Goal: Task Accomplishment & Management: Use online tool/utility

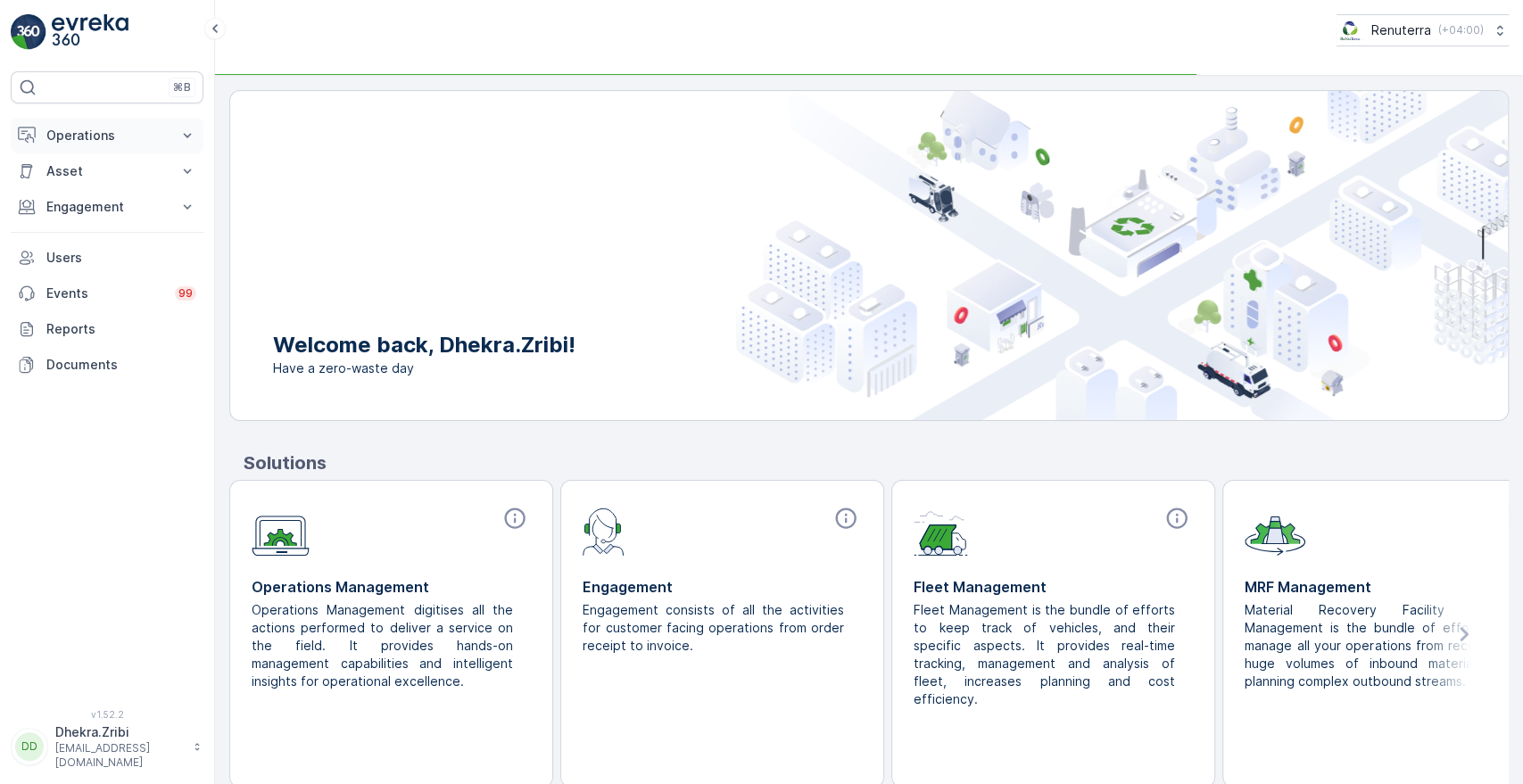
click at [115, 127] on p "Operations" at bounding box center [107, 136] width 121 height 17
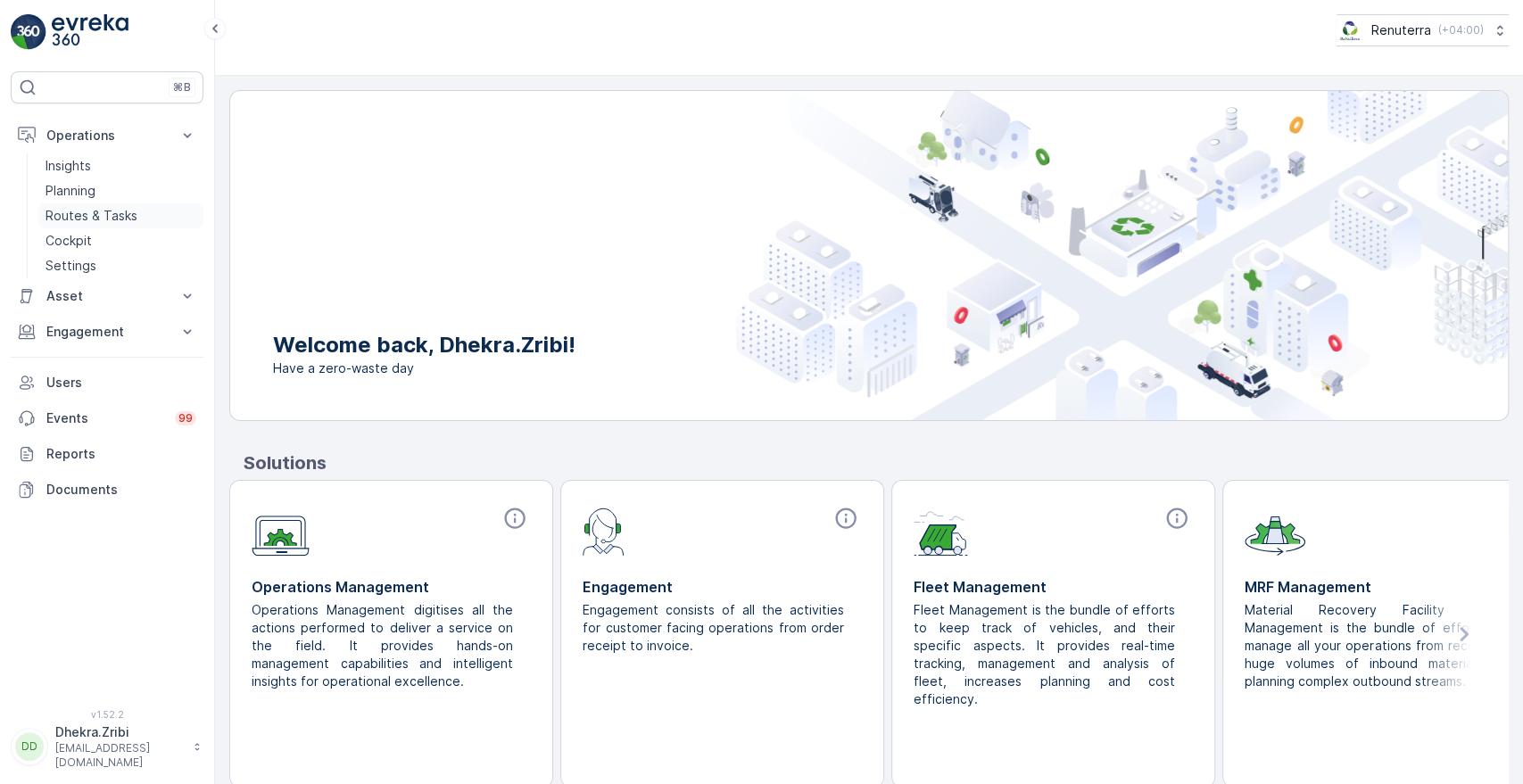
click at [101, 205] on link "Routes & Tasks" at bounding box center [121, 216] width 165 height 25
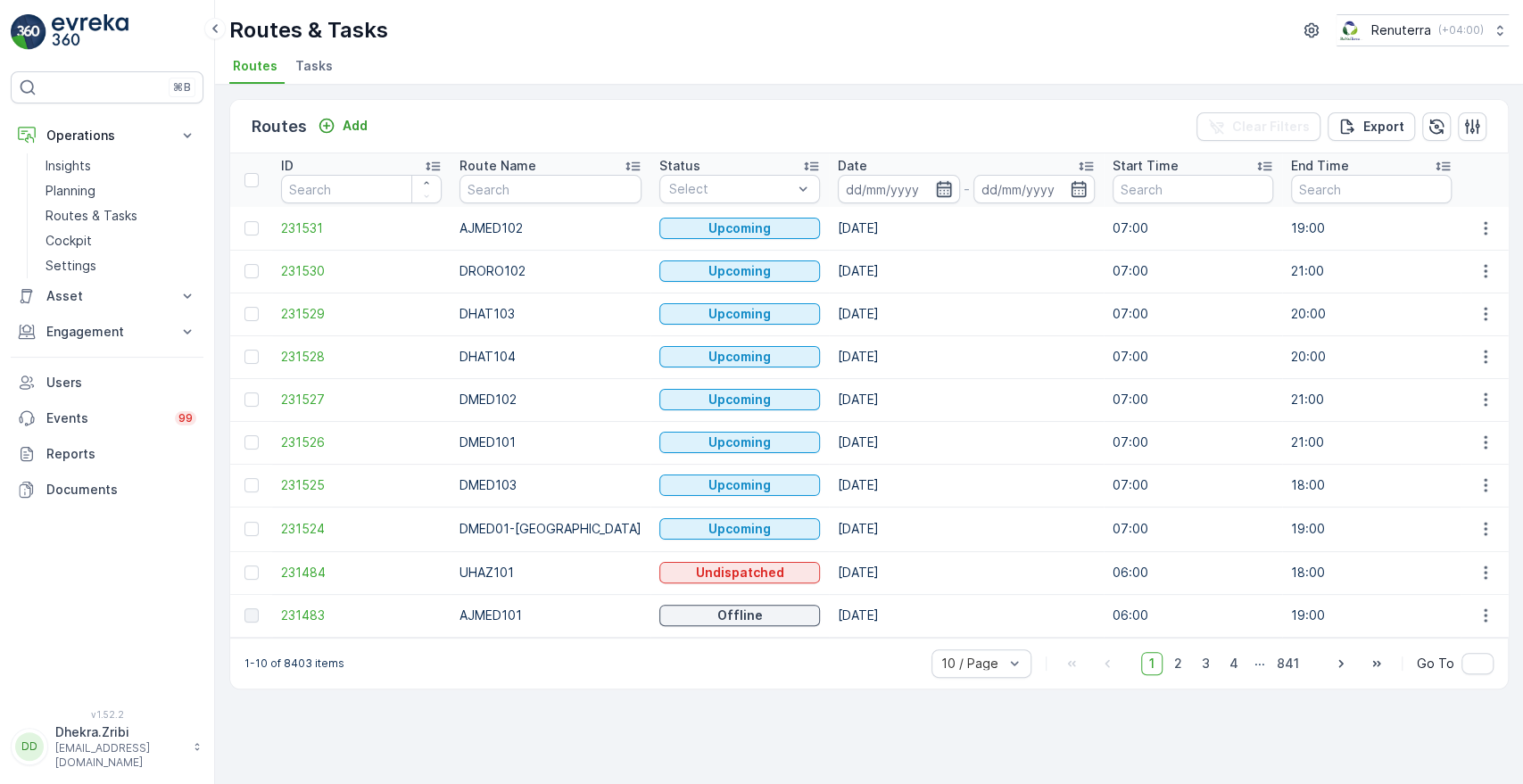
click at [935, 192] on icon "button" at bounding box center [944, 189] width 17 height 17
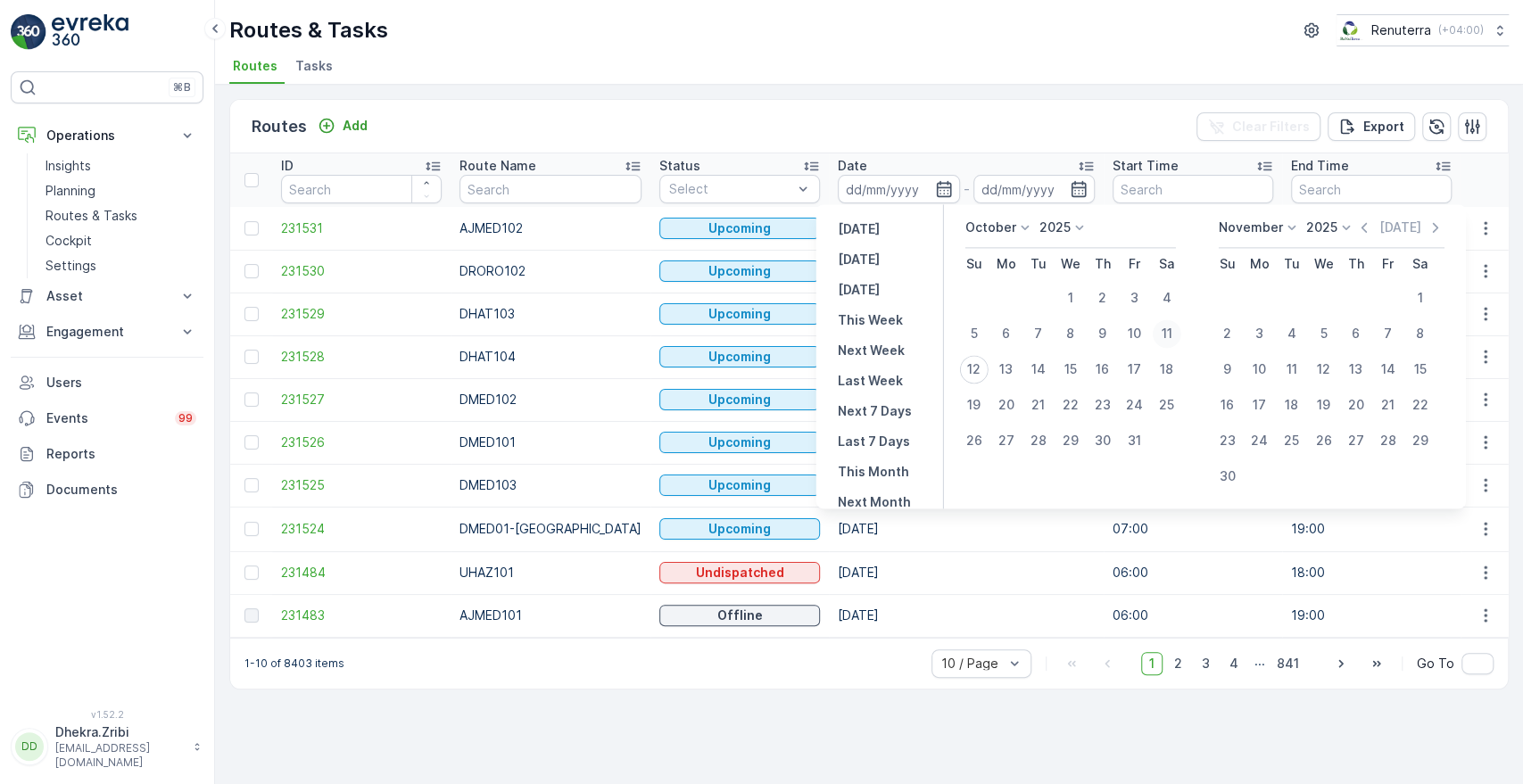
click at [1179, 338] on div "11" at bounding box center [1166, 333] width 28 height 28
type input "[DATE]"
click at [1179, 338] on div "11" at bounding box center [1166, 333] width 28 height 28
type input "[DATE]"
click at [1179, 338] on div "11" at bounding box center [1166, 333] width 28 height 28
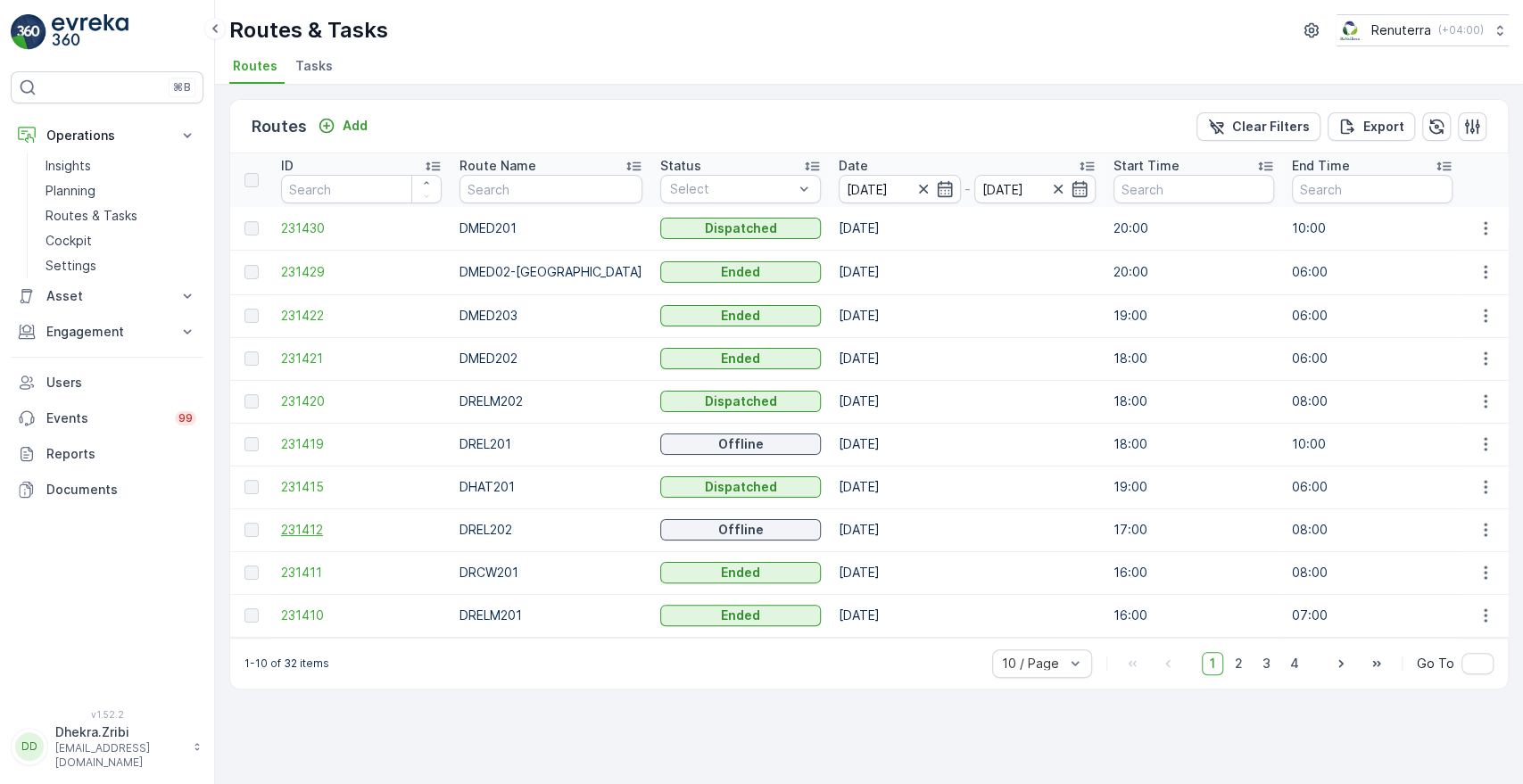
click at [314, 534] on span "231412" at bounding box center [361, 529] width 161 height 17
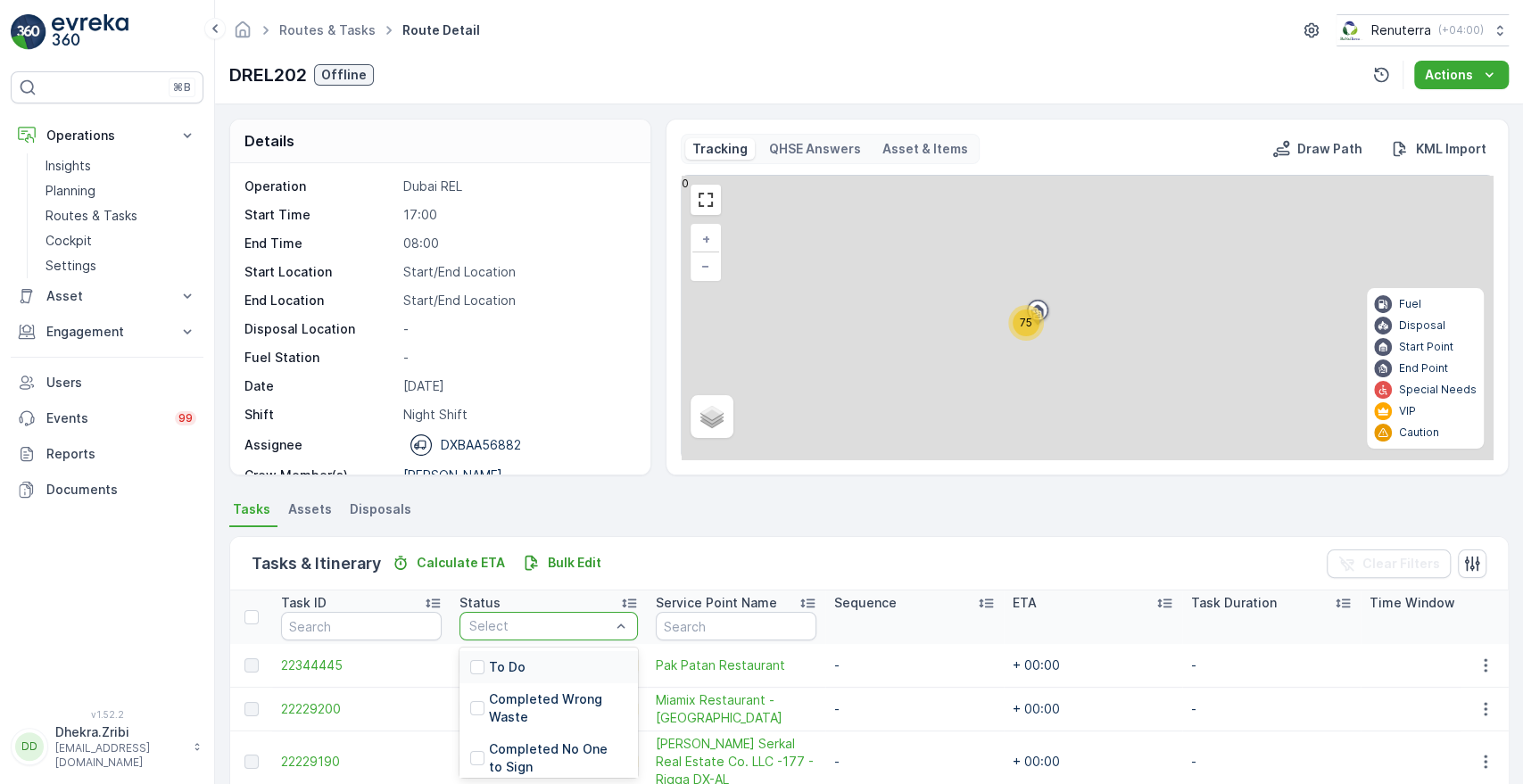
click at [540, 660] on div "To Do" at bounding box center [548, 667] width 178 height 32
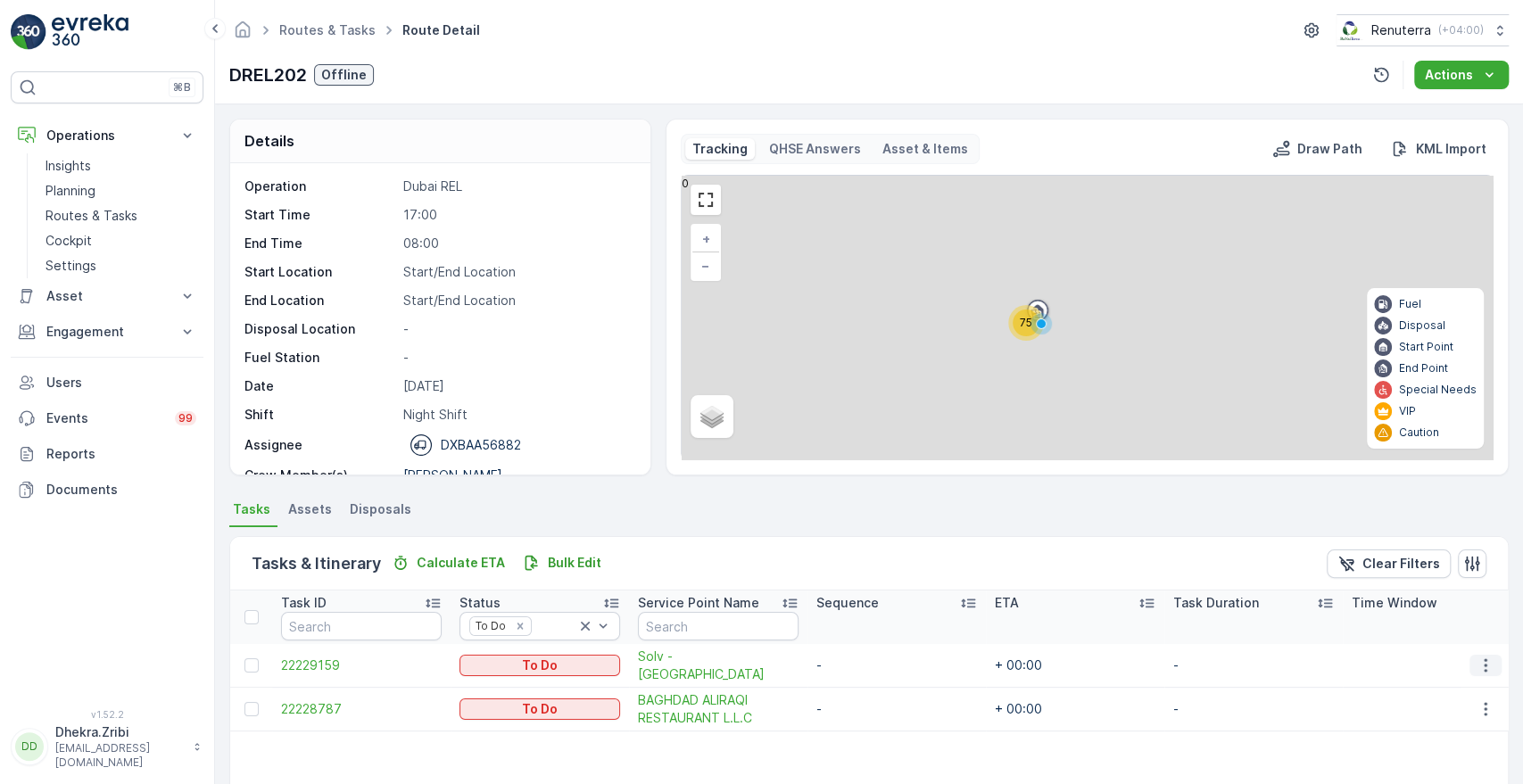
click at [1477, 669] on icon "button" at bounding box center [1485, 665] width 17 height 17
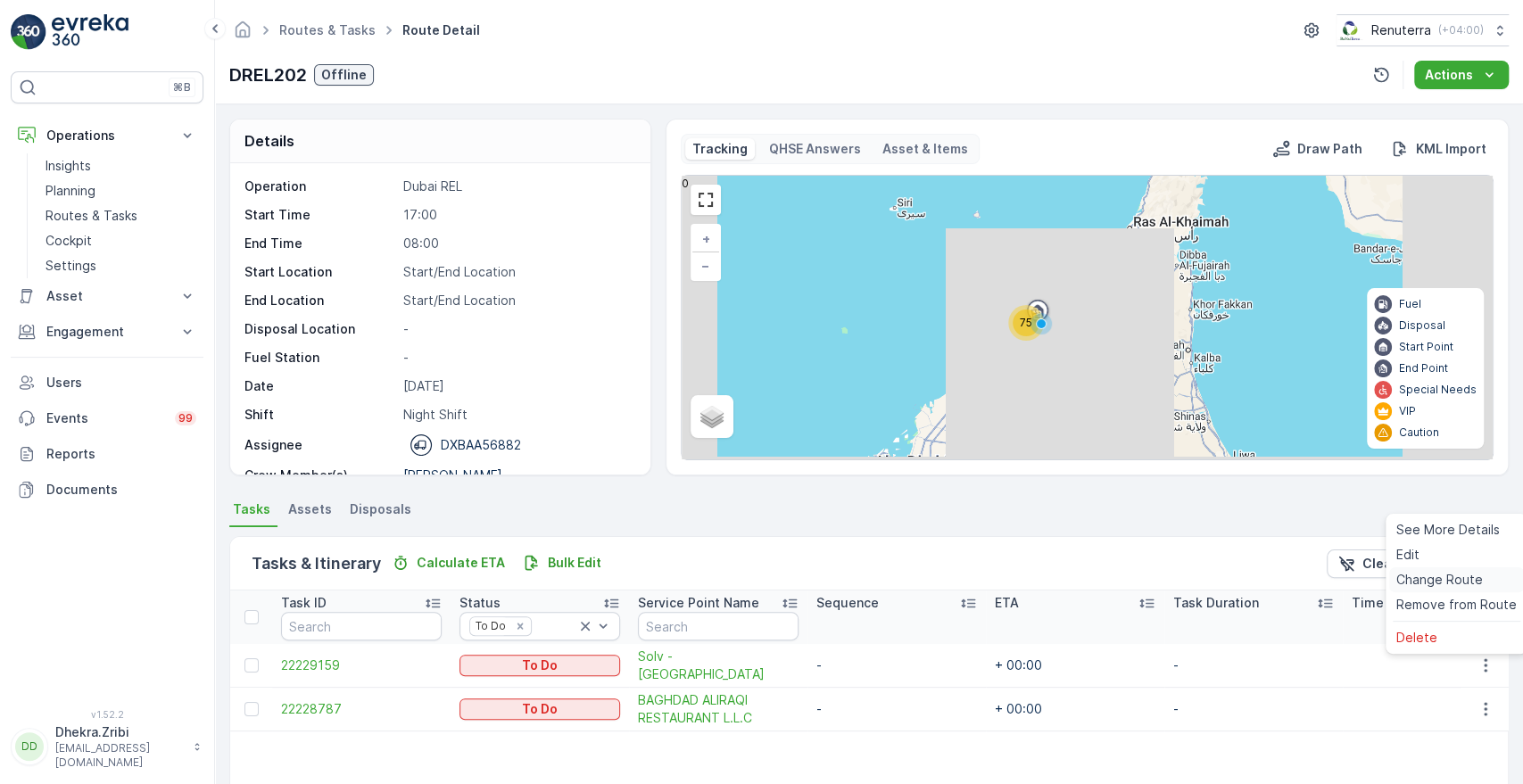
click at [1444, 576] on span "Change Route" at bounding box center [1439, 580] width 86 height 17
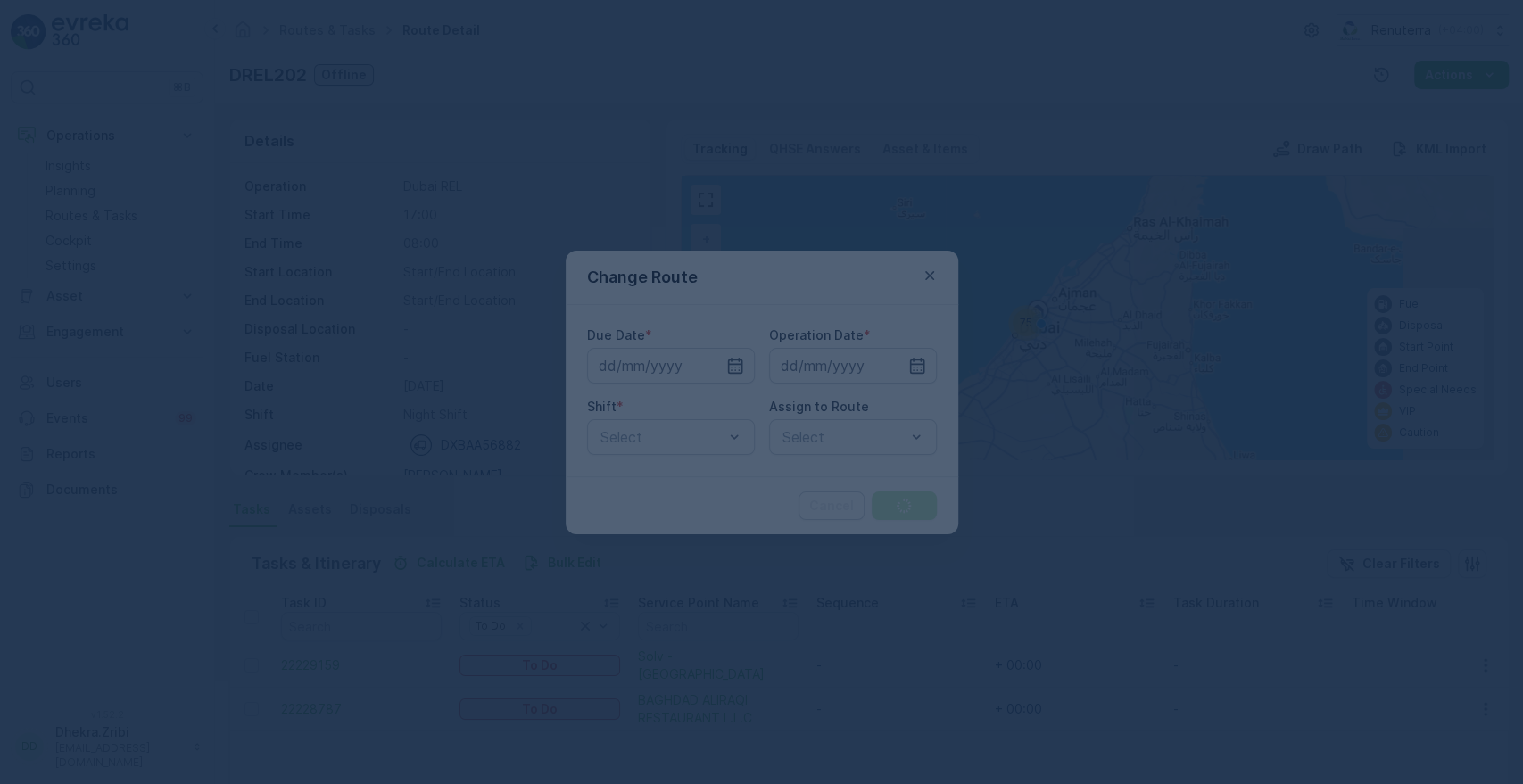
type input "[DATE]"
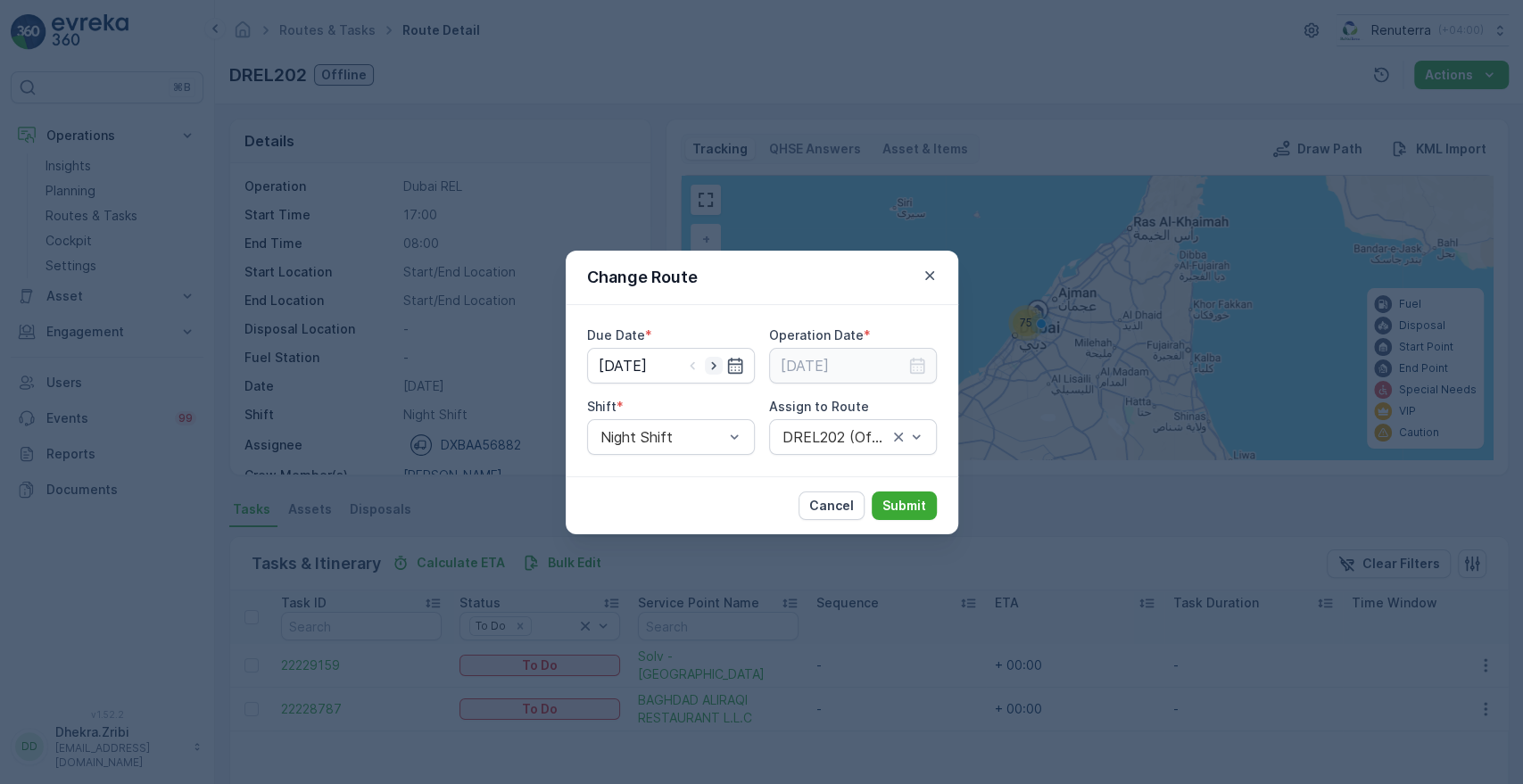
click at [713, 369] on icon "button" at bounding box center [714, 366] width 17 height 17
type input "[DATE]"
click at [908, 377] on input at bounding box center [852, 365] width 168 height 36
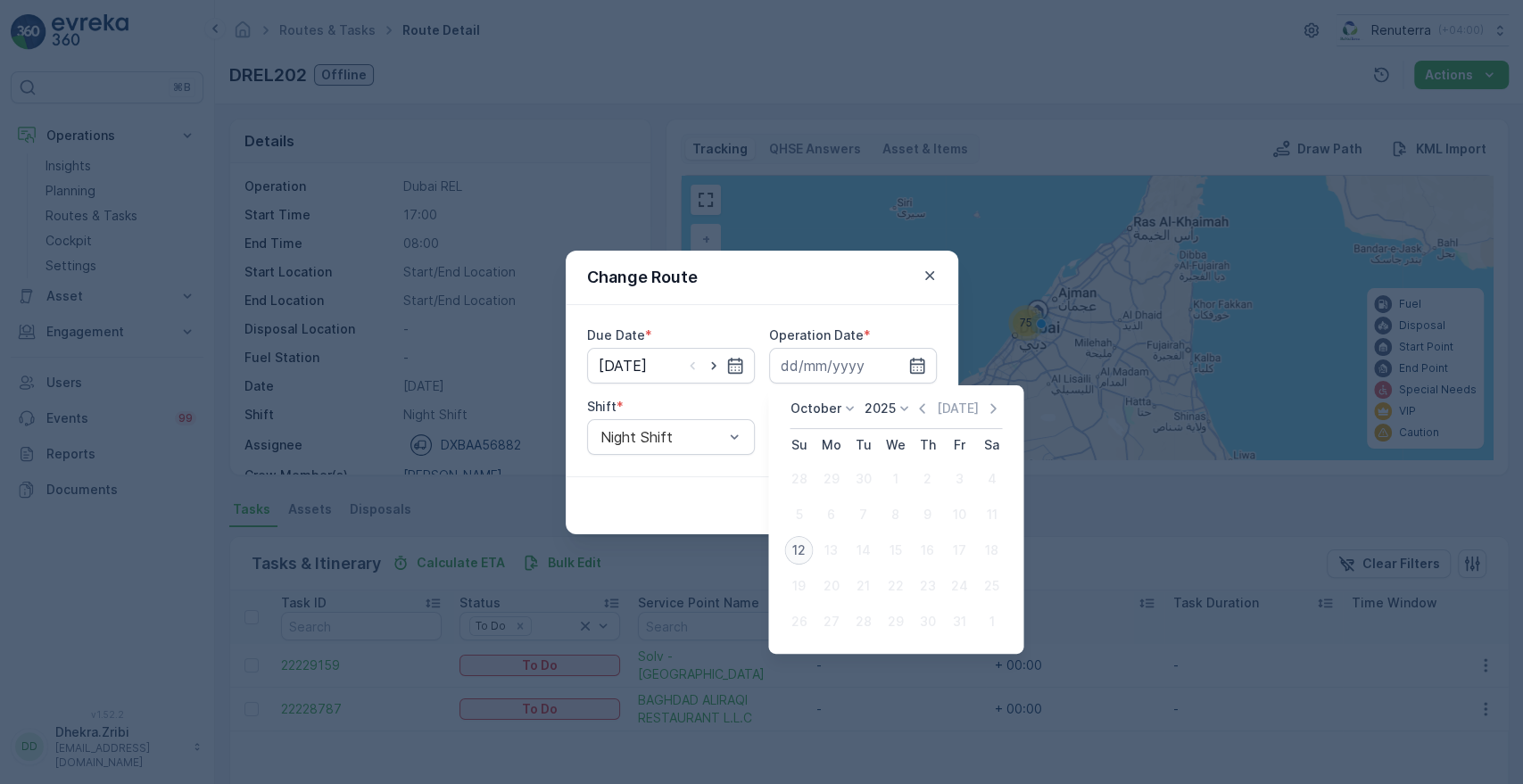
click at [793, 550] on div "12" at bounding box center [798, 550] width 28 height 28
type input "[DATE]"
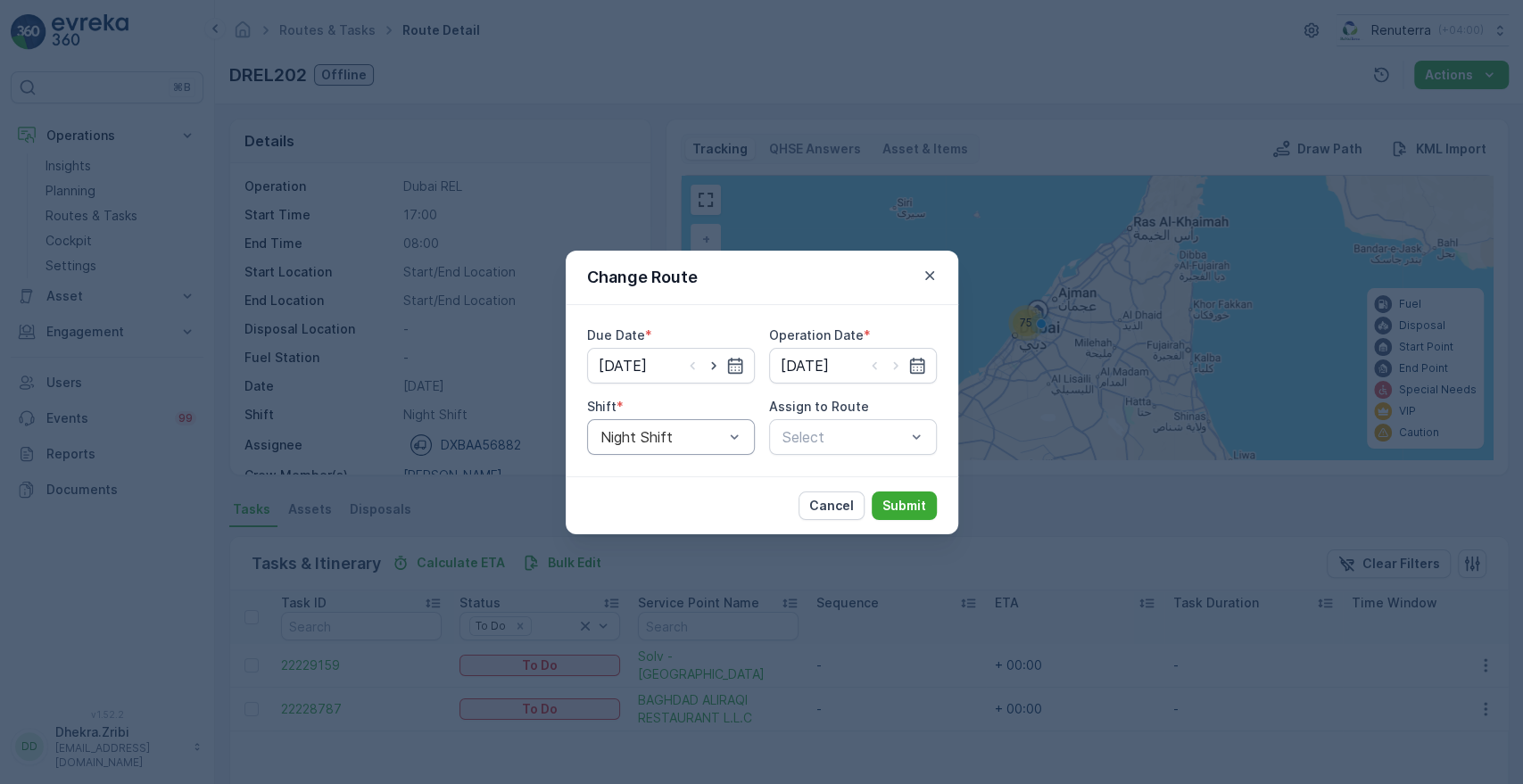
click at [635, 450] on div "Night Shift" at bounding box center [670, 437] width 168 height 36
click at [621, 476] on span "Day Shift" at bounding box center [627, 480] width 63 height 16
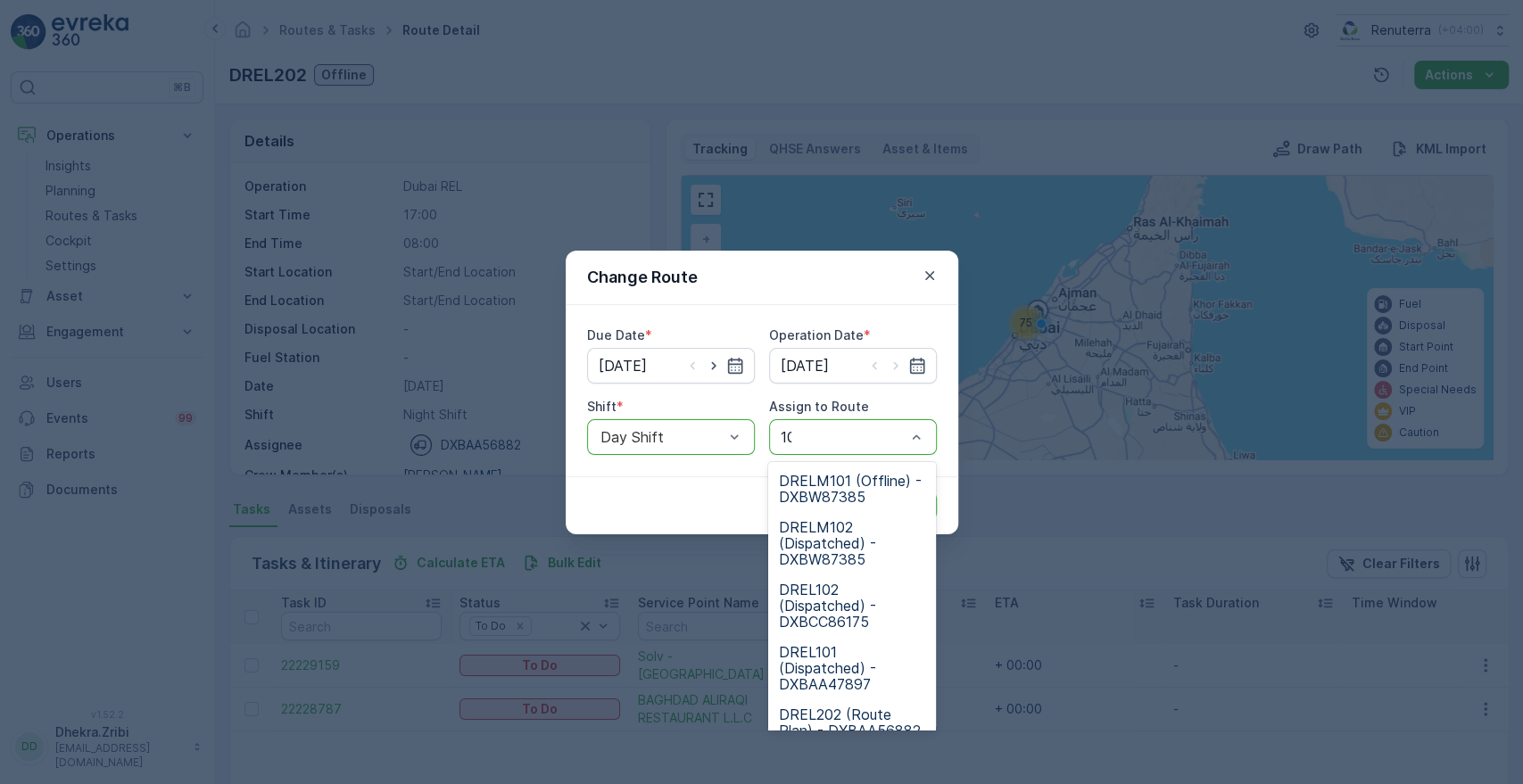
type input "102"
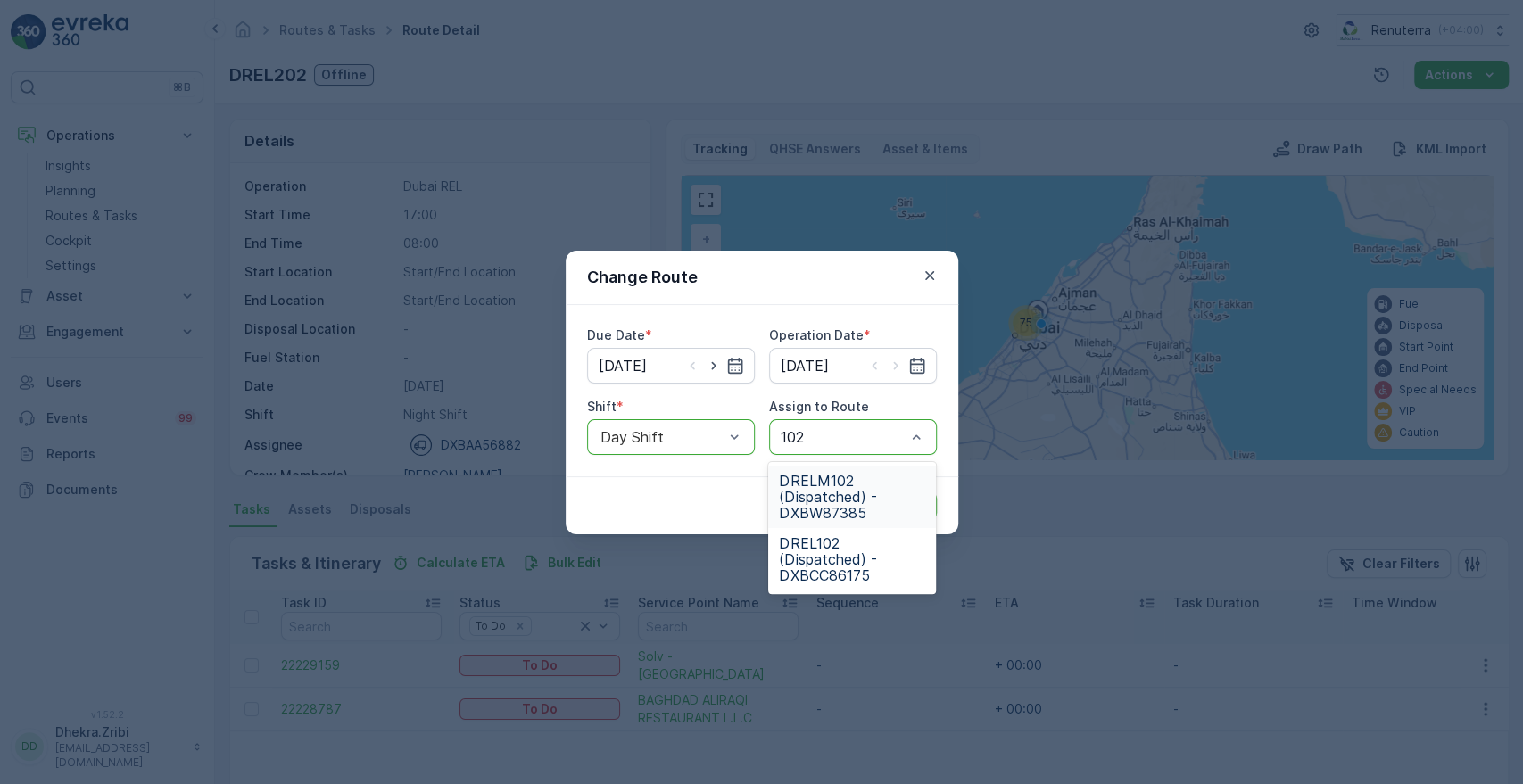
click at [807, 469] on div "DRELM102 (Dispatched) - DXBW87385" at bounding box center [851, 497] width 168 height 62
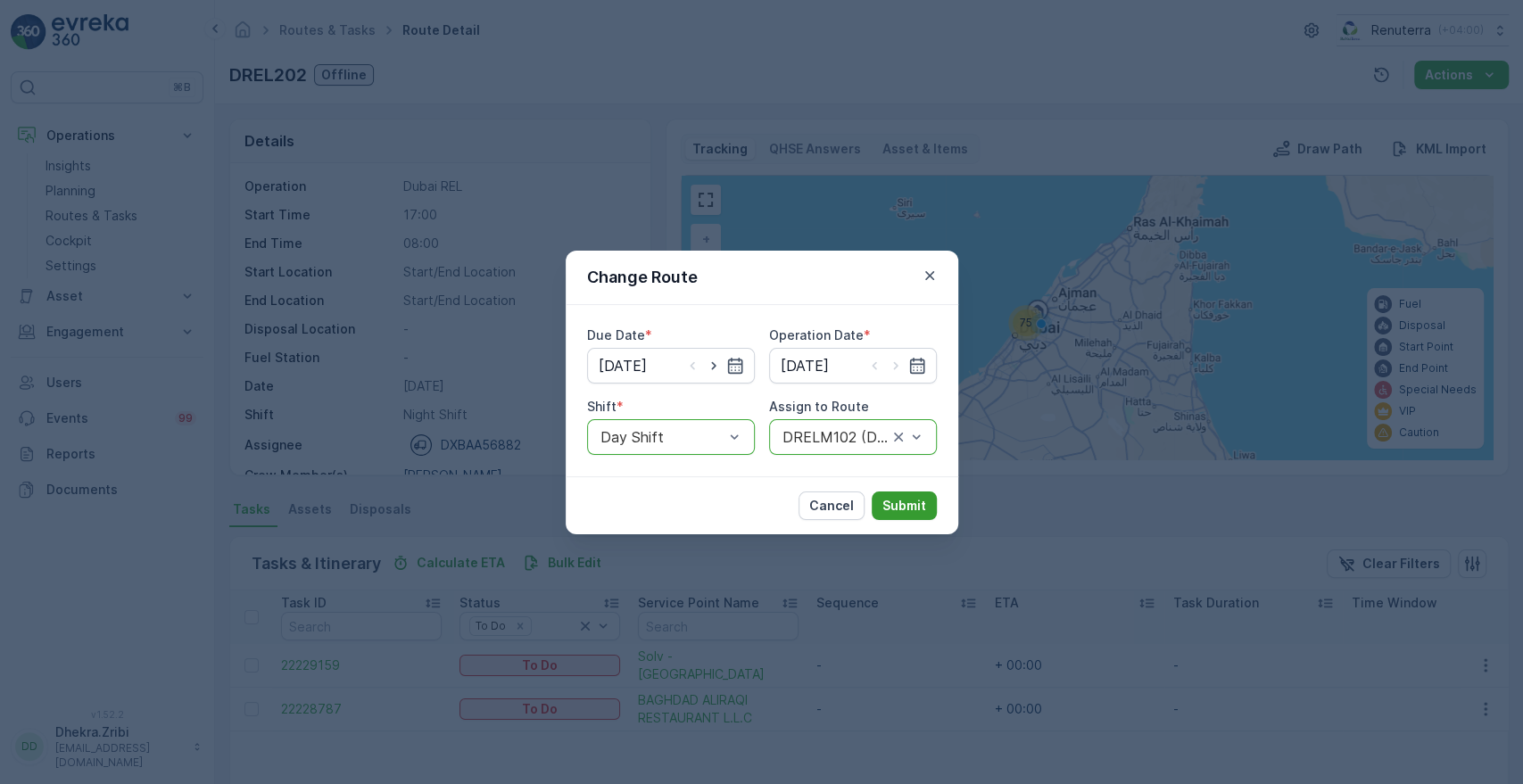
click at [914, 503] on p "Submit" at bounding box center [903, 505] width 44 height 17
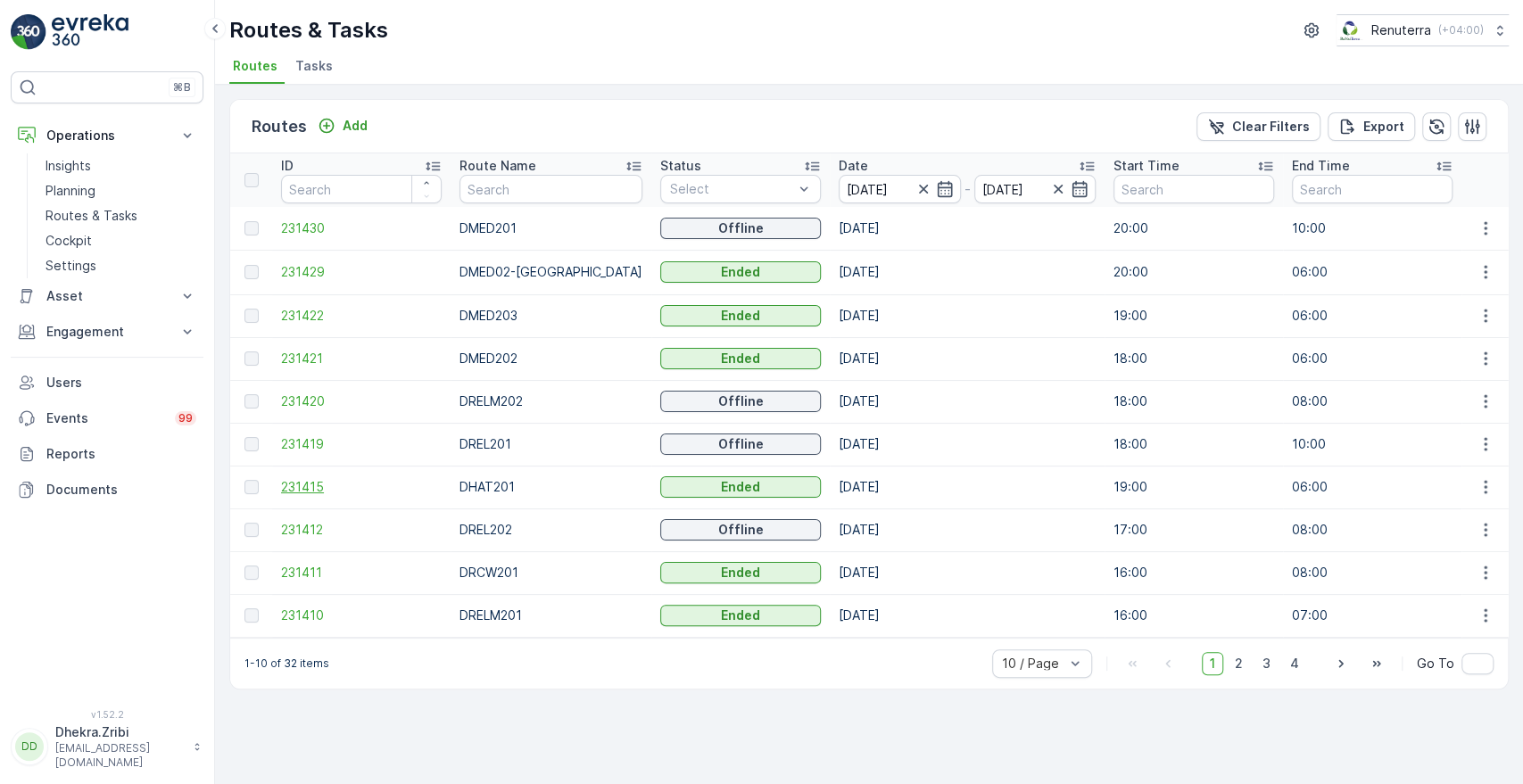
click at [285, 487] on span "231415" at bounding box center [361, 487] width 161 height 17
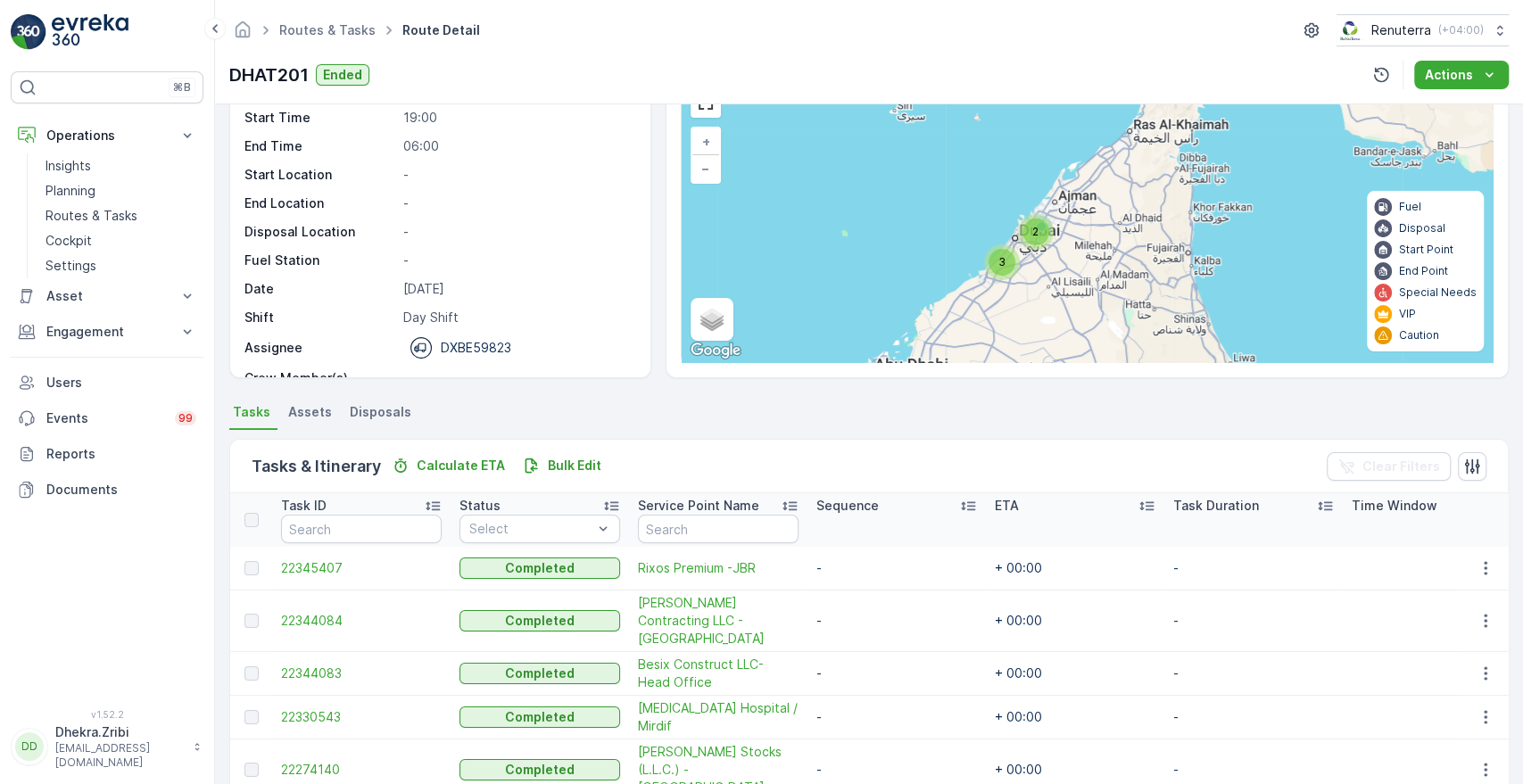
scroll to position [159, 0]
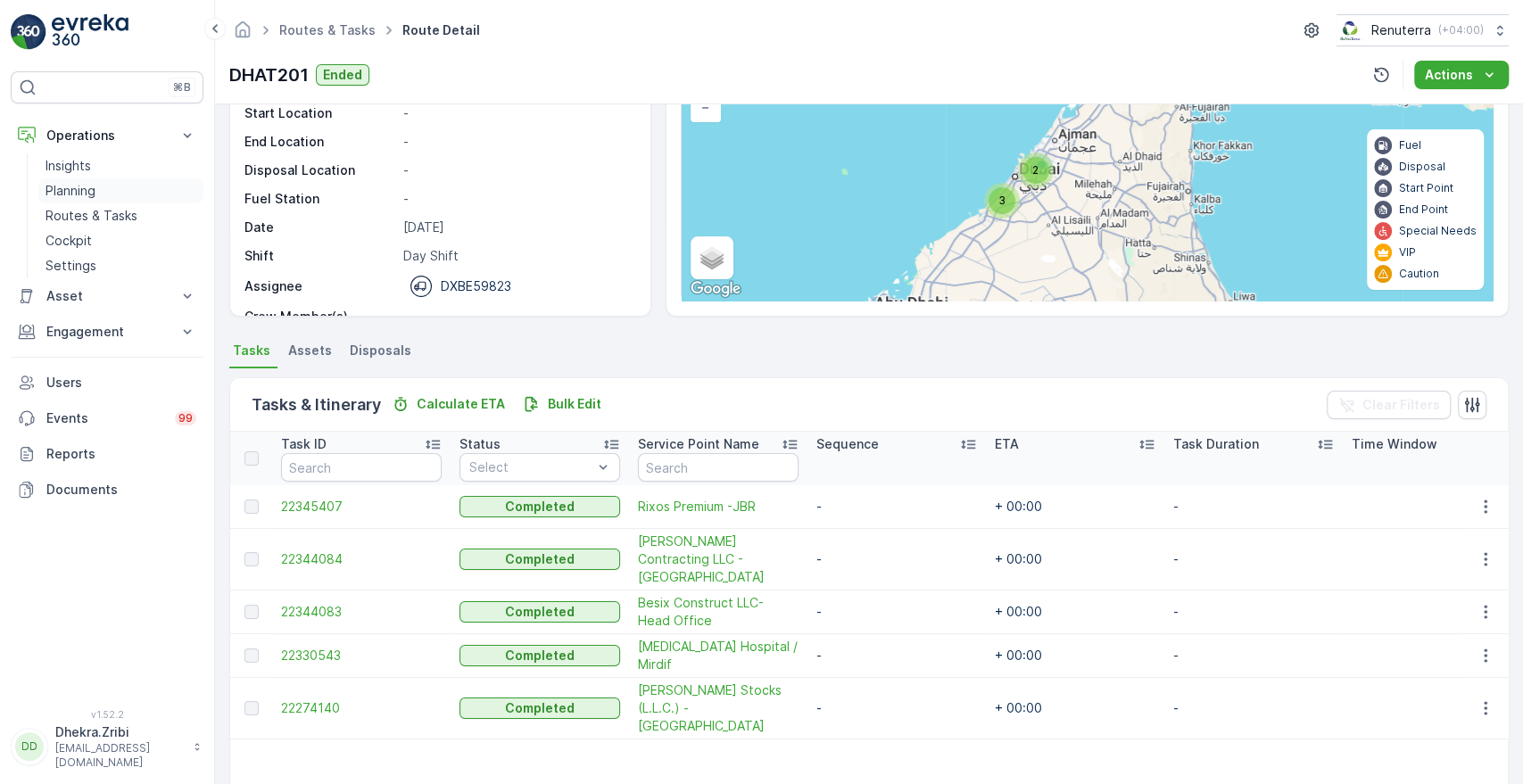
click at [77, 191] on p "Planning" at bounding box center [71, 191] width 50 height 17
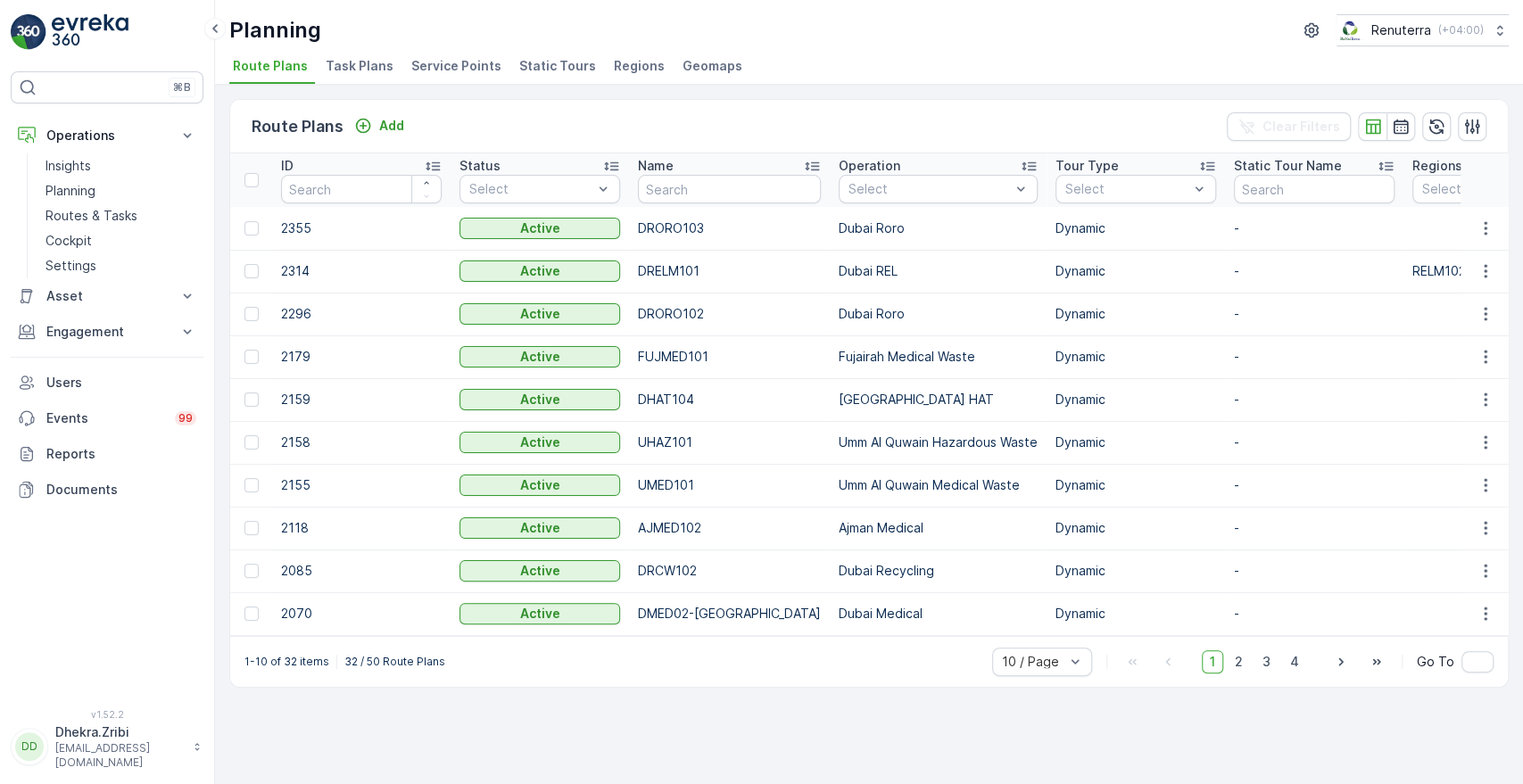
click at [445, 74] on span "Service Points" at bounding box center [456, 66] width 90 height 17
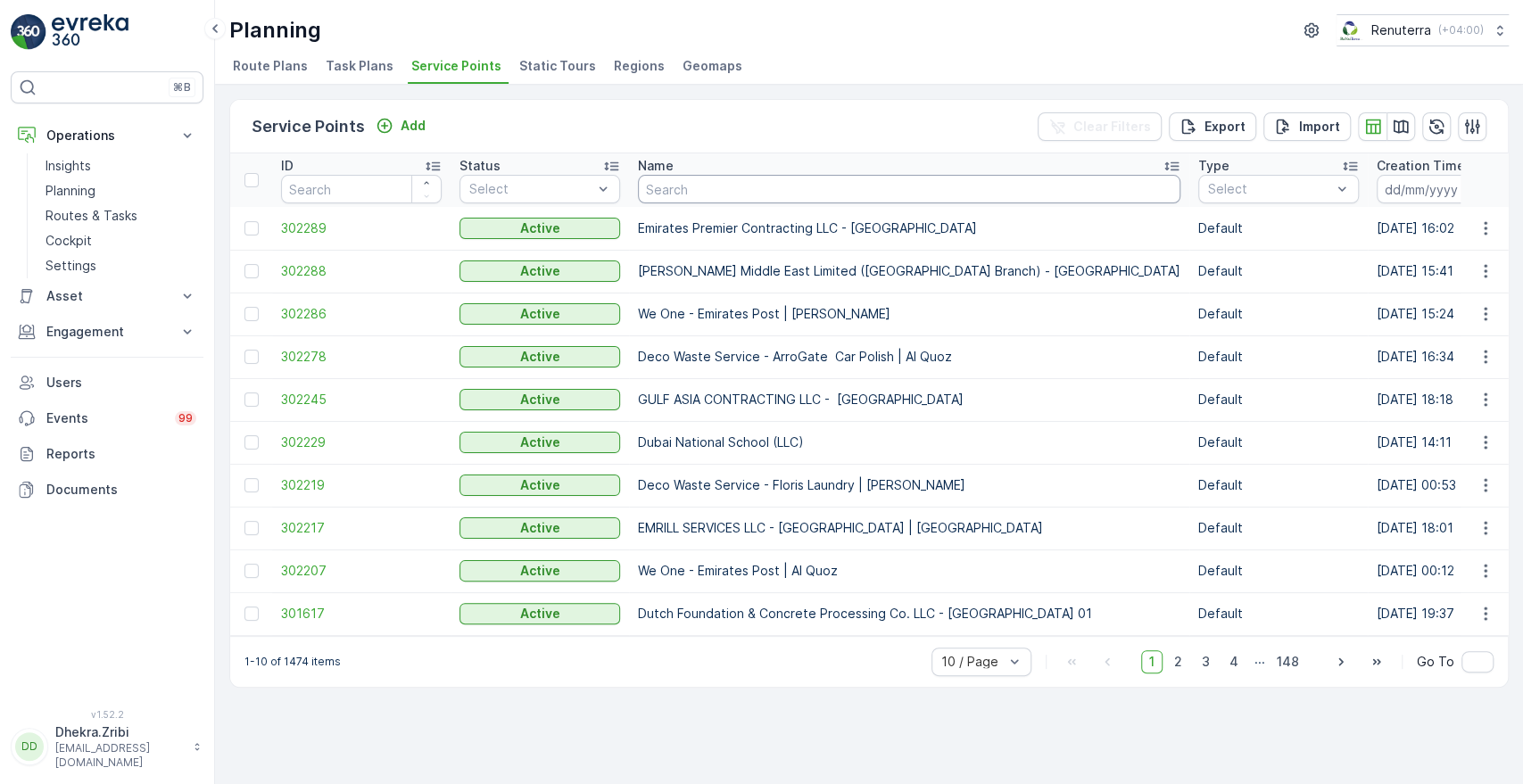
click at [699, 193] on input "text" at bounding box center [909, 189] width 542 height 28
type input "courty"
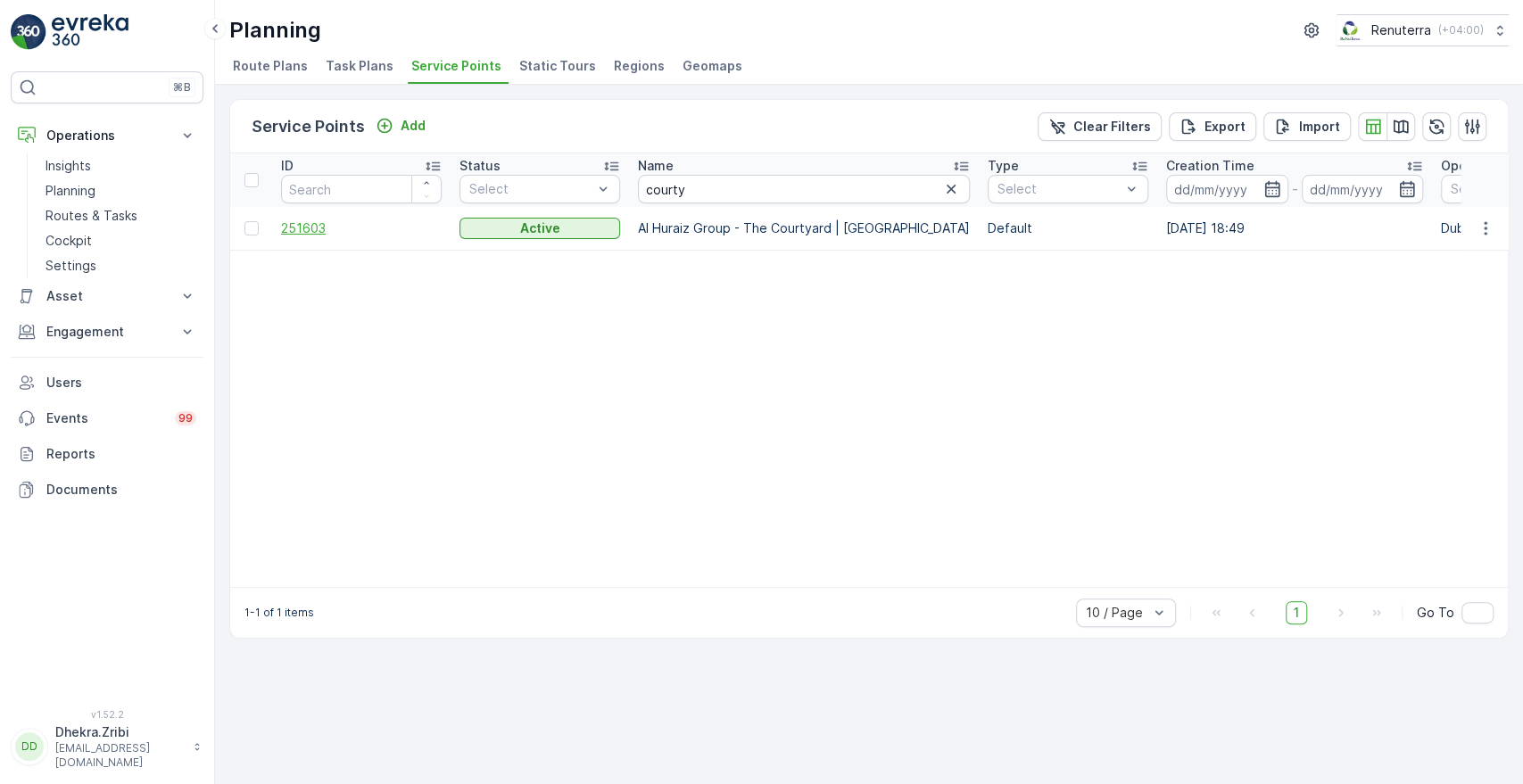
click at [305, 232] on span "251603" at bounding box center [361, 228] width 161 height 17
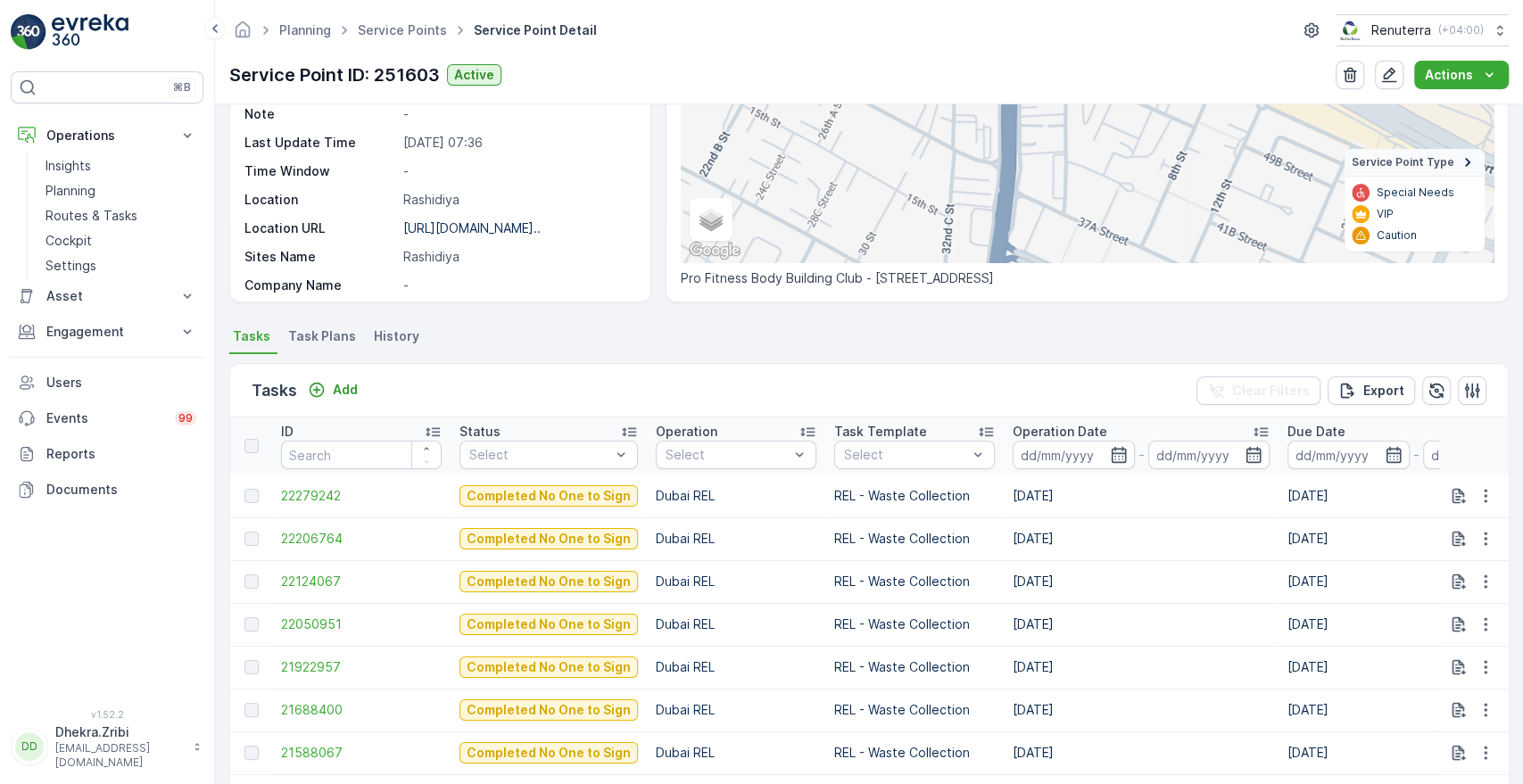
scroll to position [264, 0]
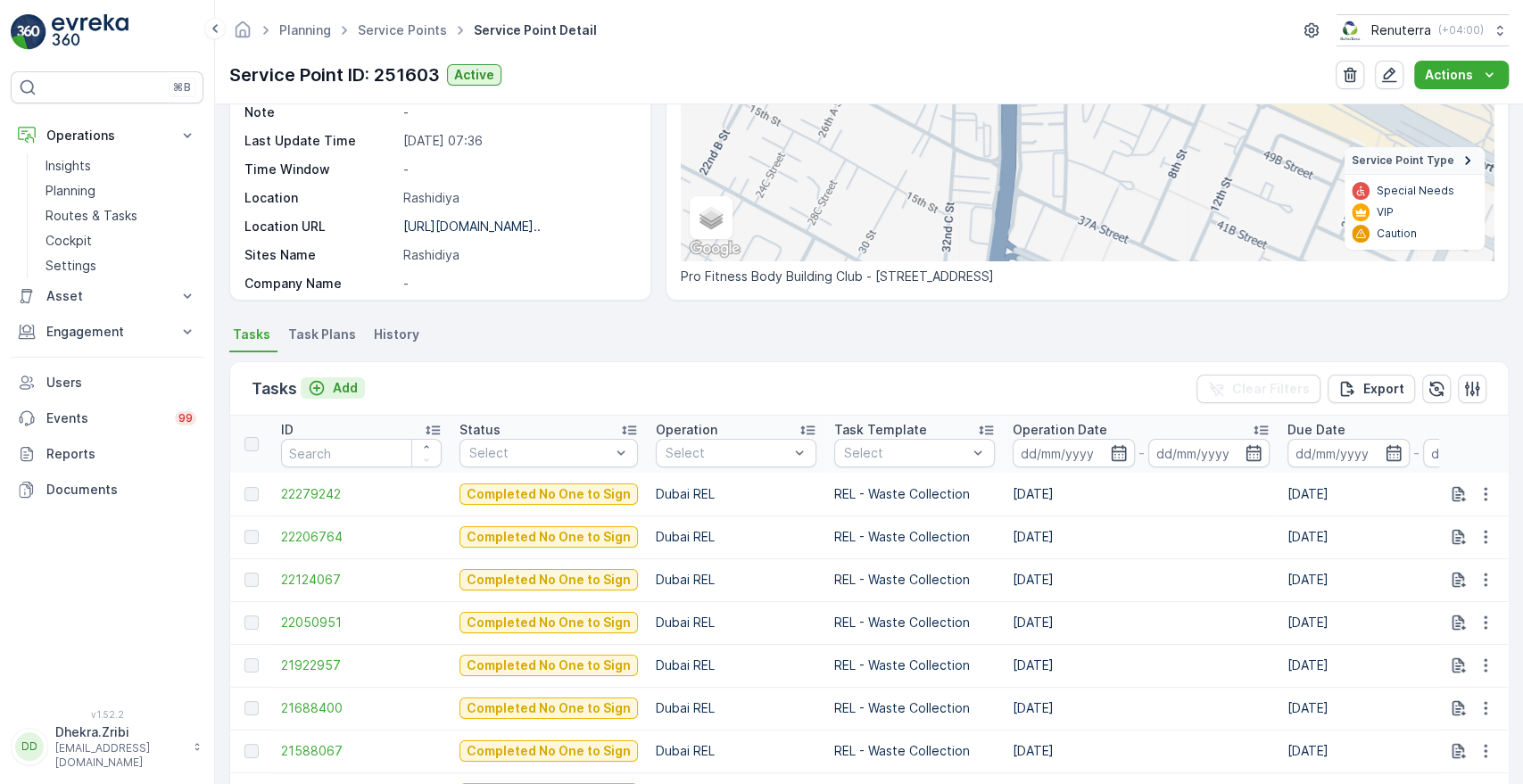
click at [357, 395] on button "Add" at bounding box center [332, 388] width 64 height 21
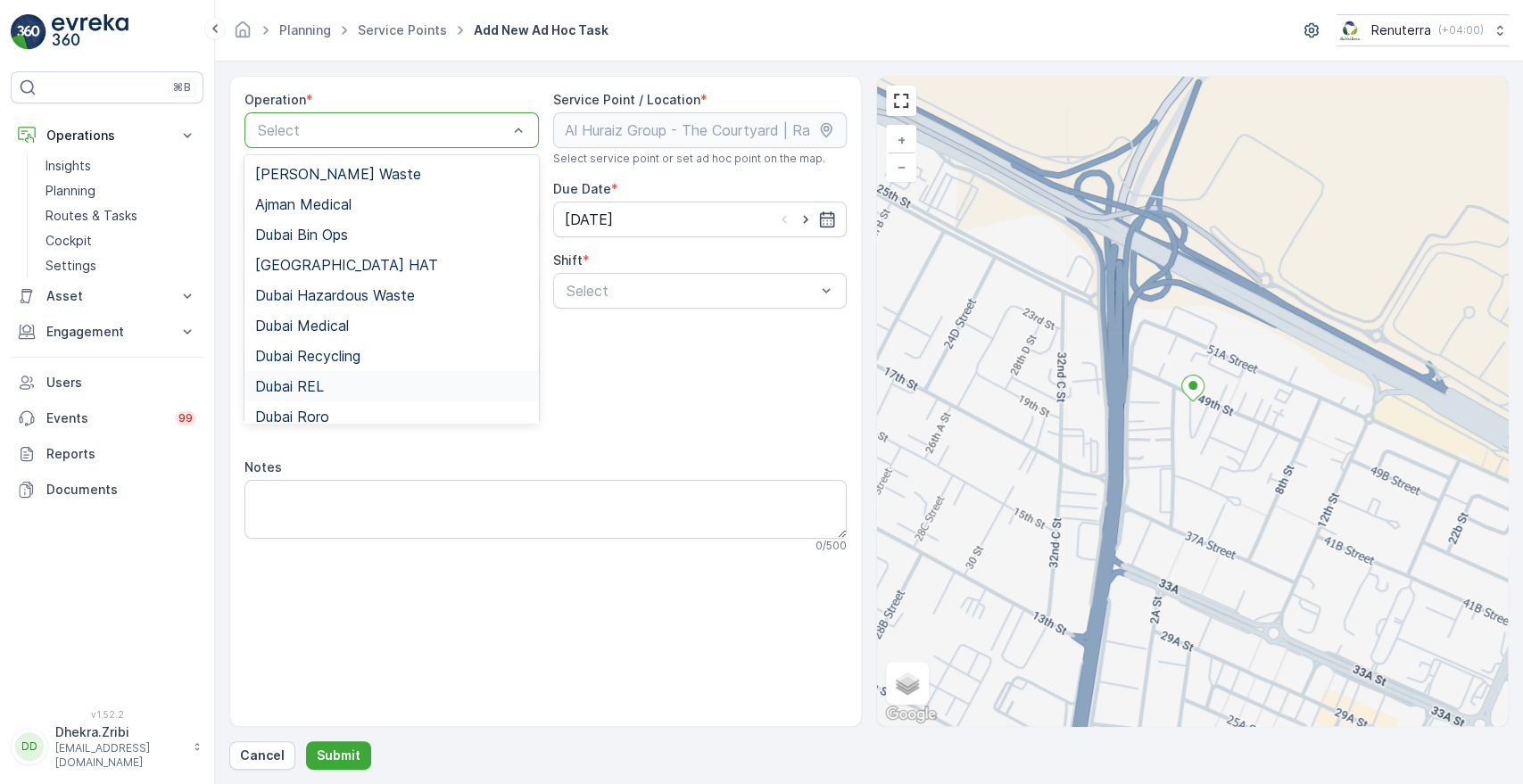
click at [319, 377] on div "Dubai REL" at bounding box center [391, 385] width 294 height 30
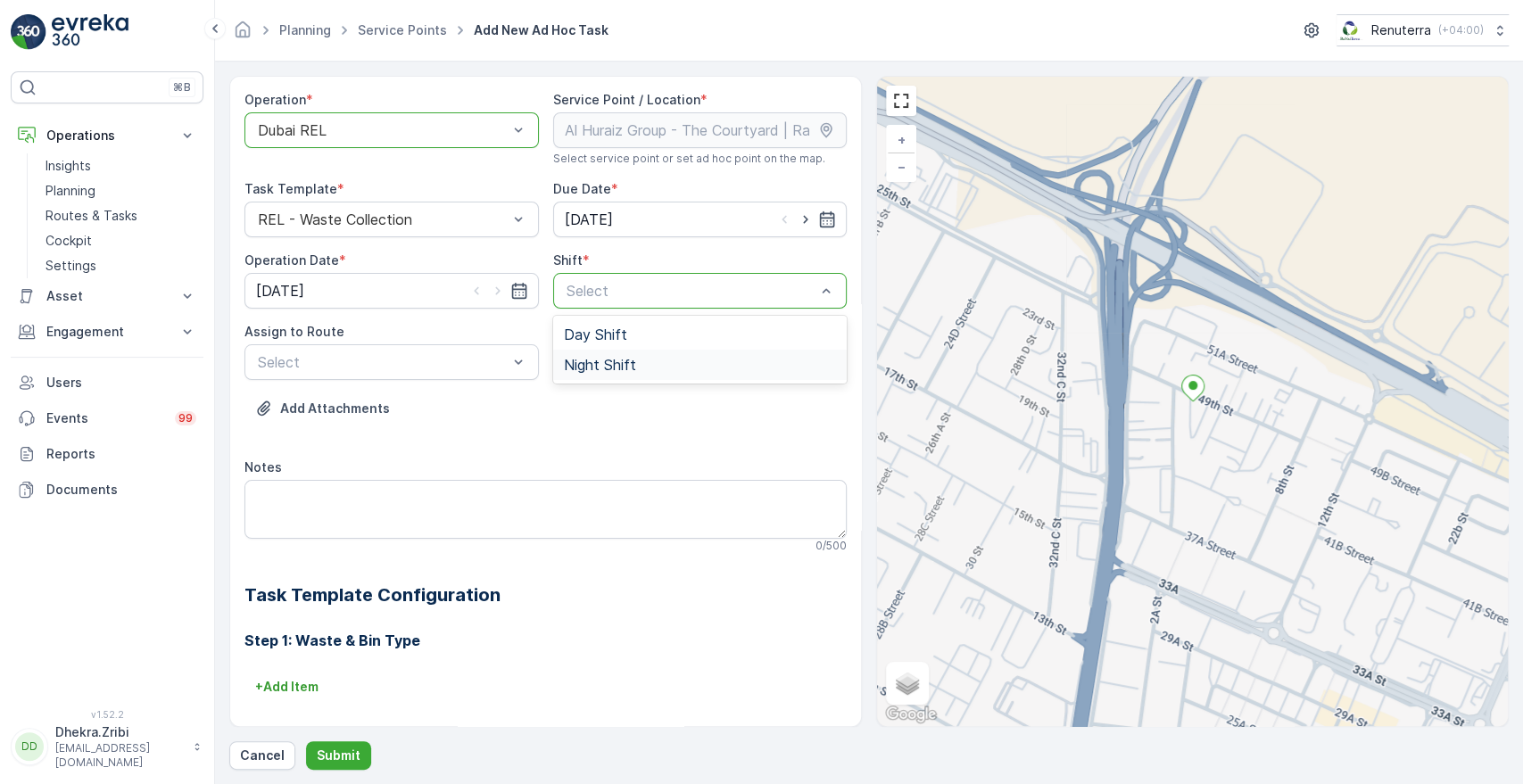
click at [596, 366] on span "Night Shift" at bounding box center [599, 365] width 73 height 16
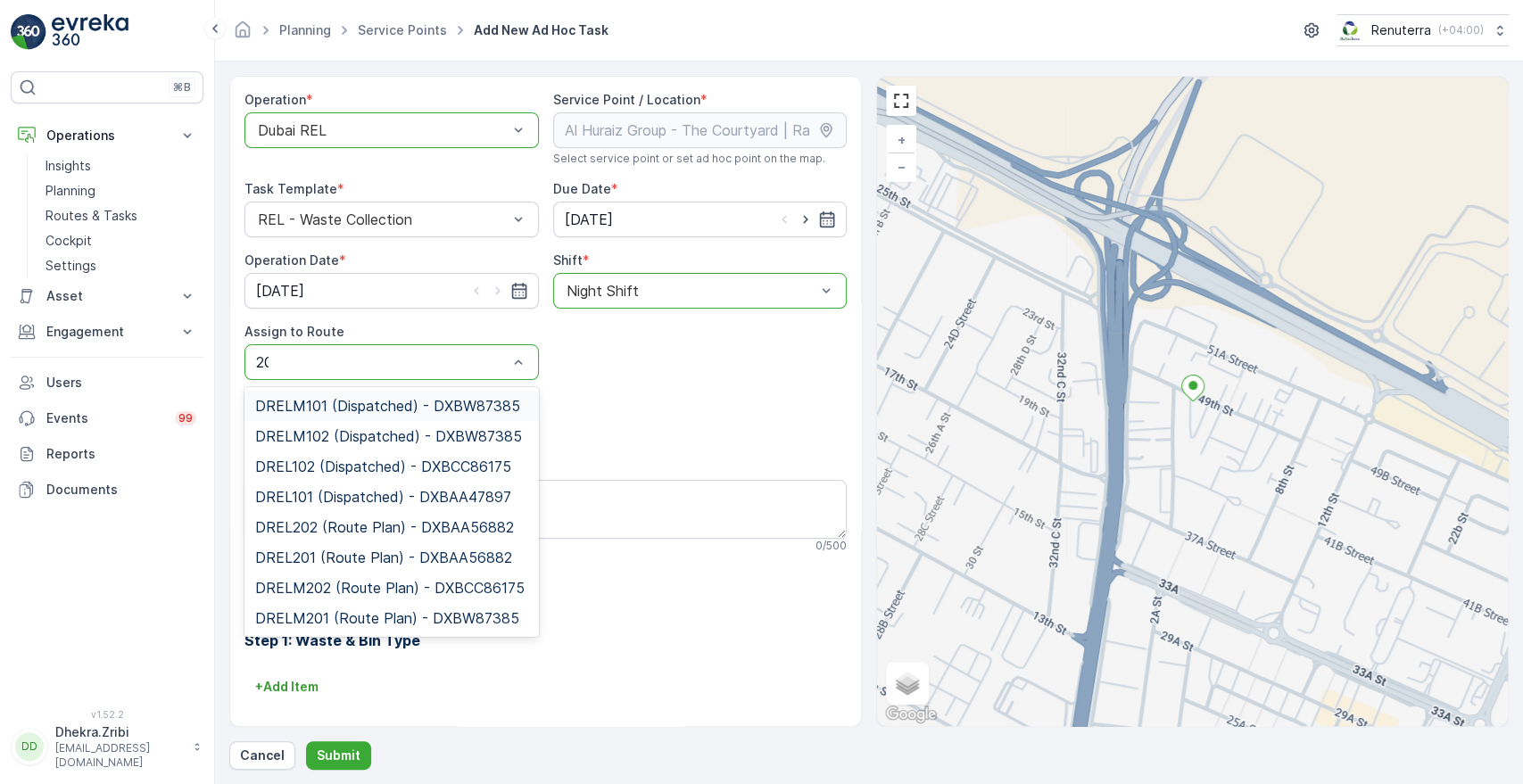
type input "202"
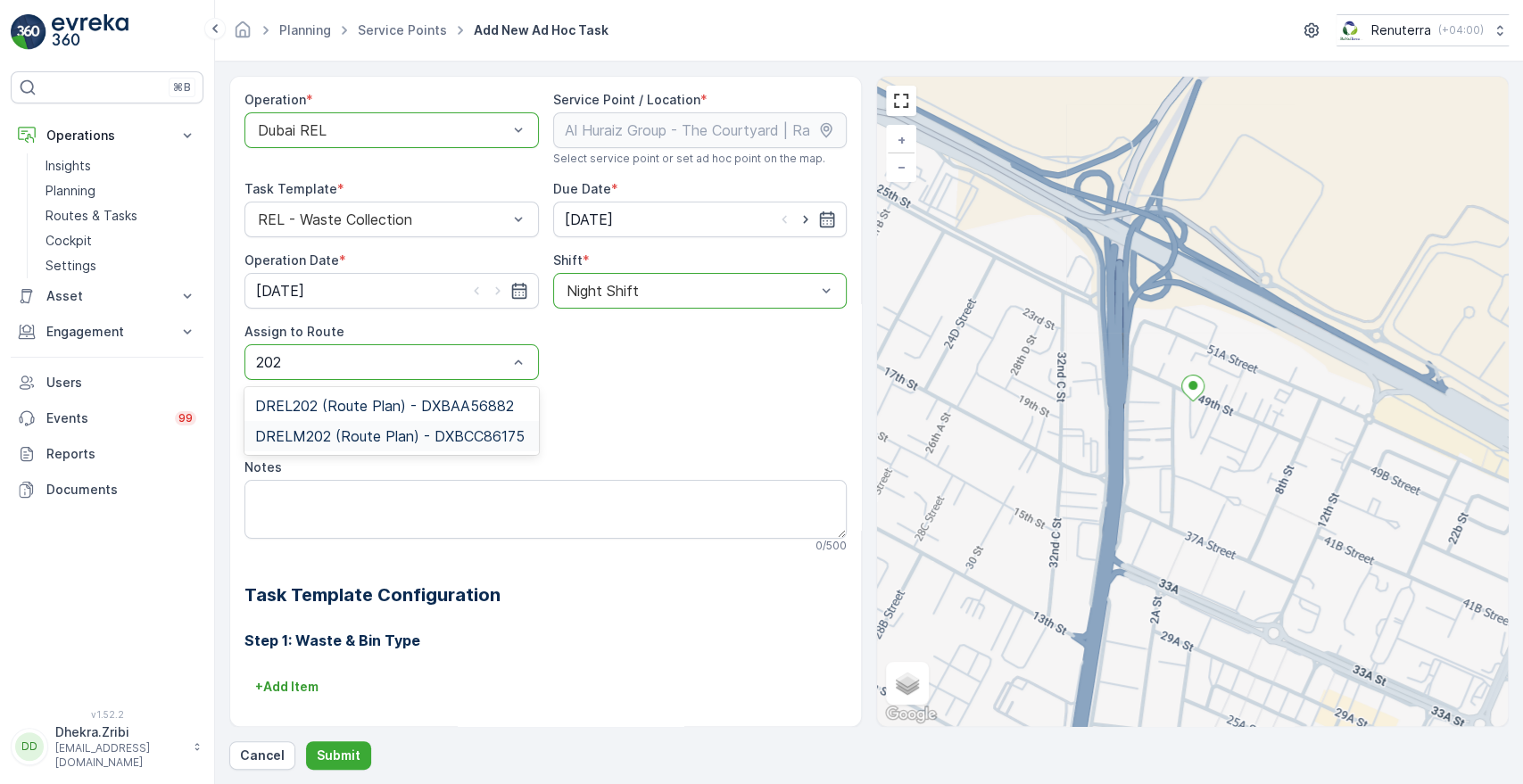
click at [334, 433] on span "DRELM202 (Route Plan) - DXBCC86175" at bounding box center [389, 436] width 269 height 16
click at [335, 759] on p "Submit" at bounding box center [338, 755] width 44 height 17
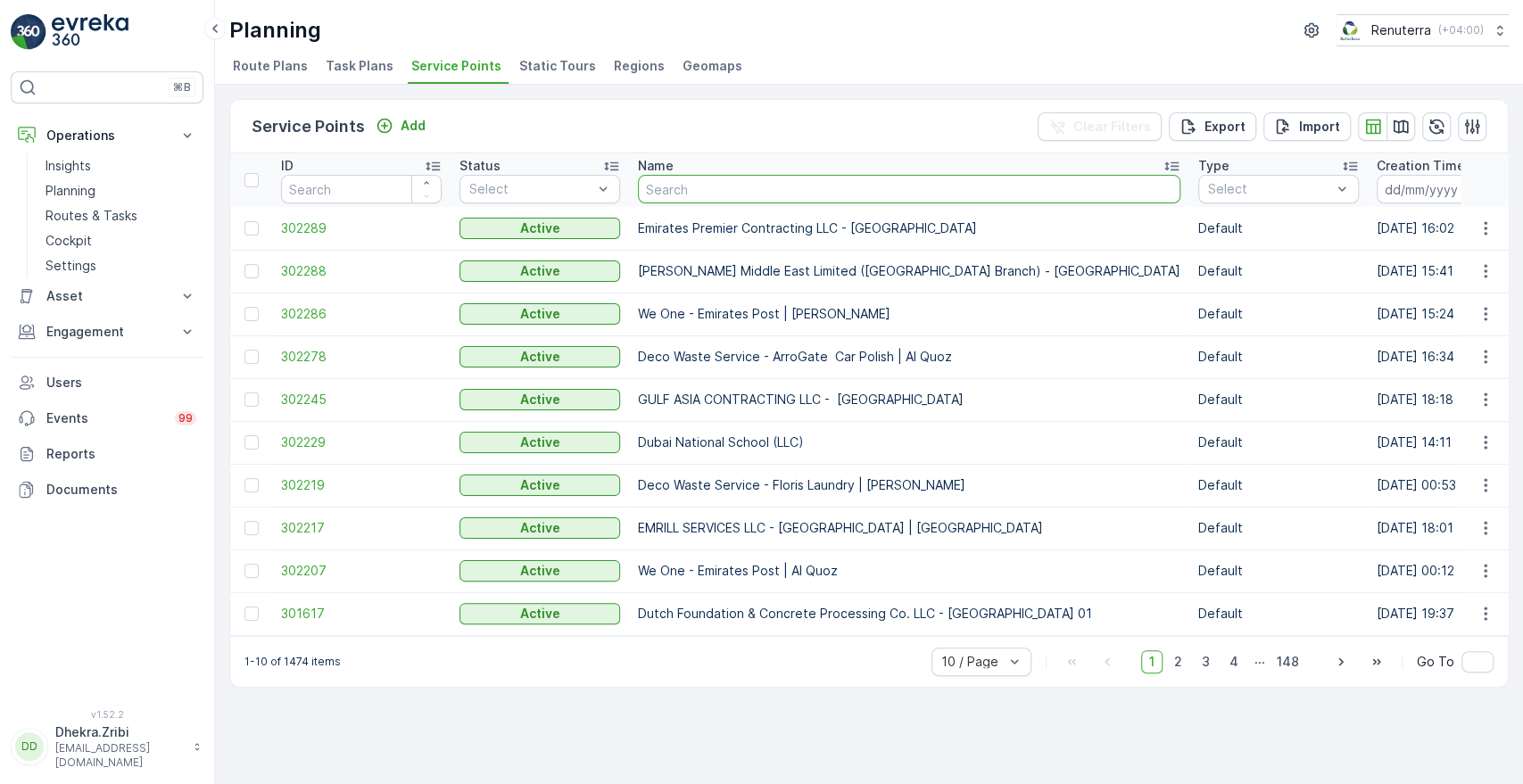
click at [758, 184] on input "text" at bounding box center [909, 189] width 542 height 28
type input "al sultan"
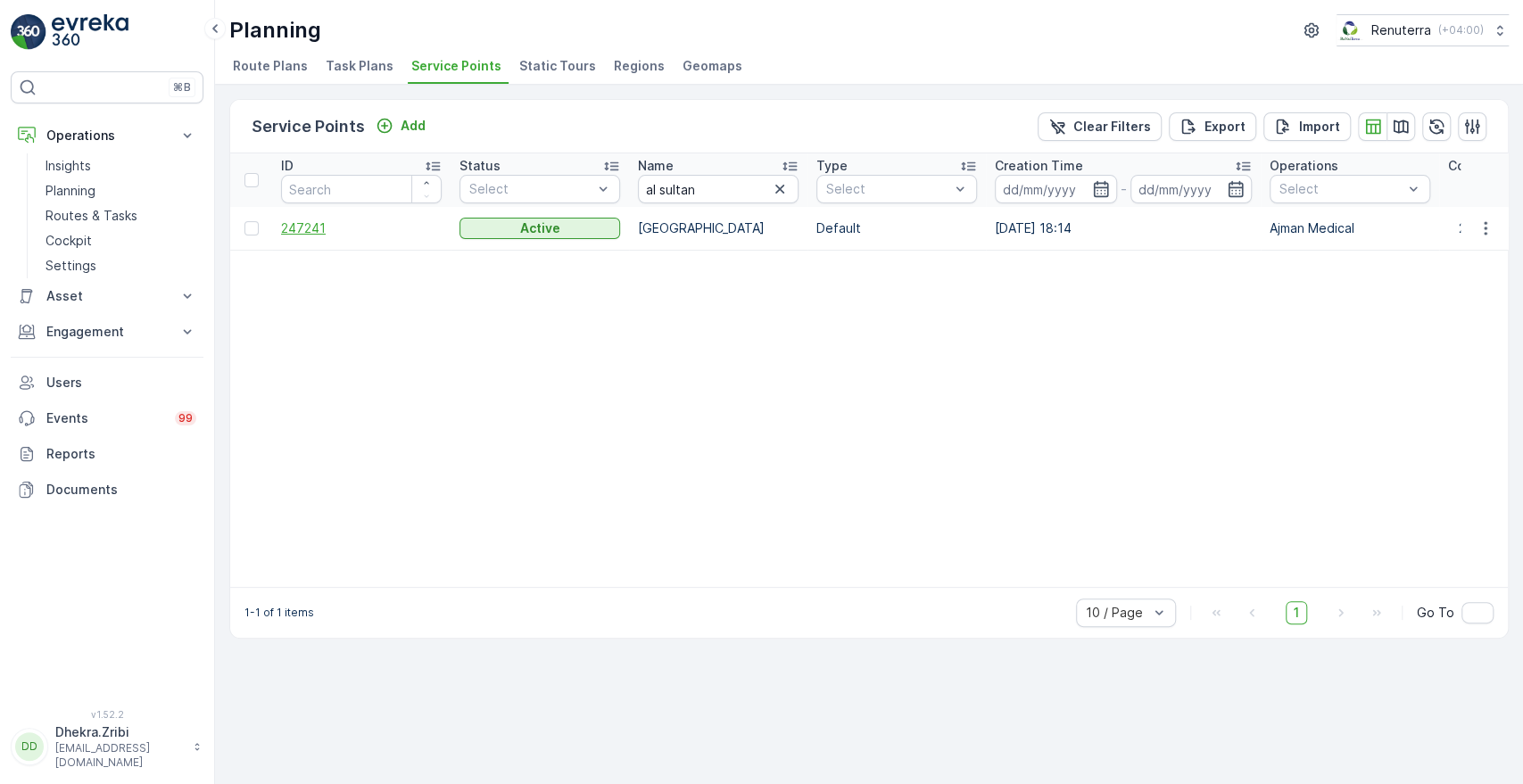
click at [310, 229] on span "247241" at bounding box center [361, 228] width 161 height 17
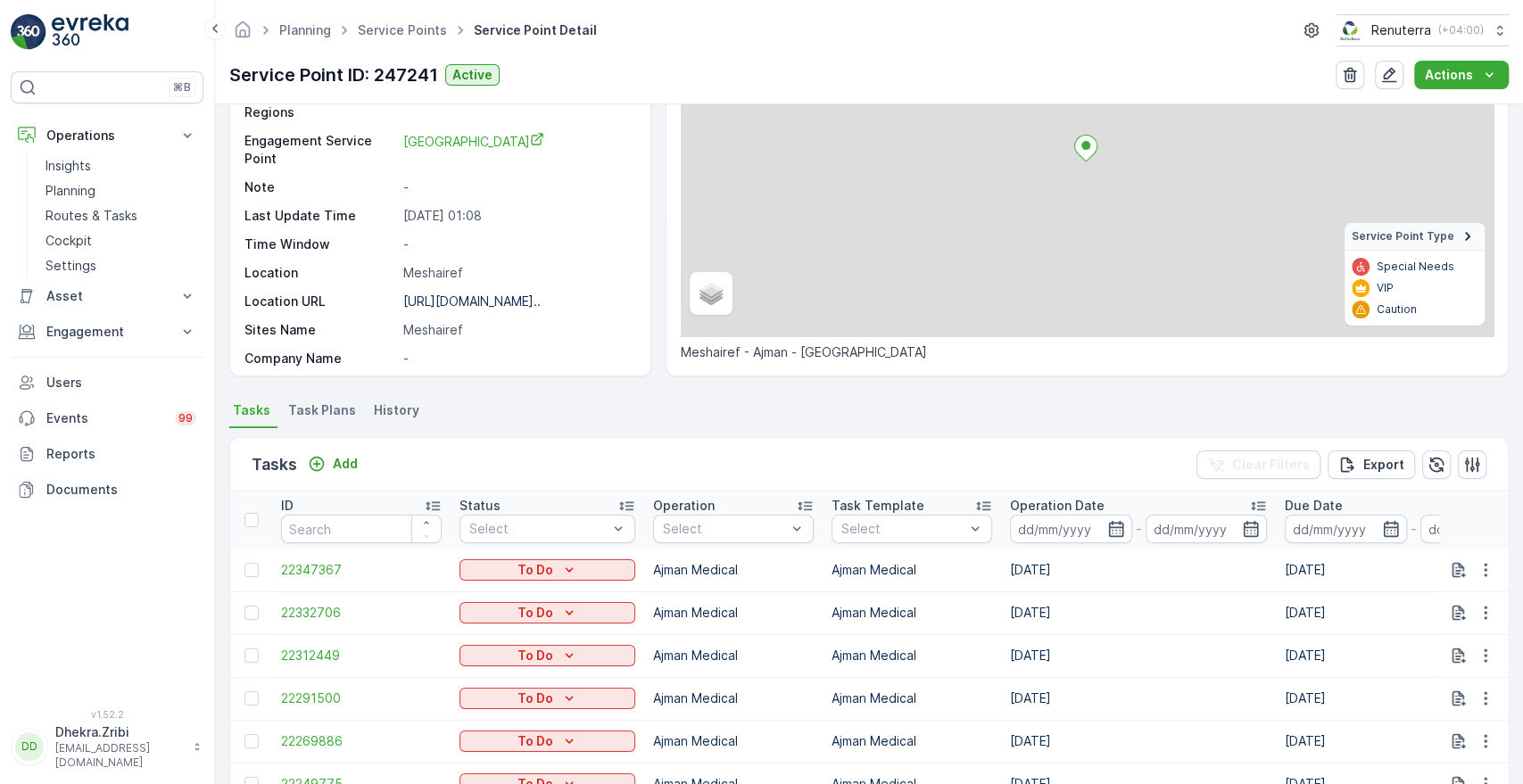
scroll to position [189, 0]
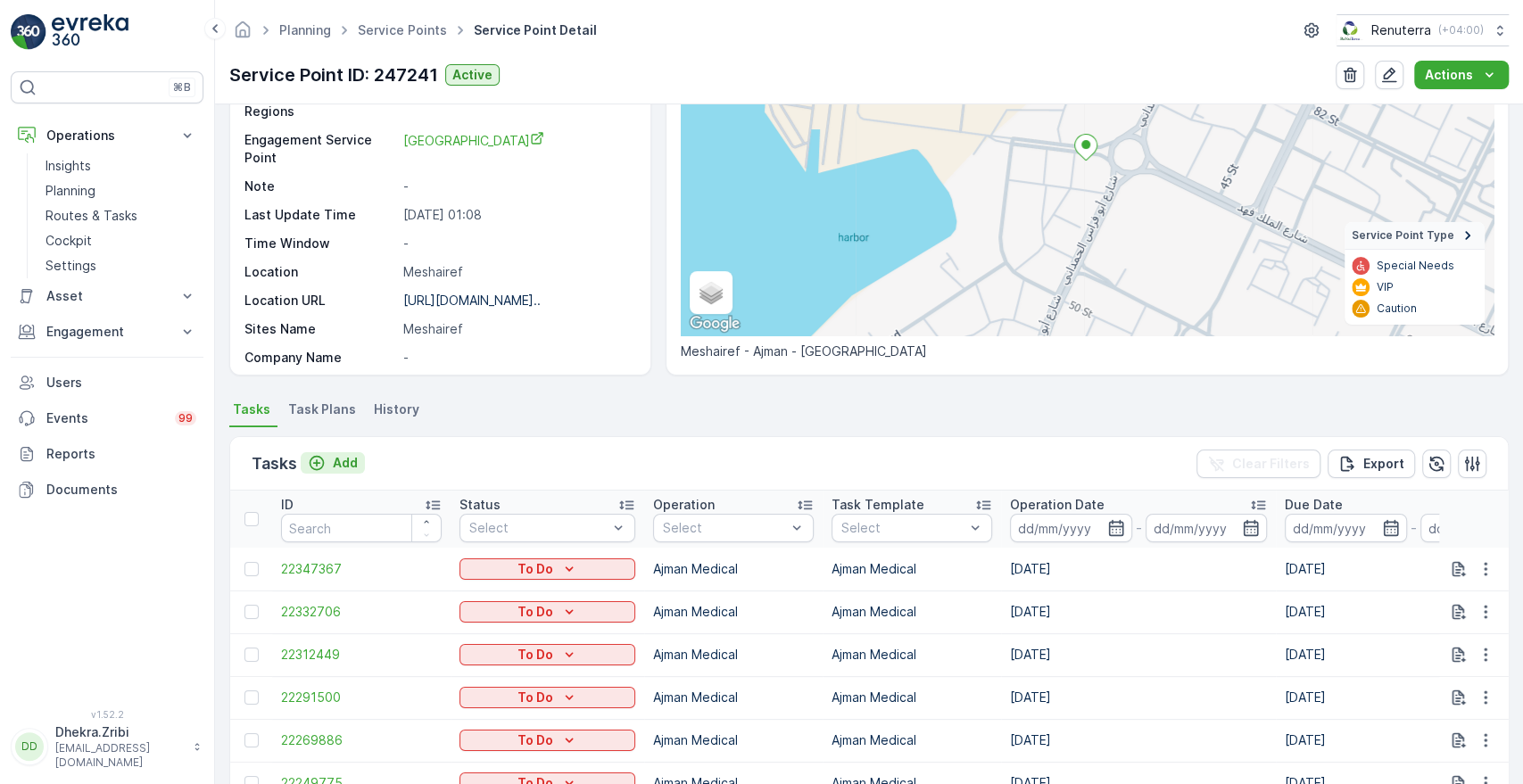
click at [350, 464] on p "Add" at bounding box center [346, 463] width 25 height 17
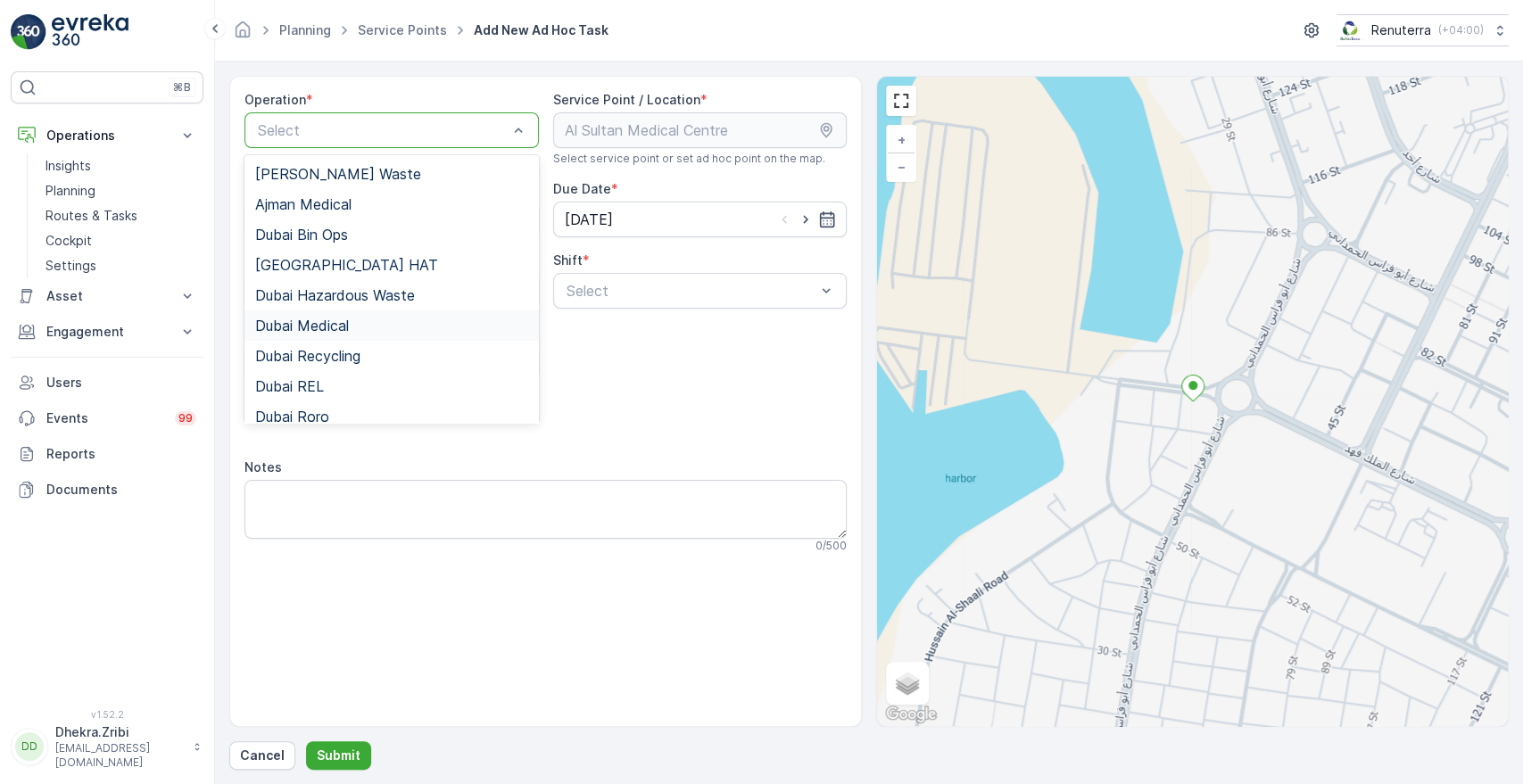
click at [346, 321] on span "Dubai Medical" at bounding box center [301, 325] width 94 height 16
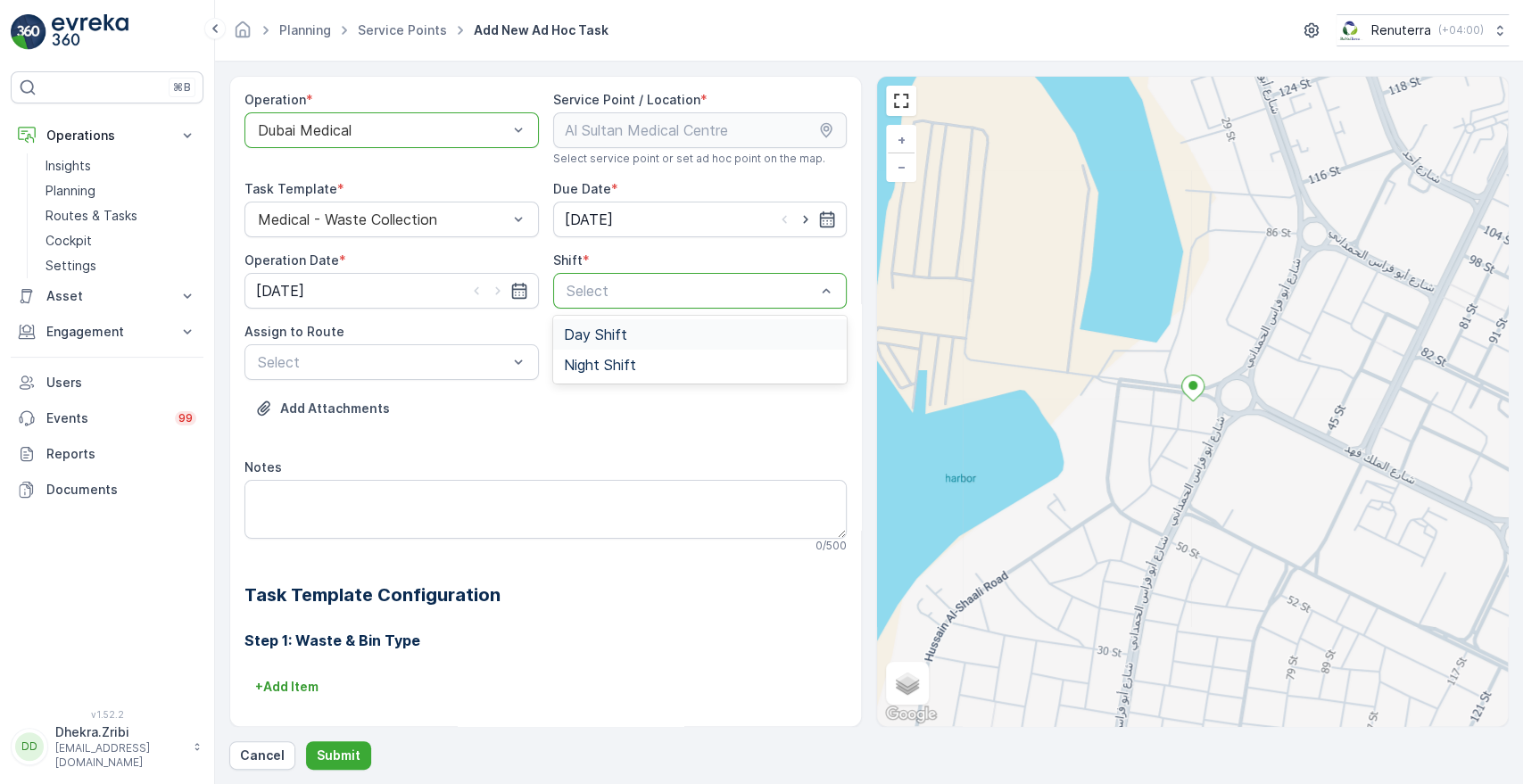
click at [591, 346] on div "Day Shift" at bounding box center [700, 334] width 294 height 30
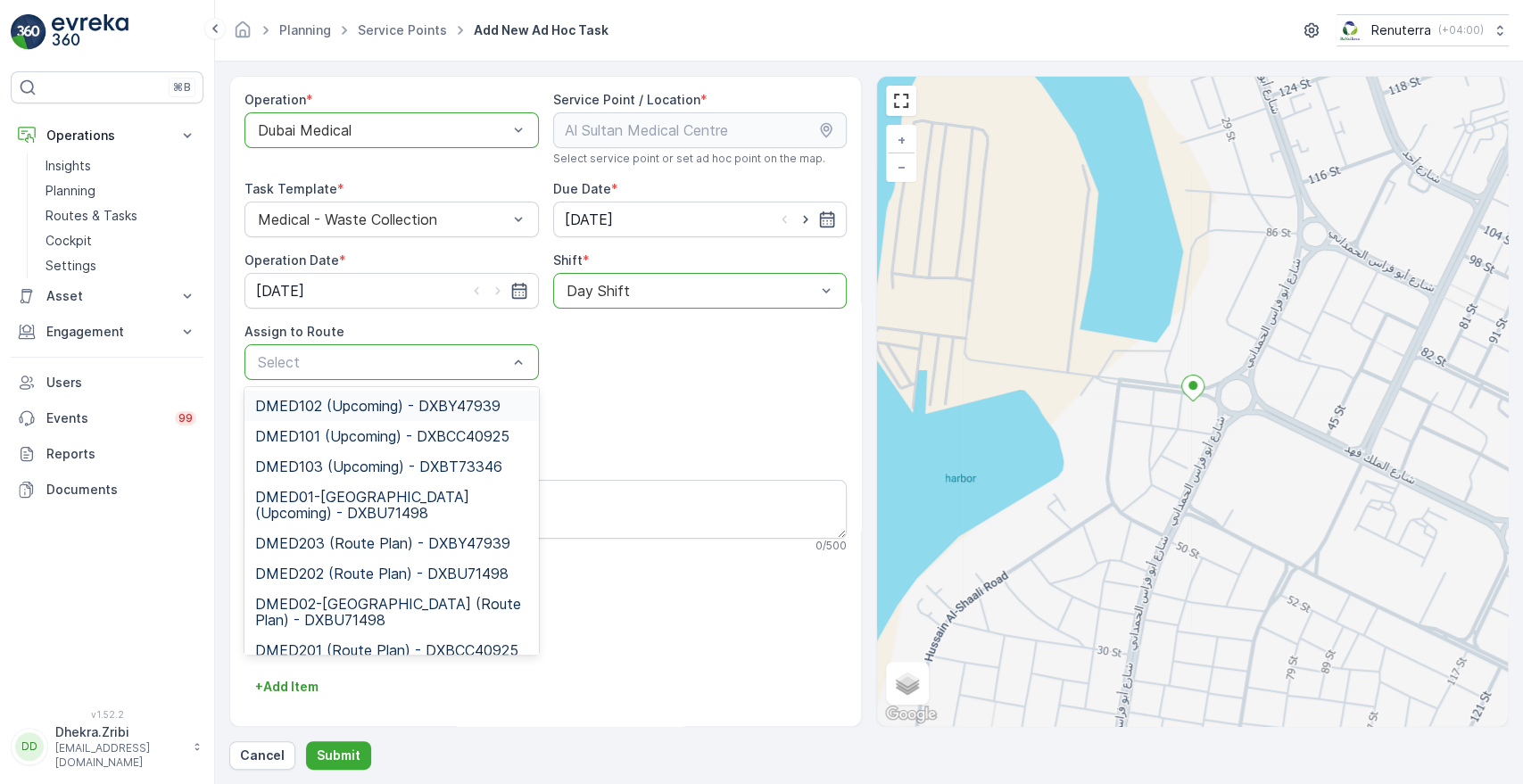
click at [396, 112] on div "Dubai Medical" at bounding box center [391, 130] width 294 height 36
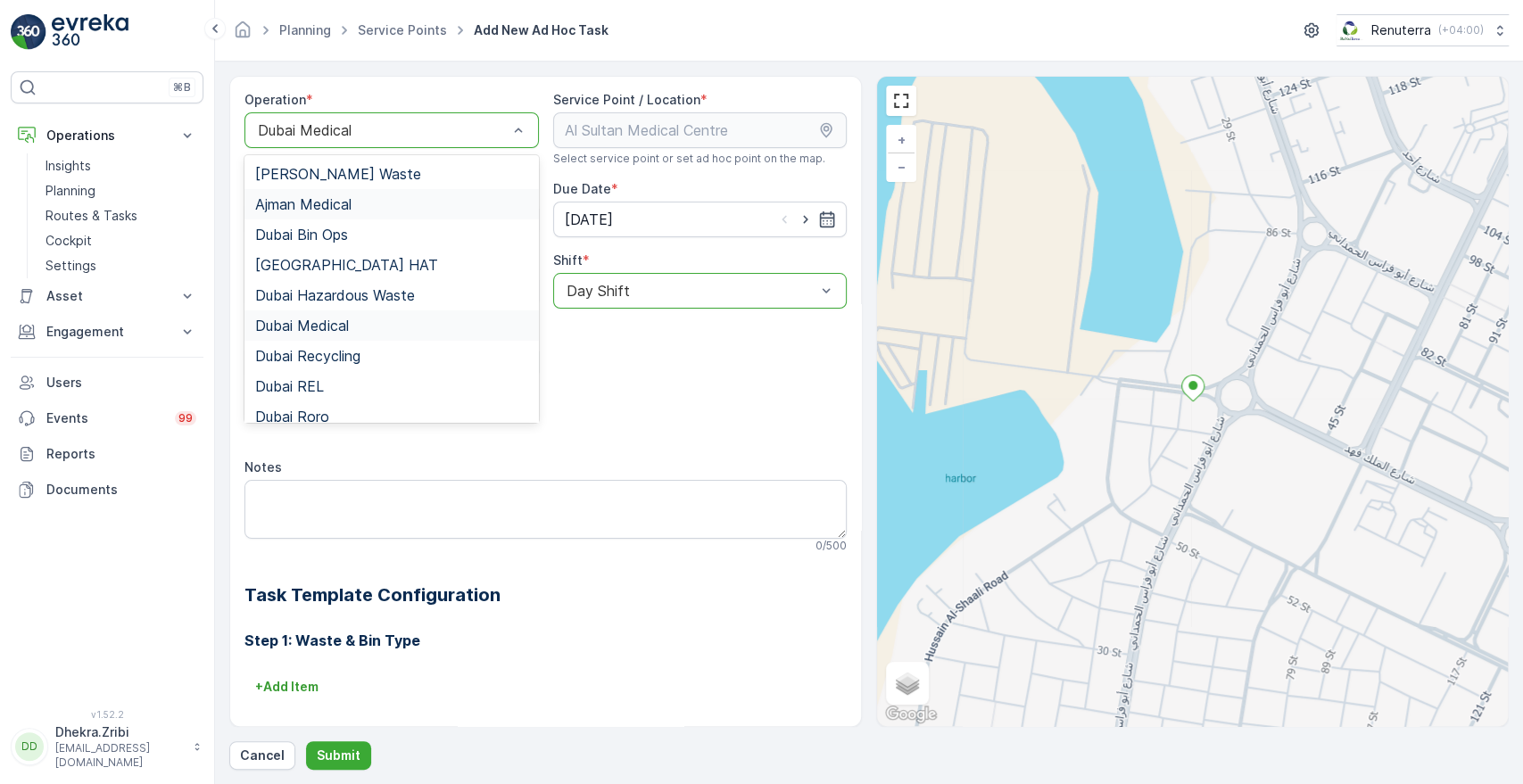
click at [325, 198] on span "Ajman Medical" at bounding box center [303, 204] width 97 height 16
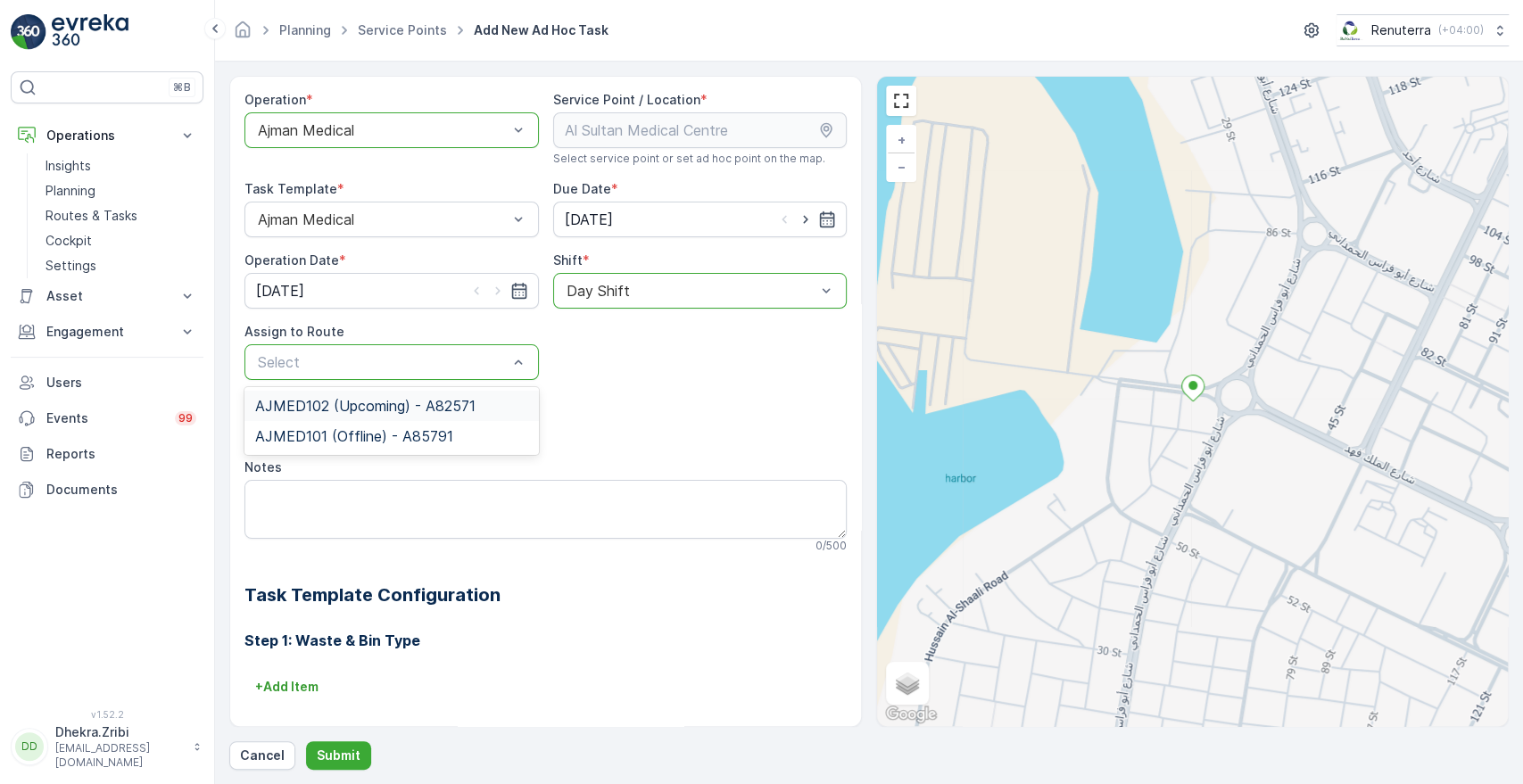
click at [312, 406] on span "AJMED102 (Upcoming) - A82571" at bounding box center [365, 406] width 221 height 16
click at [352, 747] on p "Submit" at bounding box center [338, 755] width 44 height 17
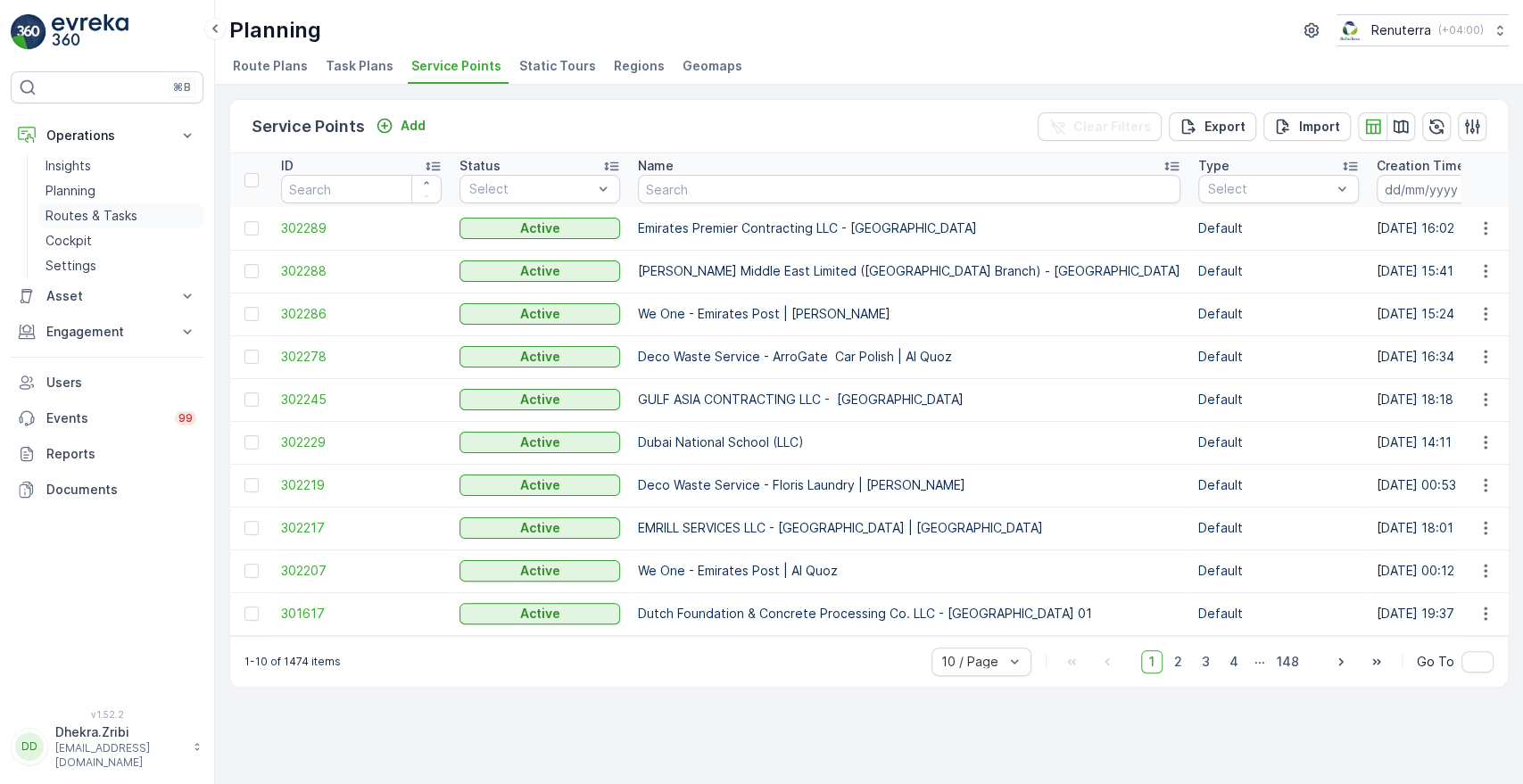
click at [58, 226] on link "Routes & Tasks" at bounding box center [121, 216] width 165 height 25
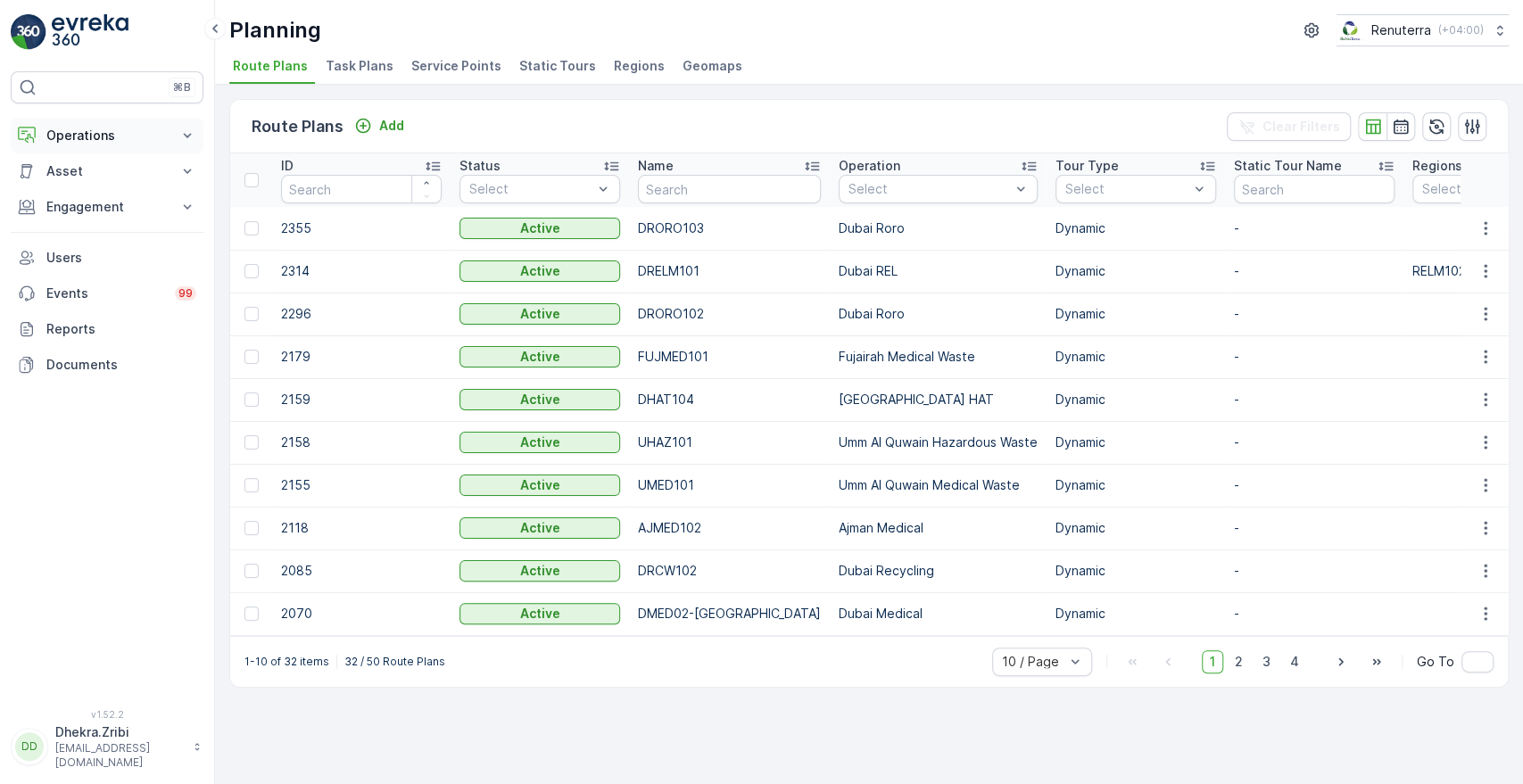
click at [129, 134] on p "Operations" at bounding box center [107, 136] width 121 height 17
click at [107, 187] on link "Planning" at bounding box center [121, 191] width 165 height 25
click at [136, 205] on link "Routes & Tasks" at bounding box center [121, 216] width 165 height 25
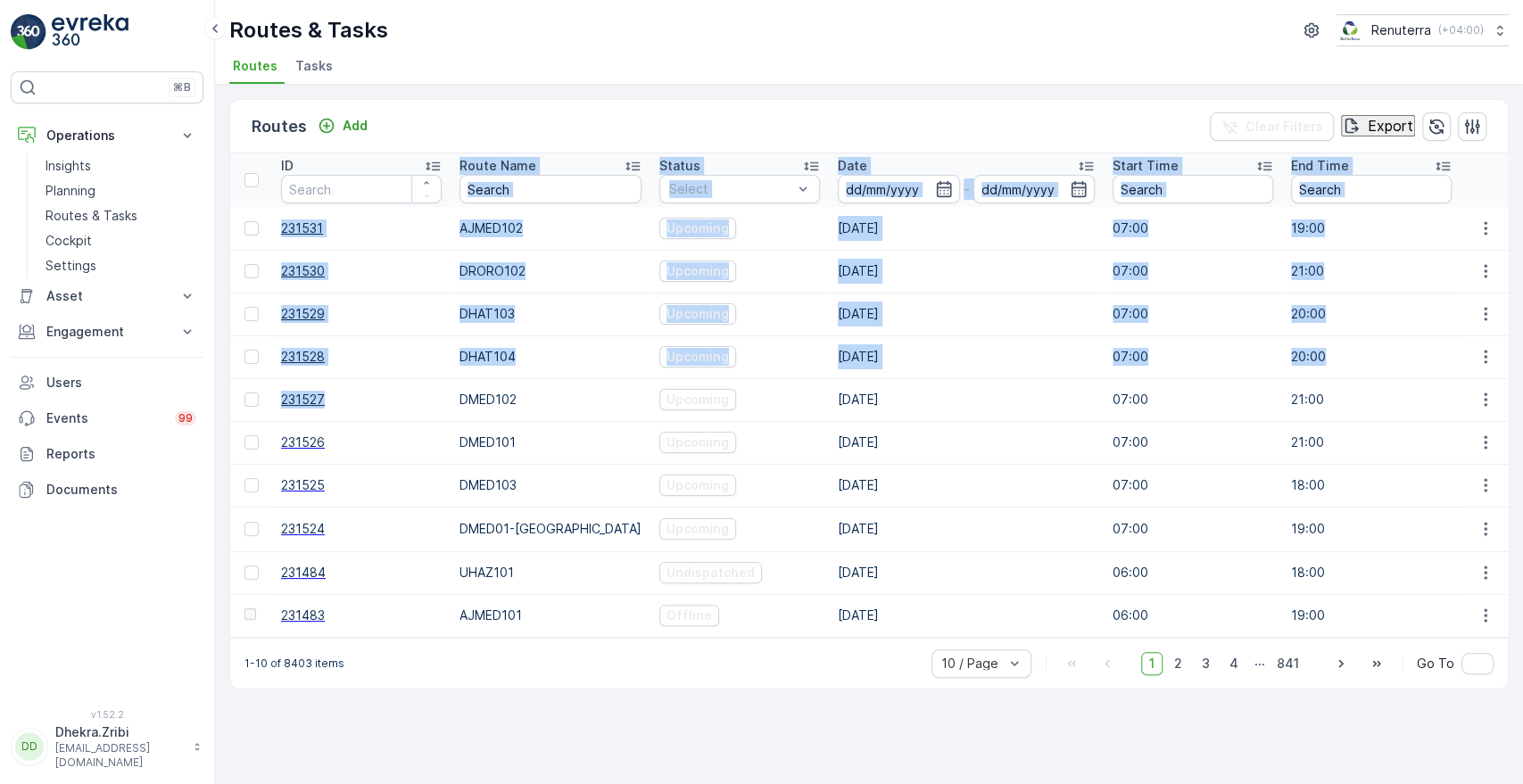
drag, startPoint x: 342, startPoint y: 386, endPoint x: 471, endPoint y: 146, distance: 272.5
click at [471, 146] on div "Routes Add Clear Filters Export ID Route Name Status Select Date - Start Time E…" at bounding box center [868, 394] width 1279 height 590
click at [594, 85] on div "Routes Add Clear Filters Export ID Route Name Status Select Date - Start Time E…" at bounding box center [868, 435] width 1308 height 699
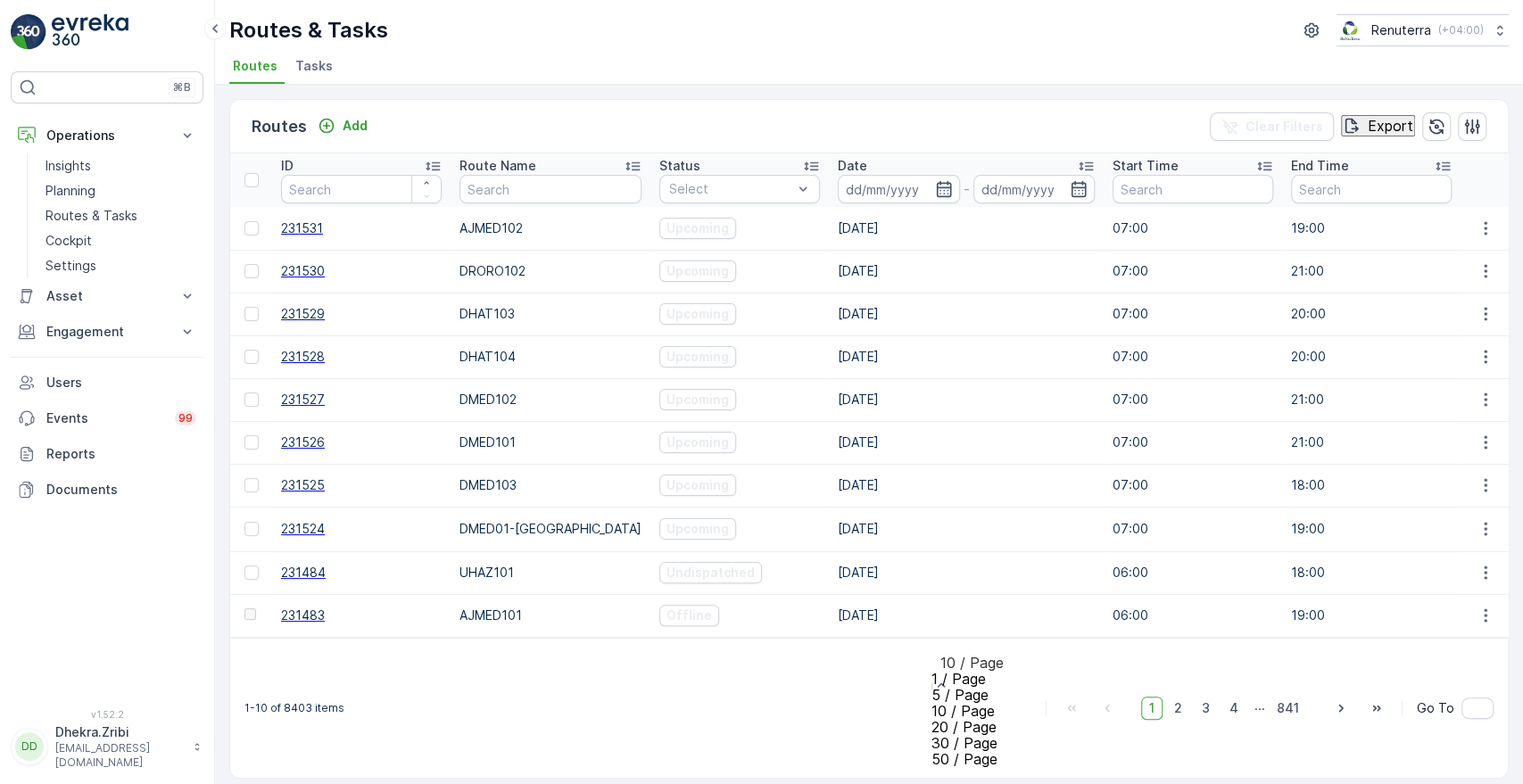
click at [964, 750] on span "50 / Page" at bounding box center [964, 759] width 66 height 17
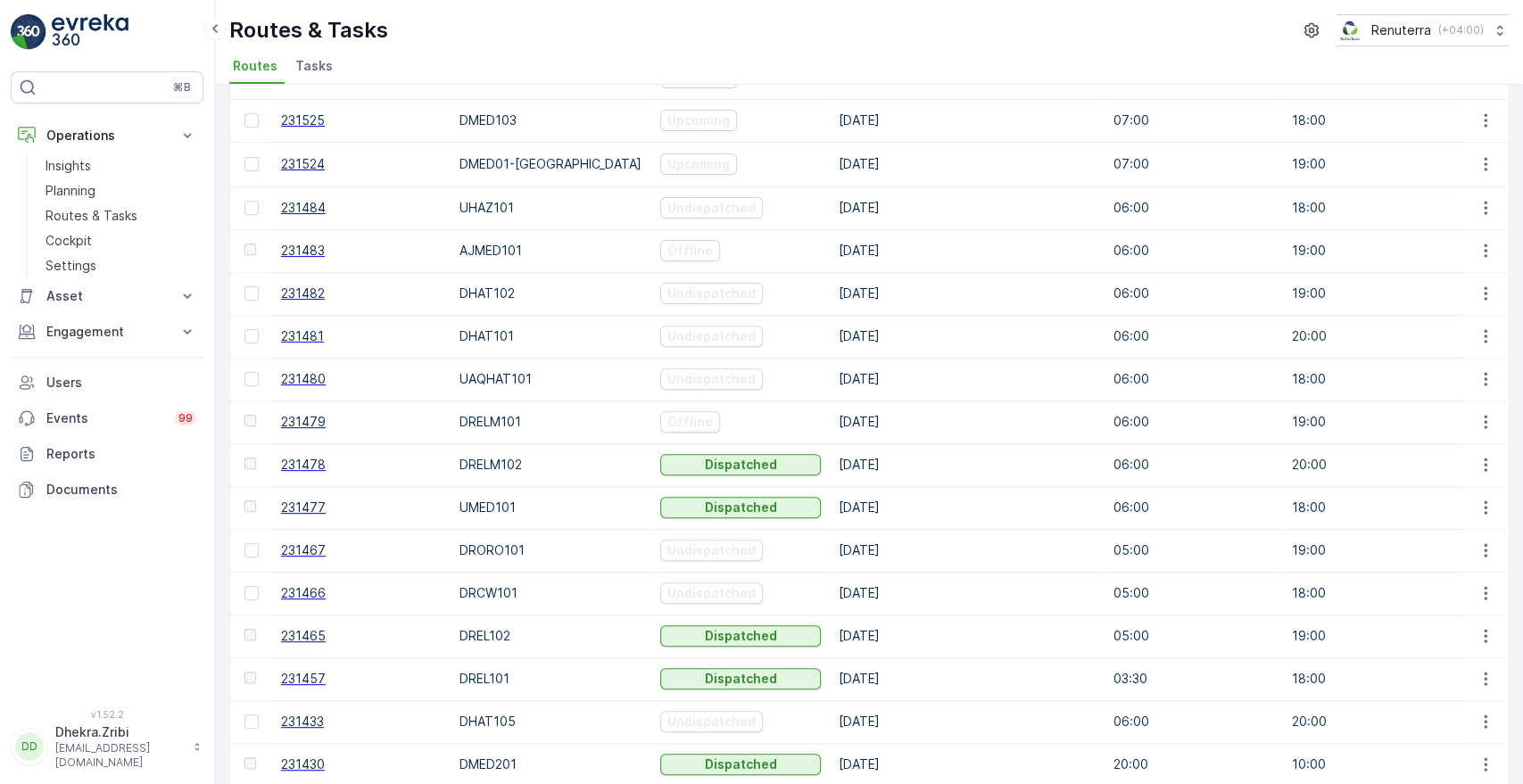
scroll to position [403, 0]
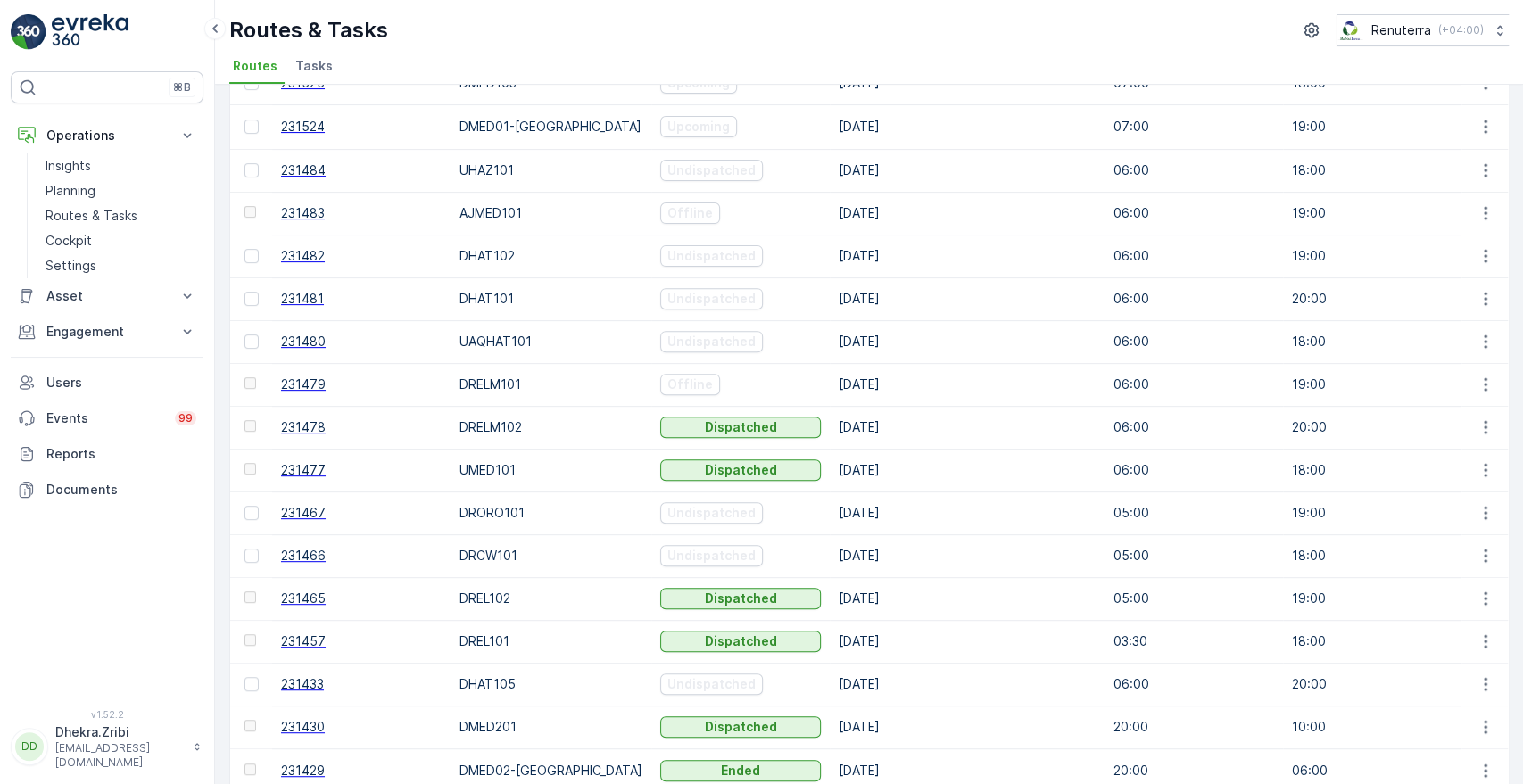
click at [309, 590] on span "231465" at bounding box center [361, 598] width 161 height 17
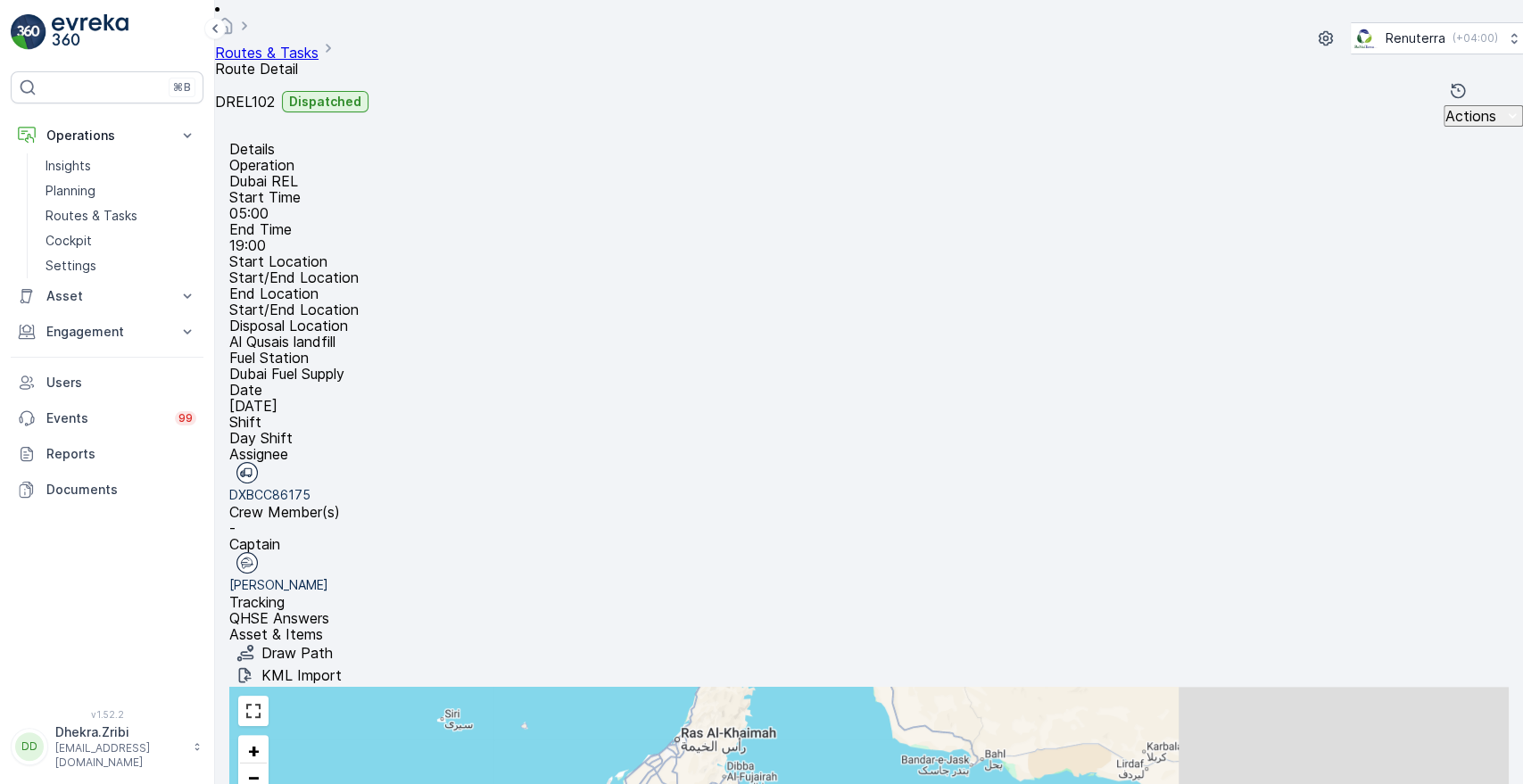
type input "wadi"
click at [1432, 584] on span "Change Route" at bounding box center [1449, 588] width 86 height 17
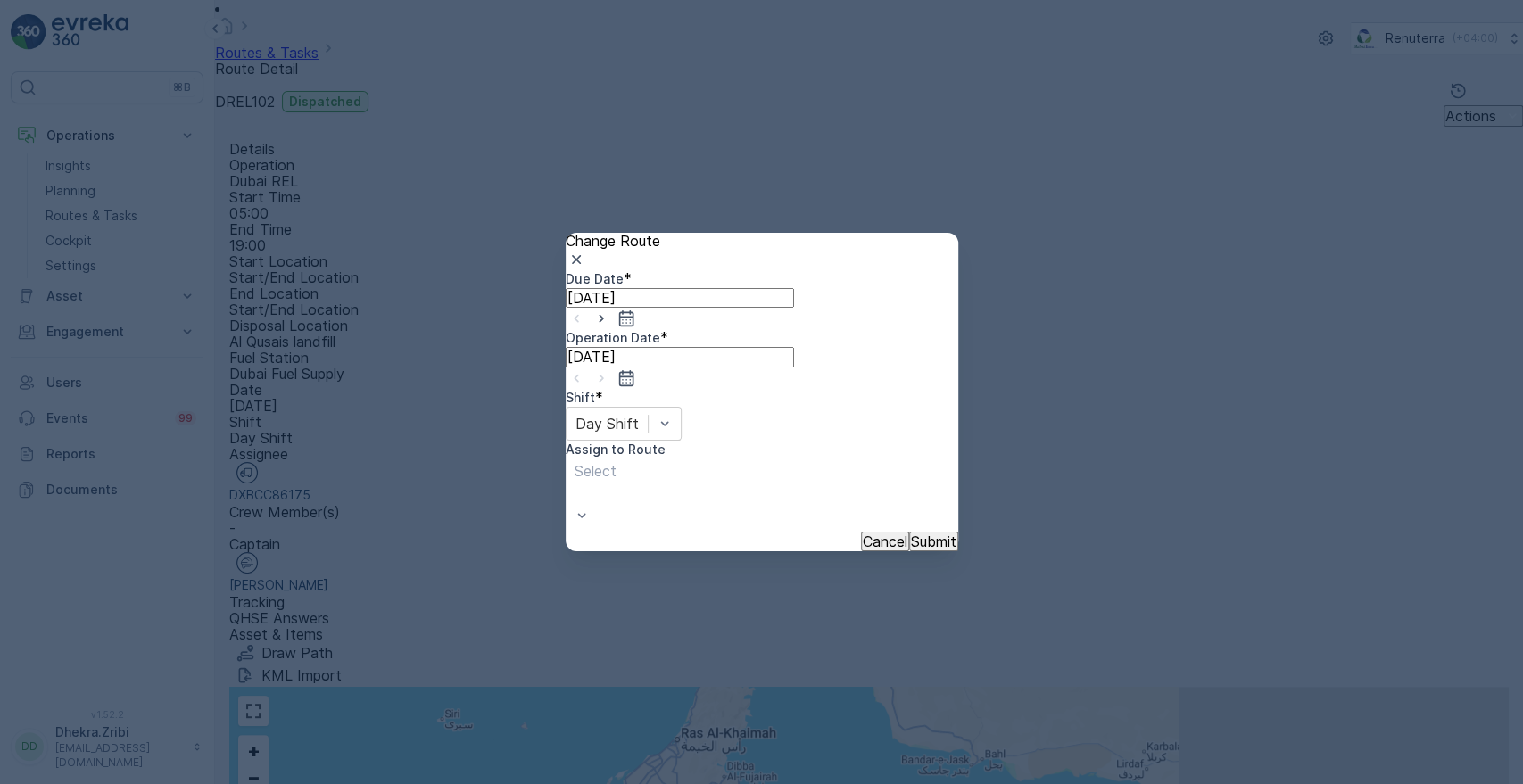
type input "[DATE]"
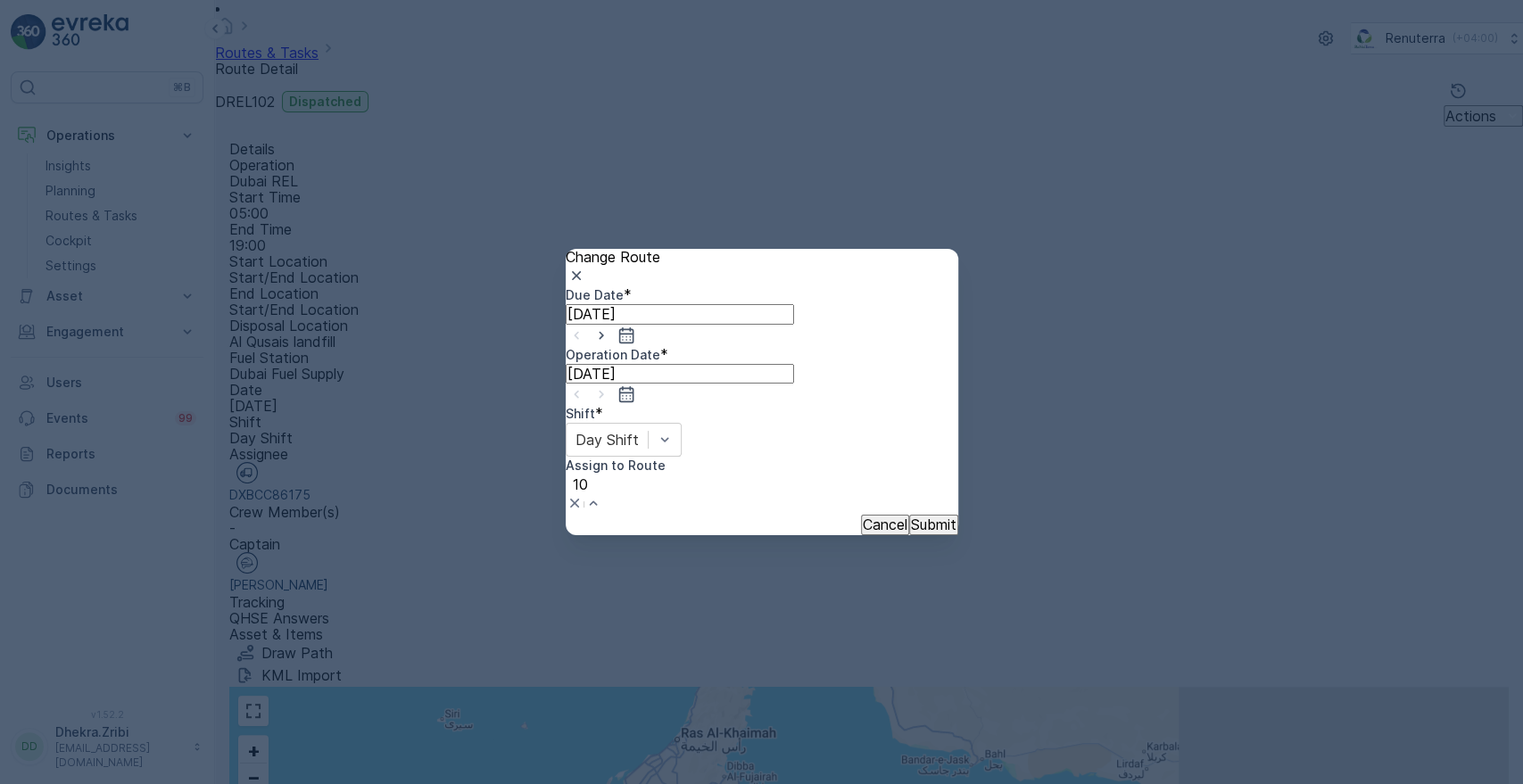
type input "101"
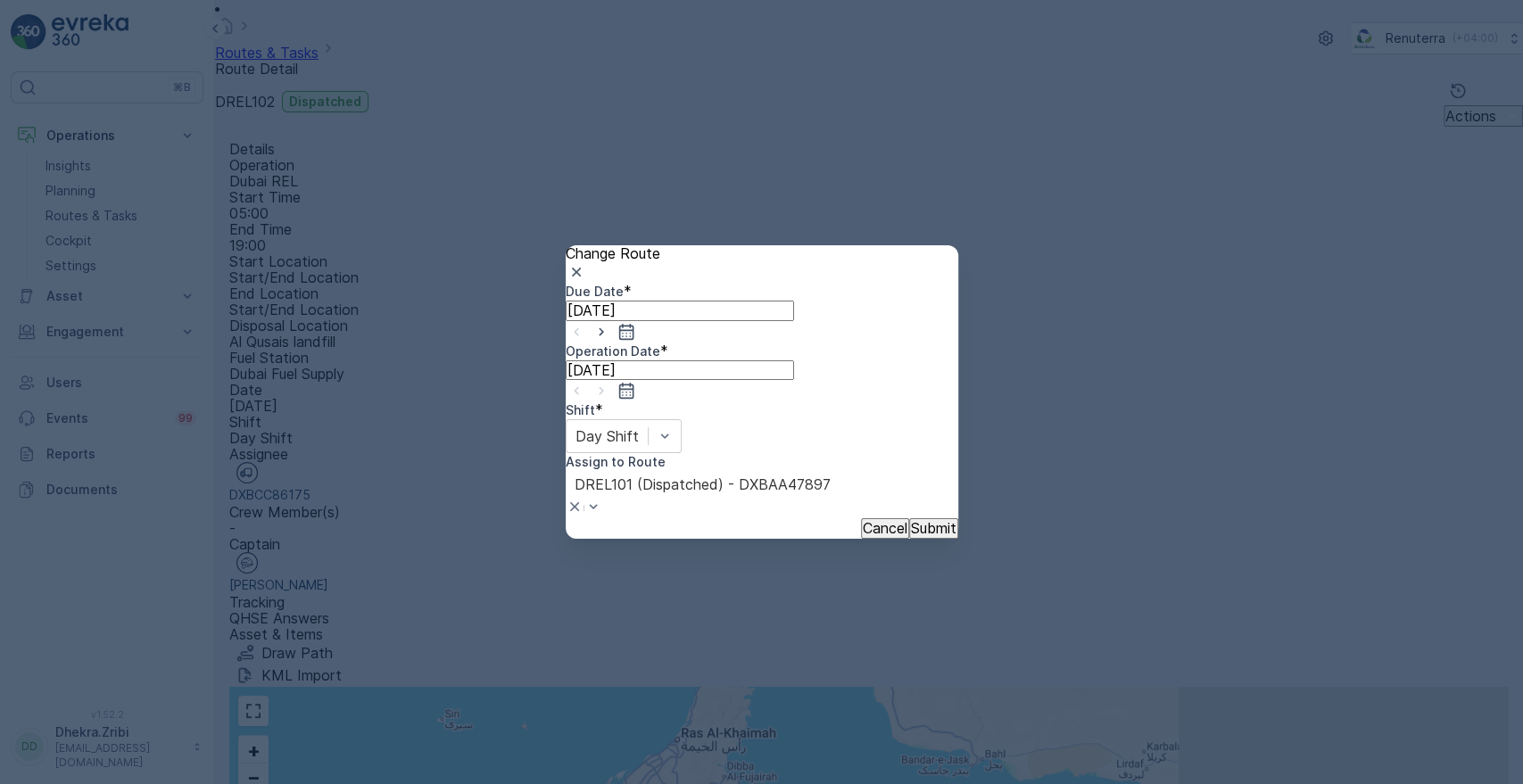
click at [911, 520] on p "Submit" at bounding box center [933, 528] width 46 height 16
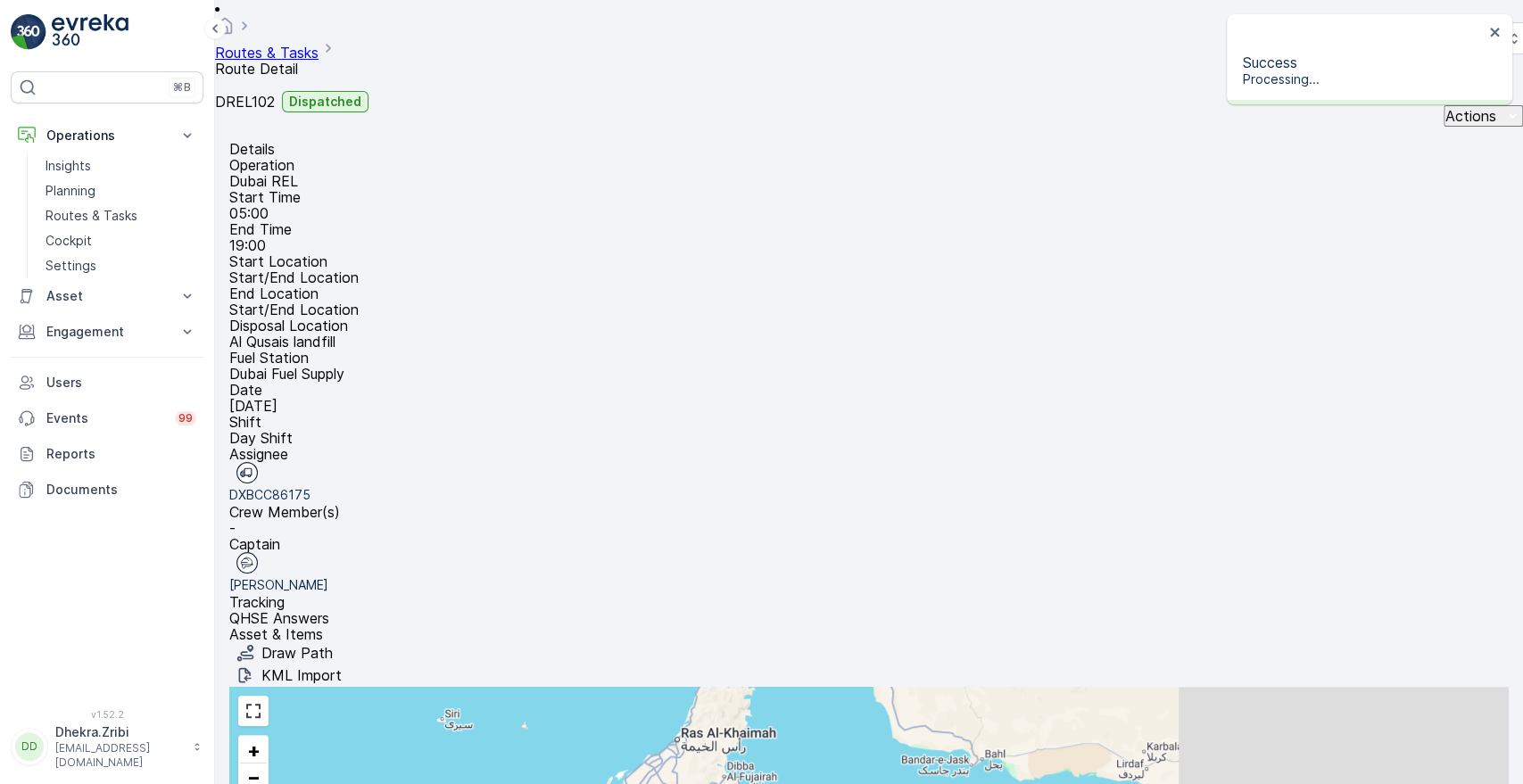
type input "noor"
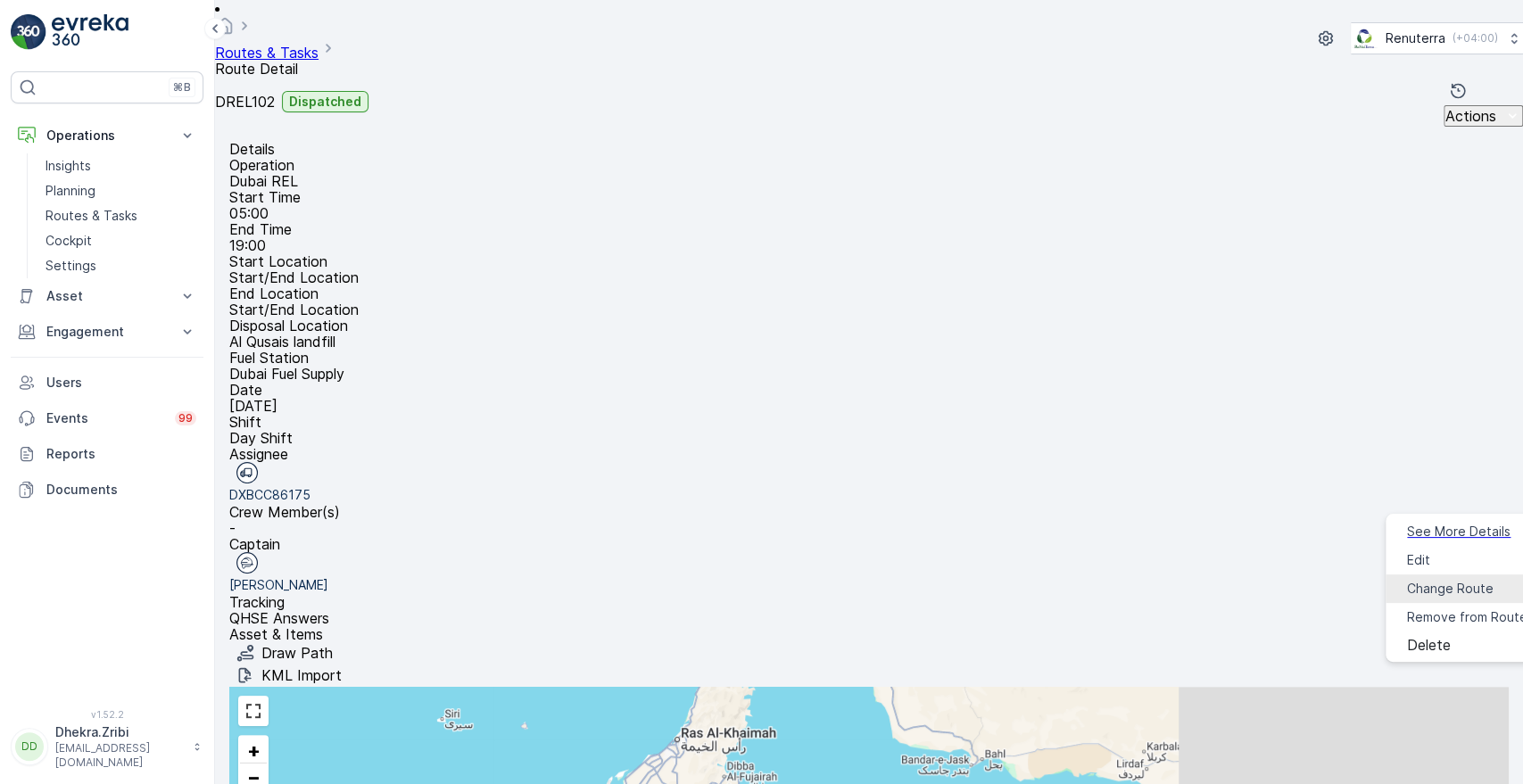
click at [1407, 580] on span "Change Route" at bounding box center [1449, 588] width 86 height 17
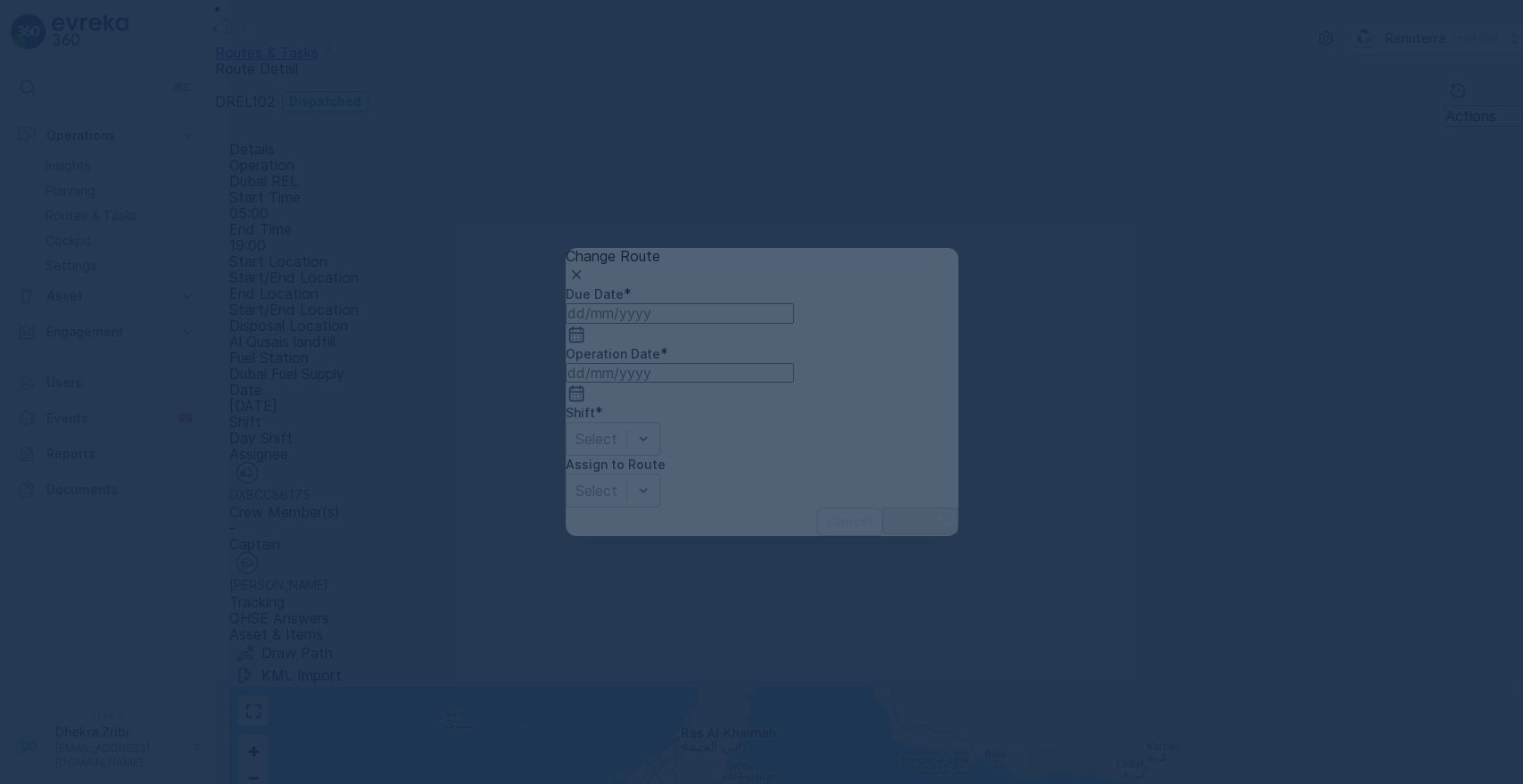
type input "[DATE]"
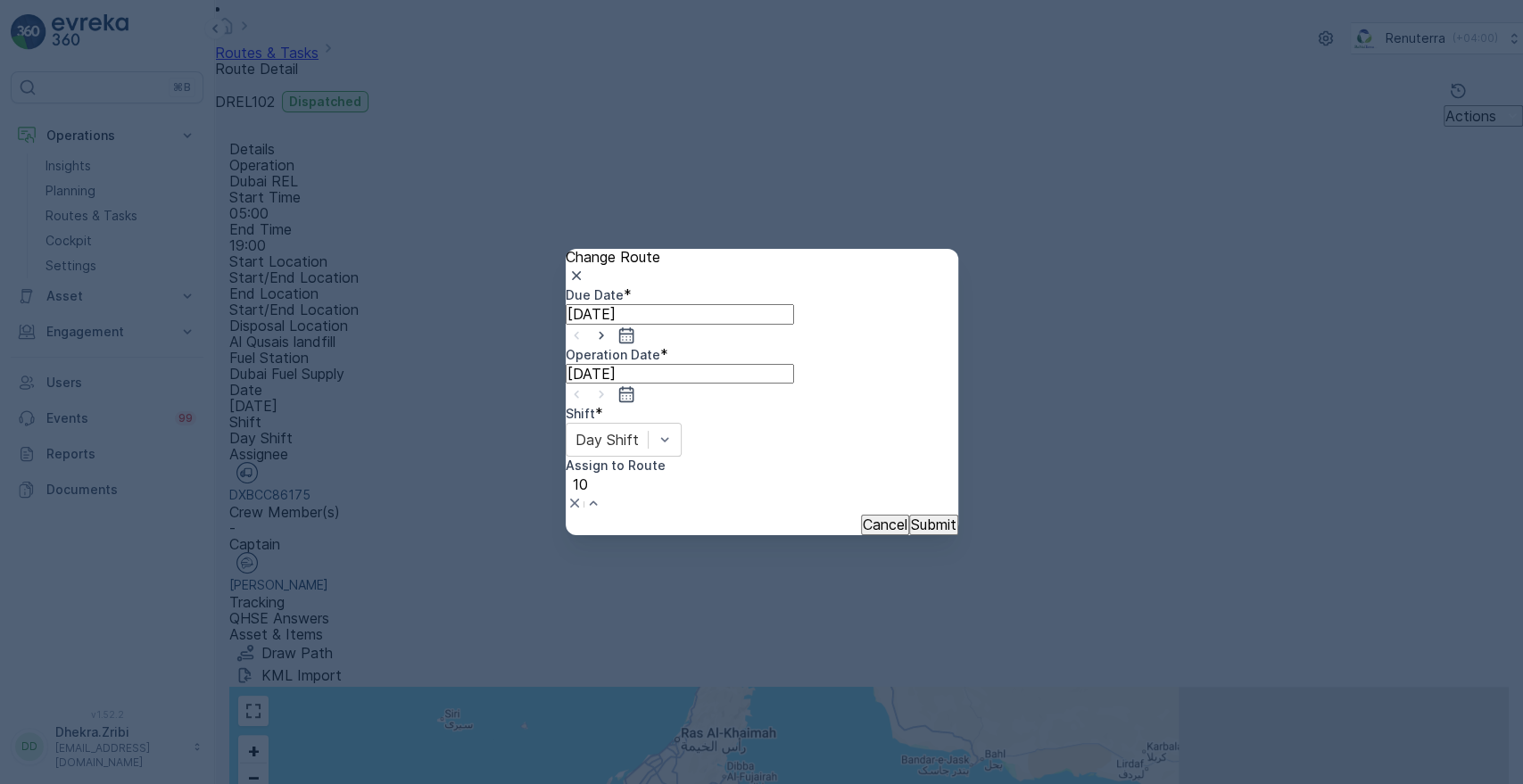
type input "101"
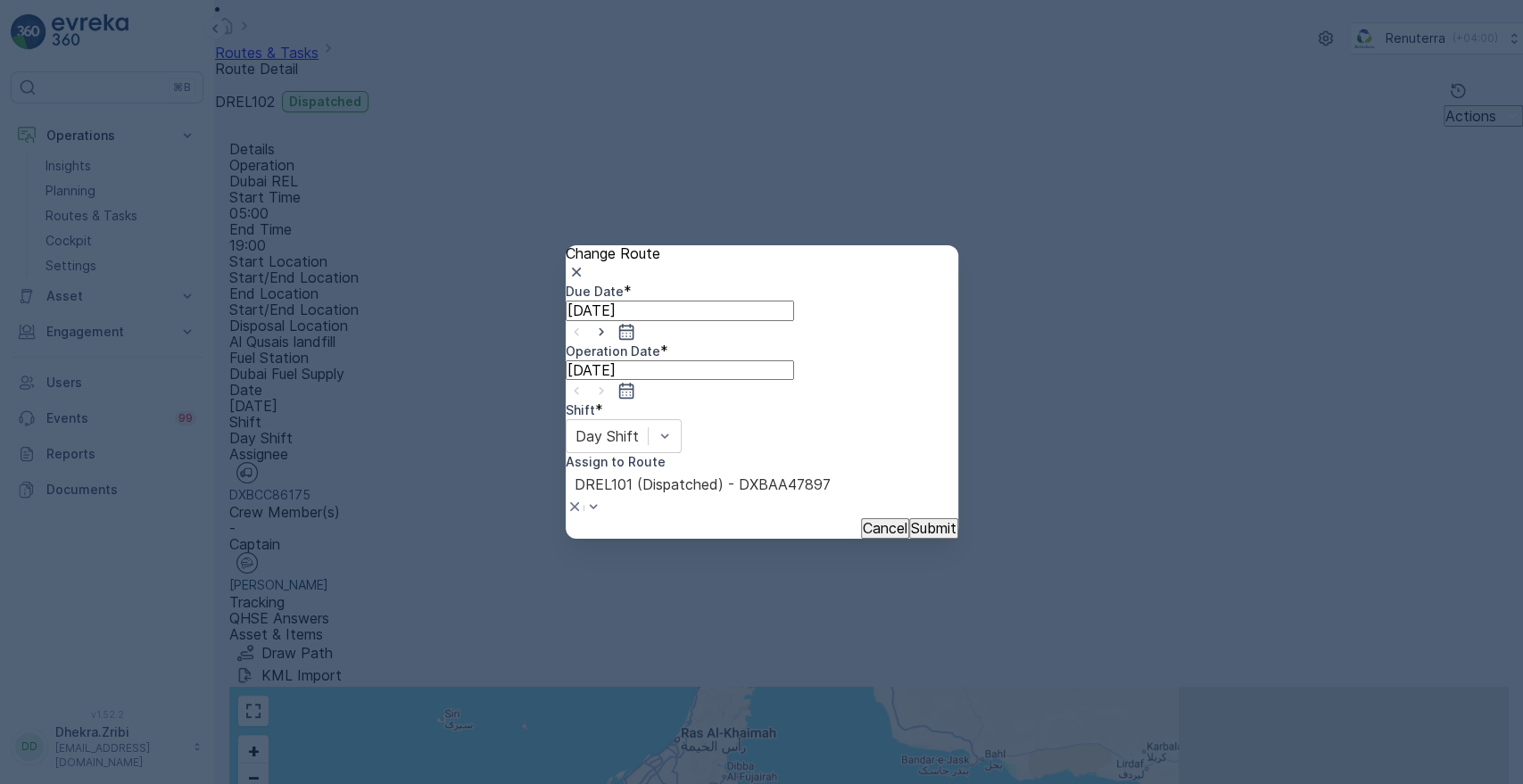
click at [917, 518] on button "Submit" at bounding box center [933, 528] width 49 height 19
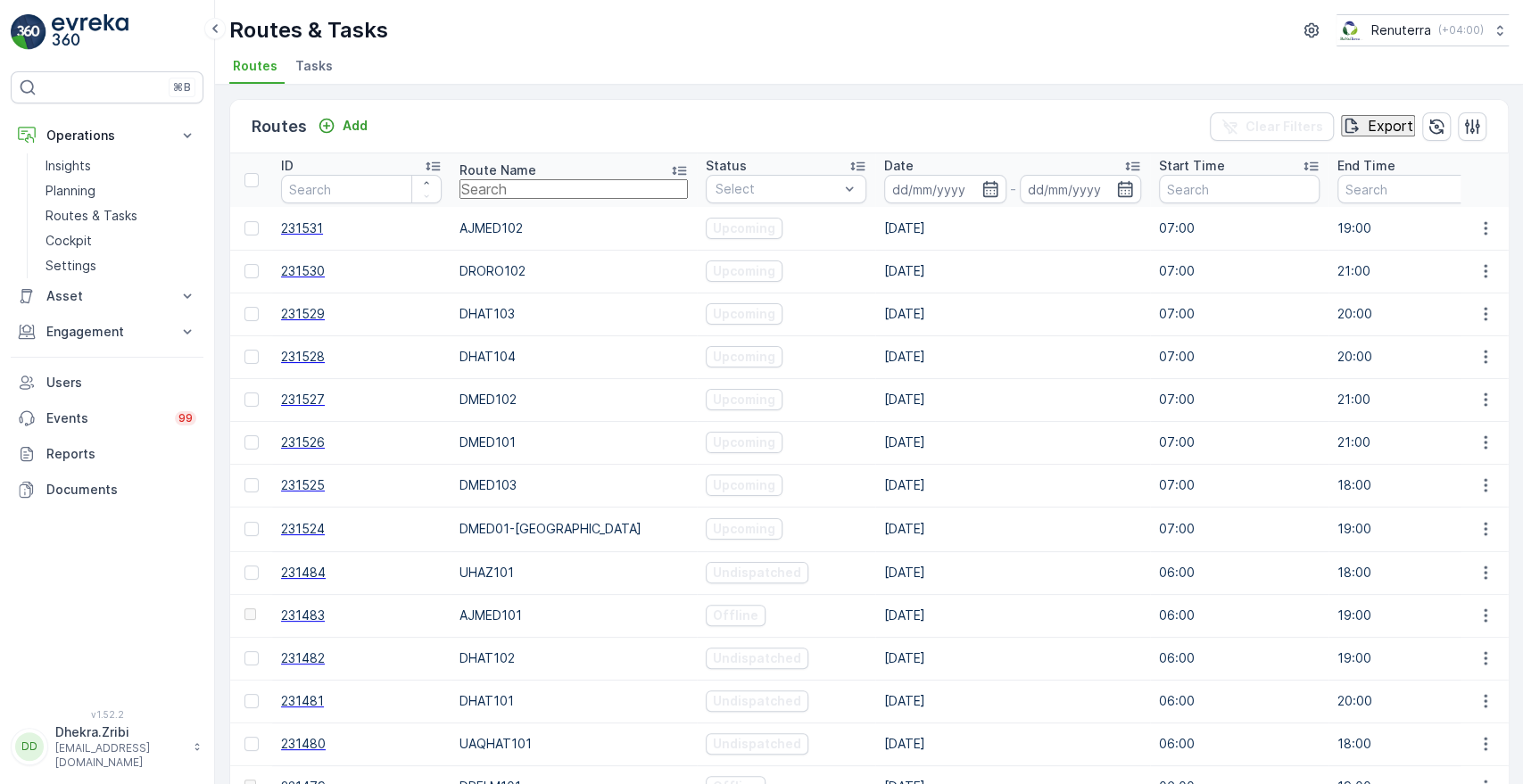
click at [528, 198] on input "text" at bounding box center [573, 189] width 228 height 19
type input "ror"
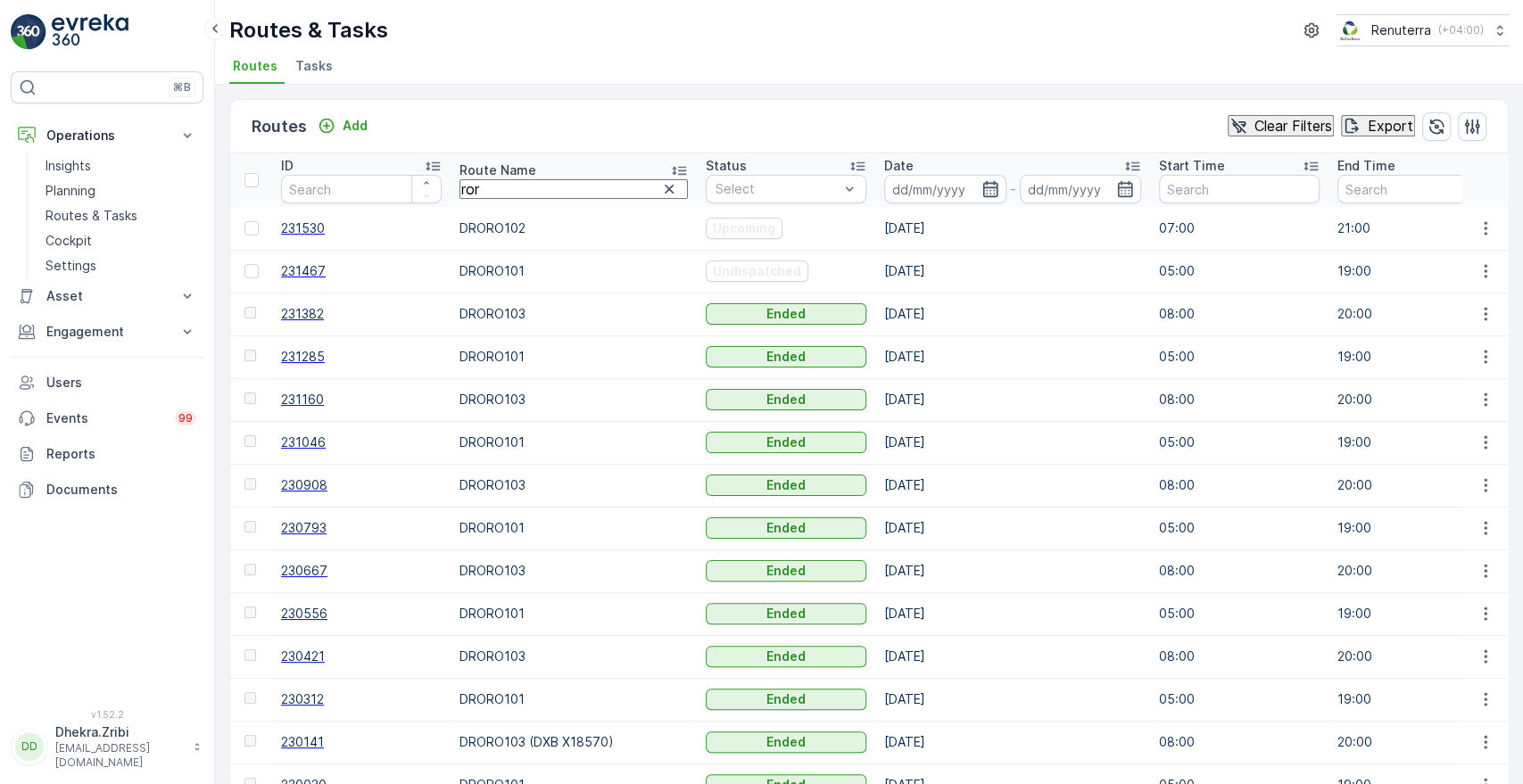
click at [981, 189] on icon "button" at bounding box center [990, 189] width 17 height 17
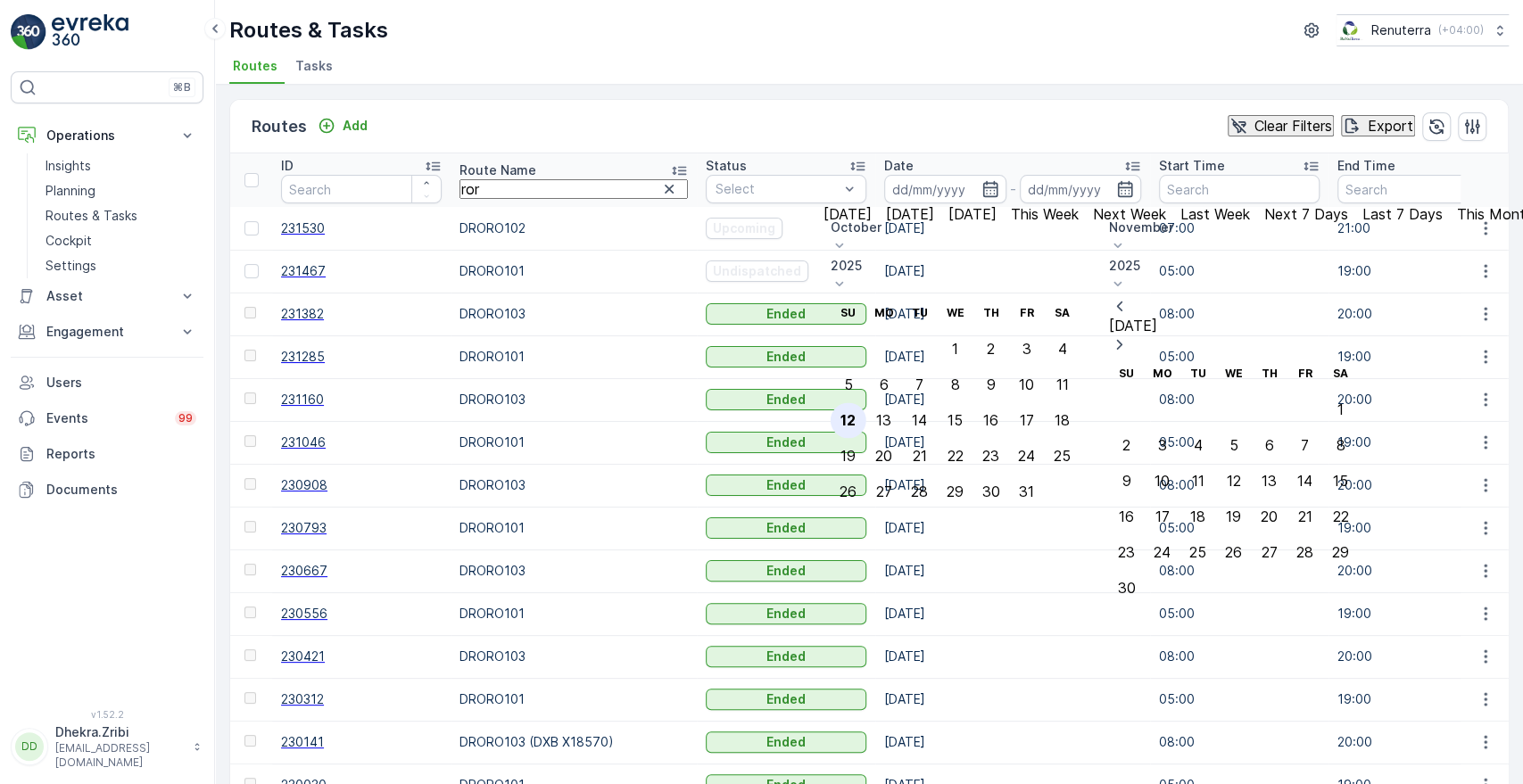
click at [856, 412] on div "12" at bounding box center [848, 420] width 15 height 16
type input "[DATE]"
click at [856, 412] on div "12" at bounding box center [848, 420] width 15 height 16
type input "[DATE]"
click at [856, 412] on div "12" at bounding box center [848, 420] width 15 height 16
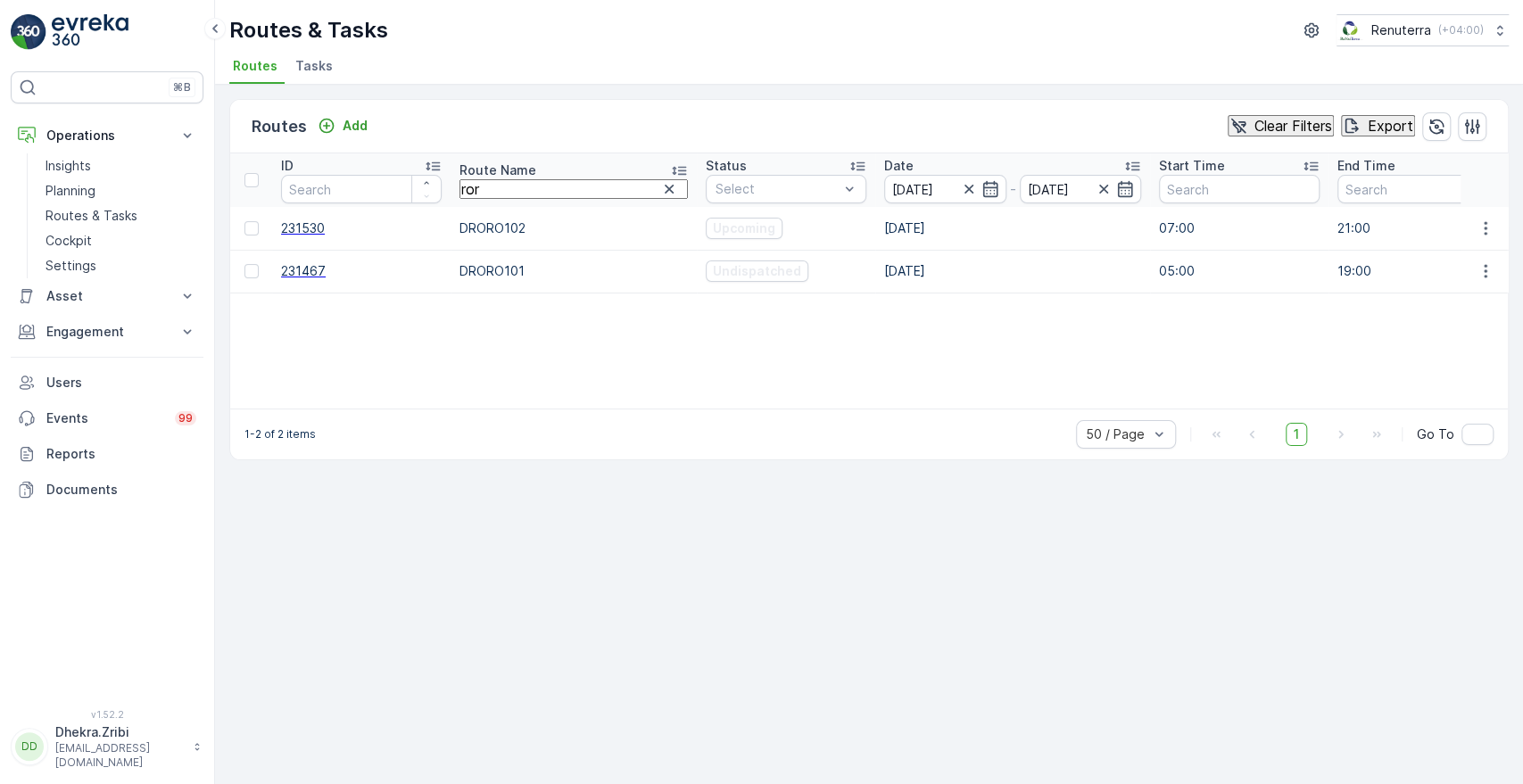
drag, startPoint x: 663, startPoint y: 408, endPoint x: 743, endPoint y: 416, distance: 80.4
click at [743, 416] on div "1-2 of 2 items 50 / Page 1 Go To" at bounding box center [868, 434] width 1277 height 51
drag, startPoint x: 660, startPoint y: 397, endPoint x: 755, endPoint y: 398, distance: 95.0
click at [755, 398] on div "ID Route Name ror Status Select Date [DATE] - [DATE] Start Time End Time Operat…" at bounding box center [868, 280] width 1277 height 255
click at [315, 71] on span "Tasks" at bounding box center [314, 66] width 38 height 17
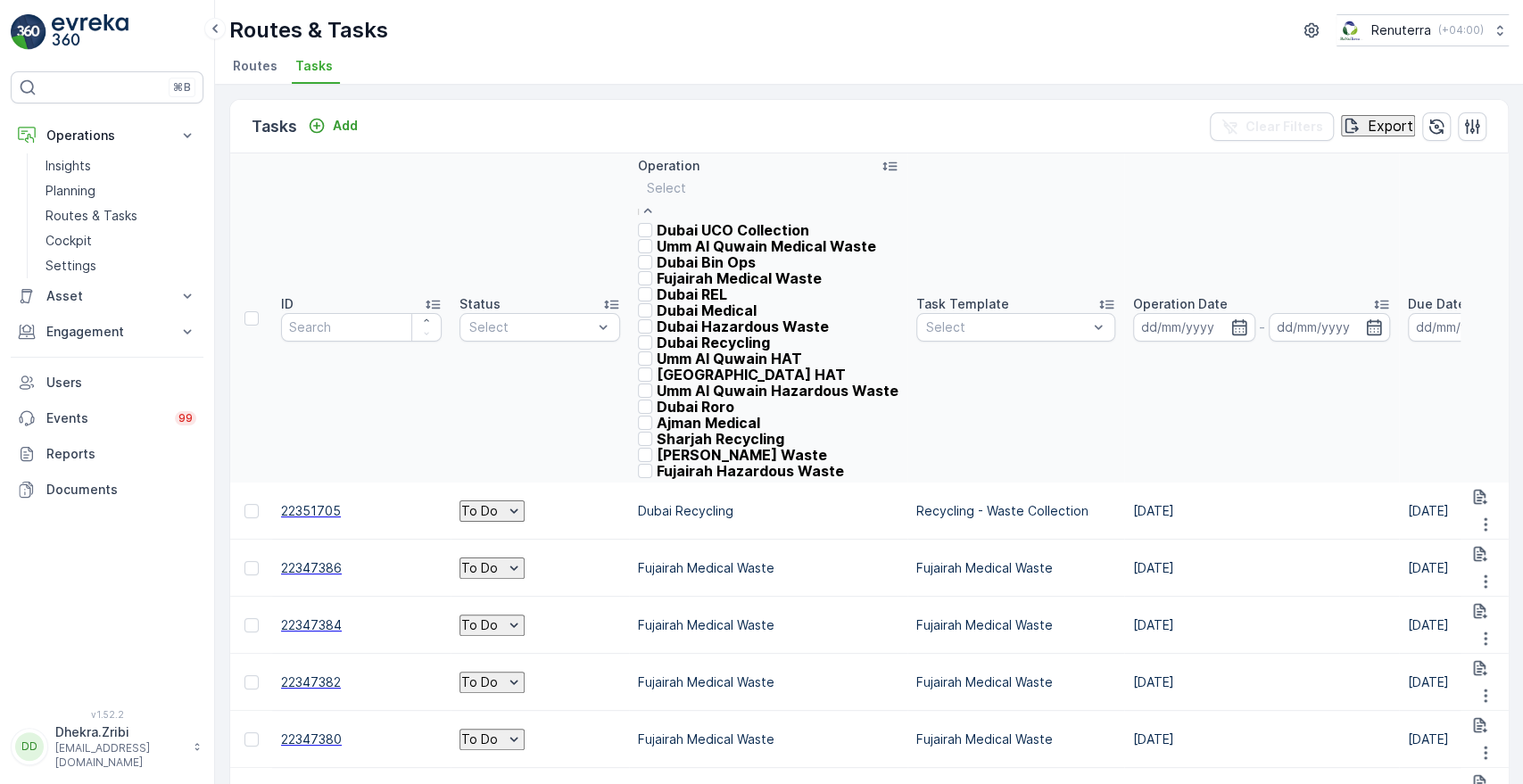
click at [685, 198] on div "Select" at bounding box center [768, 198] width 260 height 47
click at [679, 399] on p "Dubai Roro" at bounding box center [695, 407] width 77 height 16
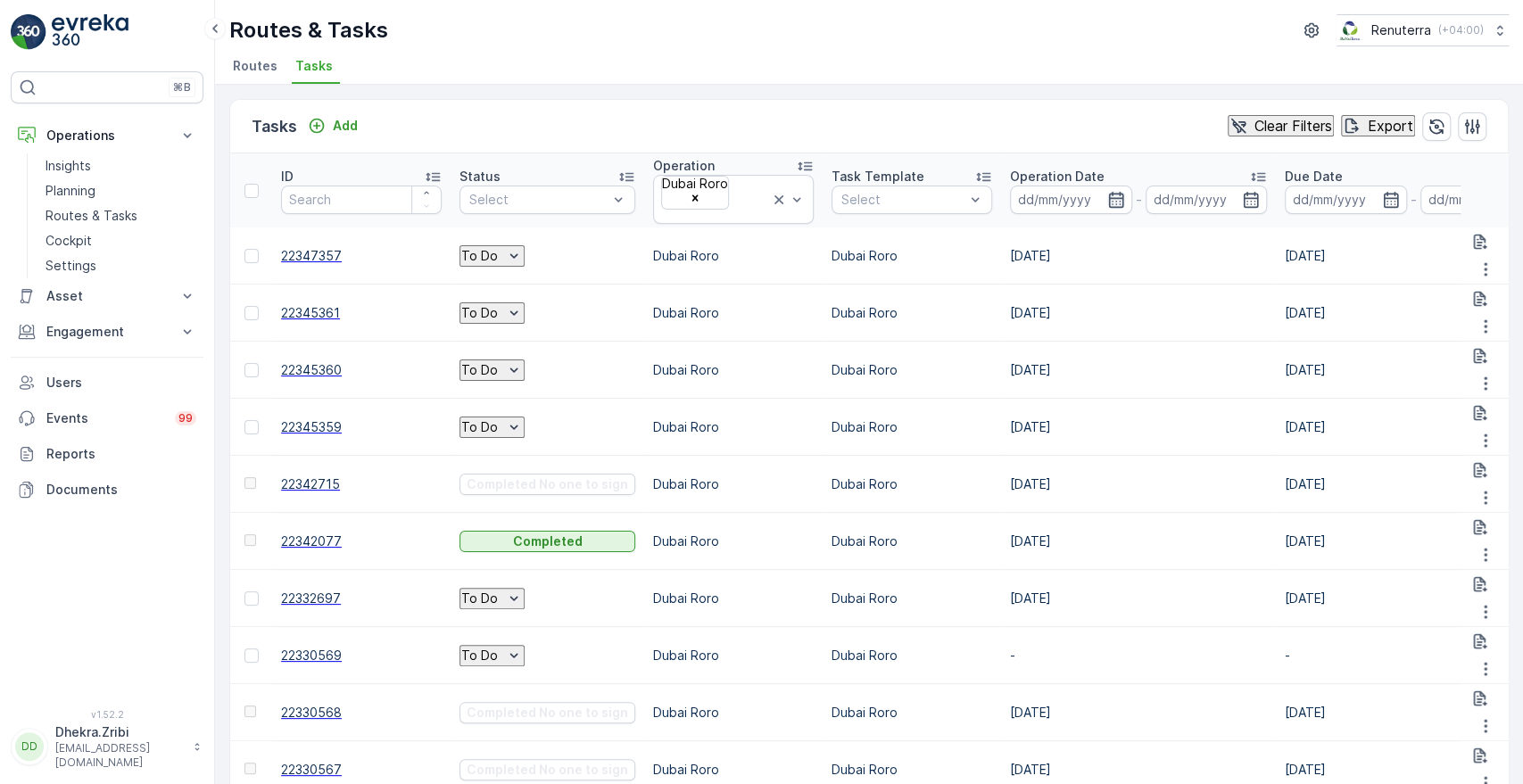
click at [1107, 191] on icon "button" at bounding box center [1115, 199] width 17 height 17
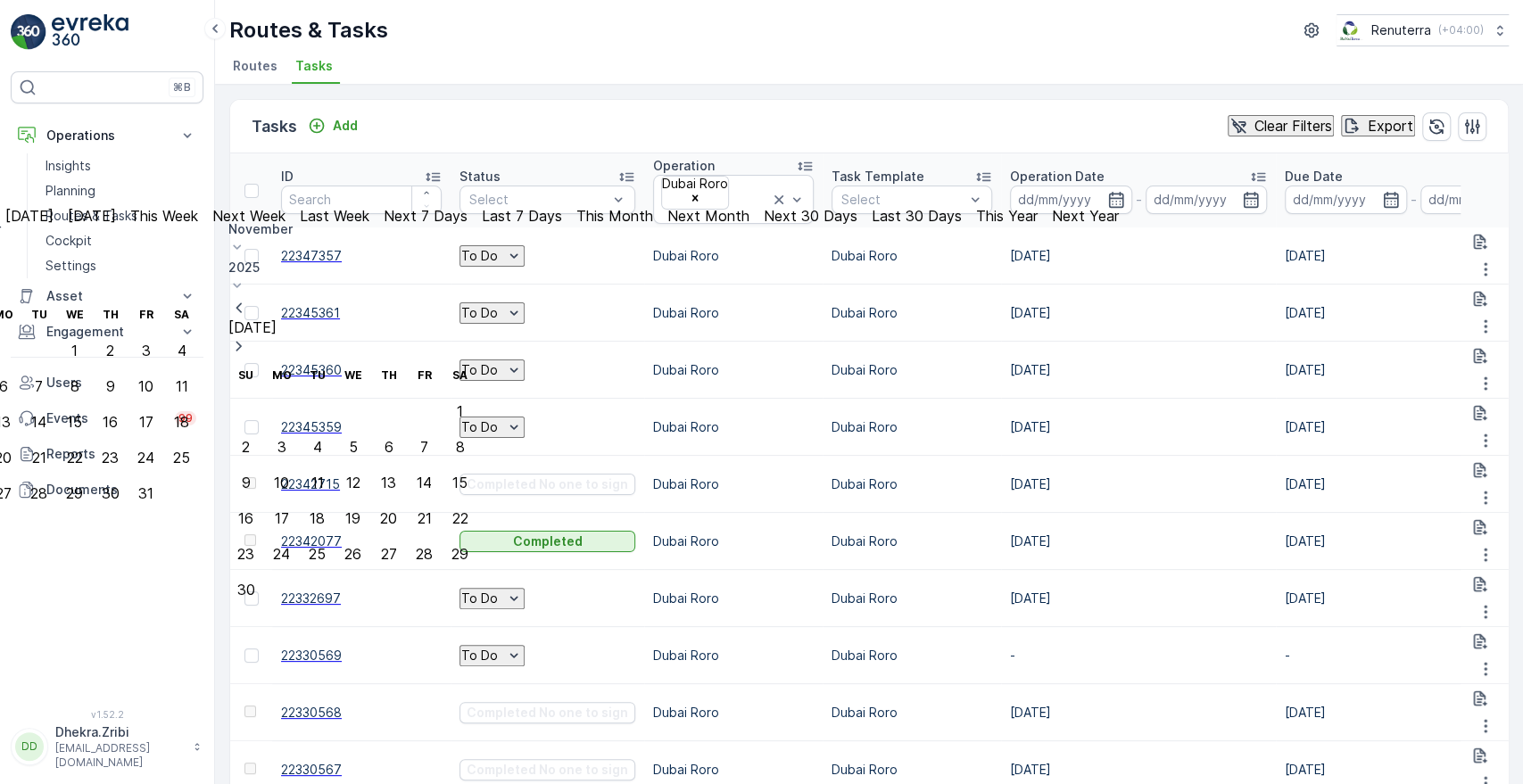
type input "[DATE]"
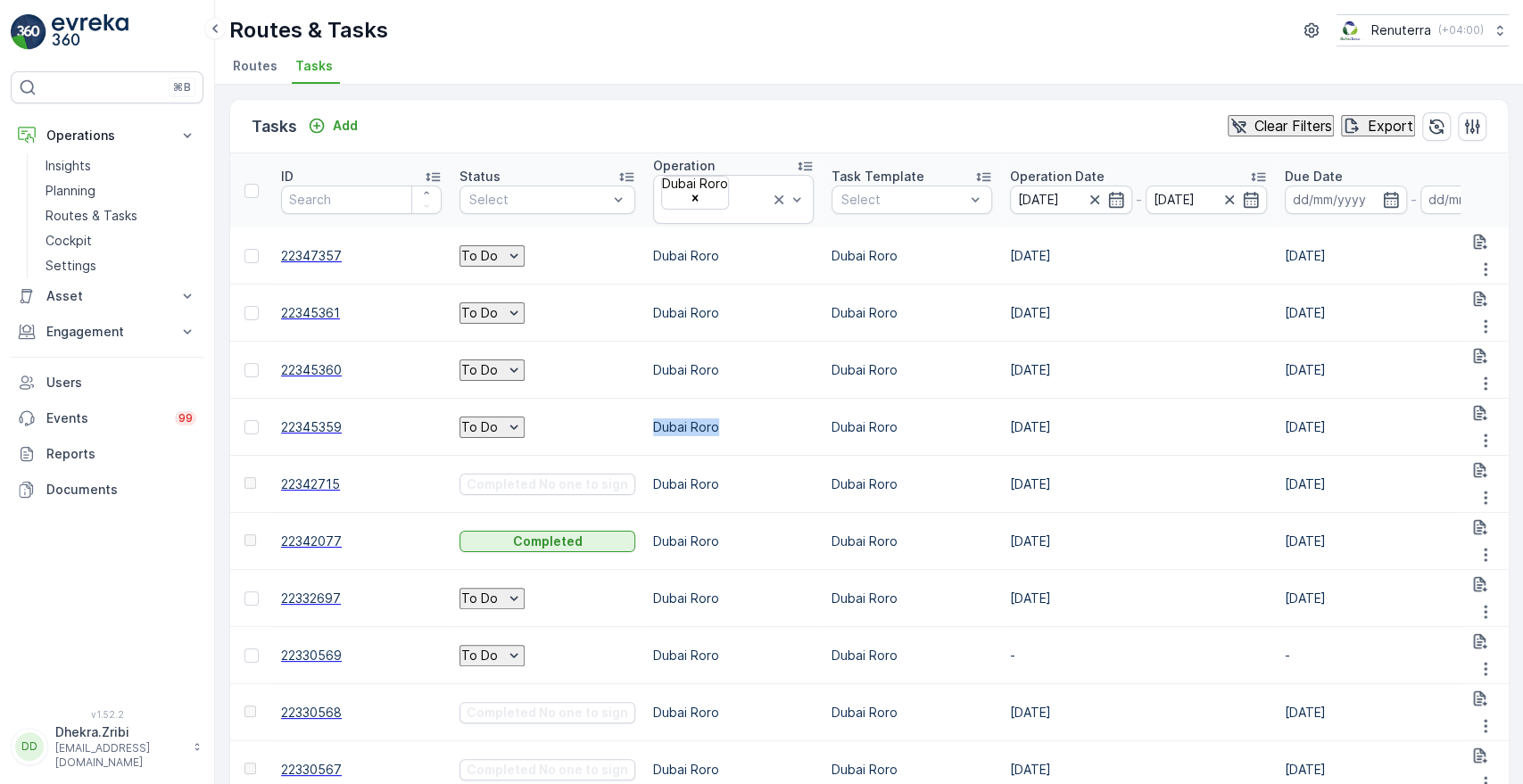
click at [644, 399] on td "Dubai Roro" at bounding box center [733, 427] width 178 height 57
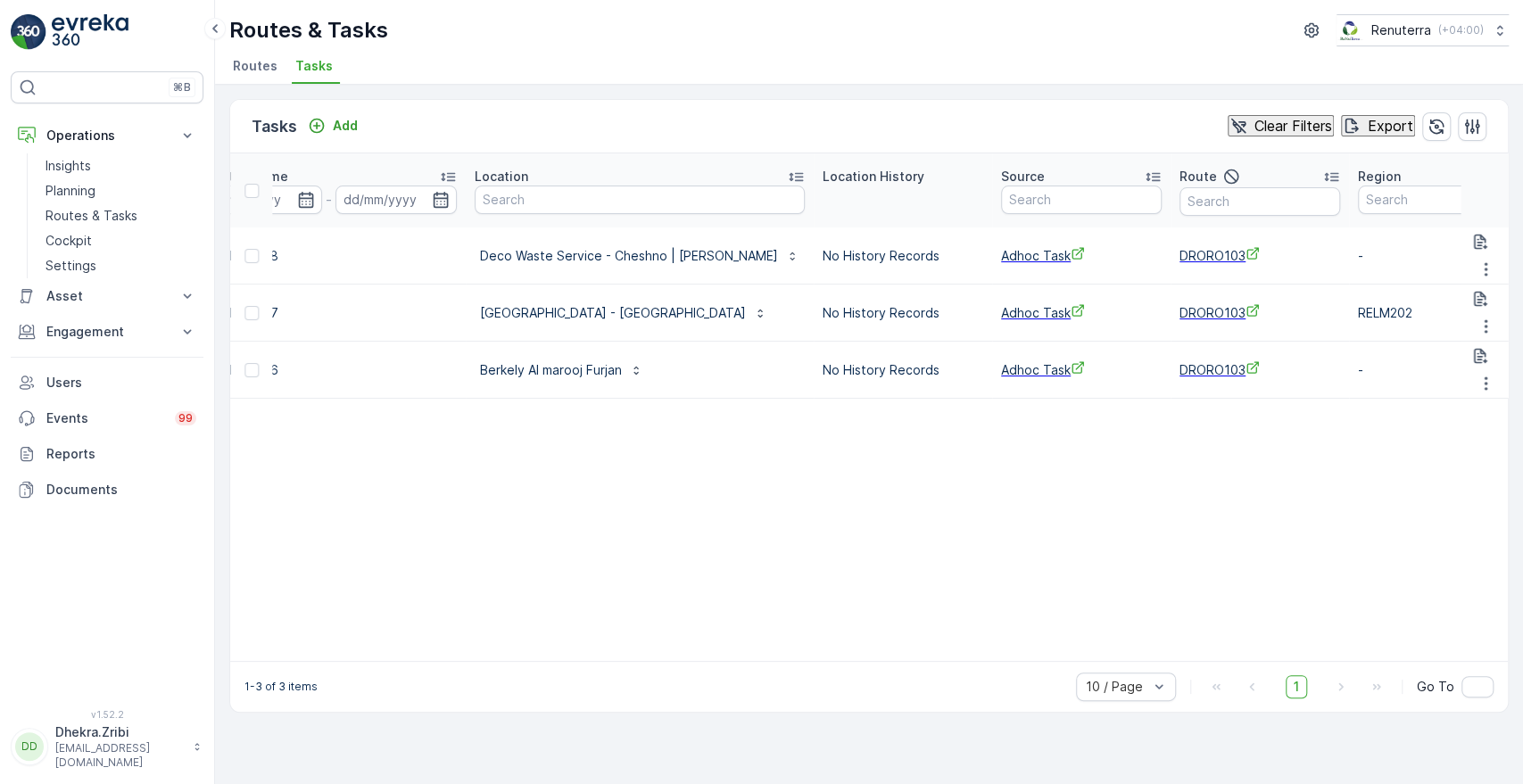
scroll to position [0, 1537]
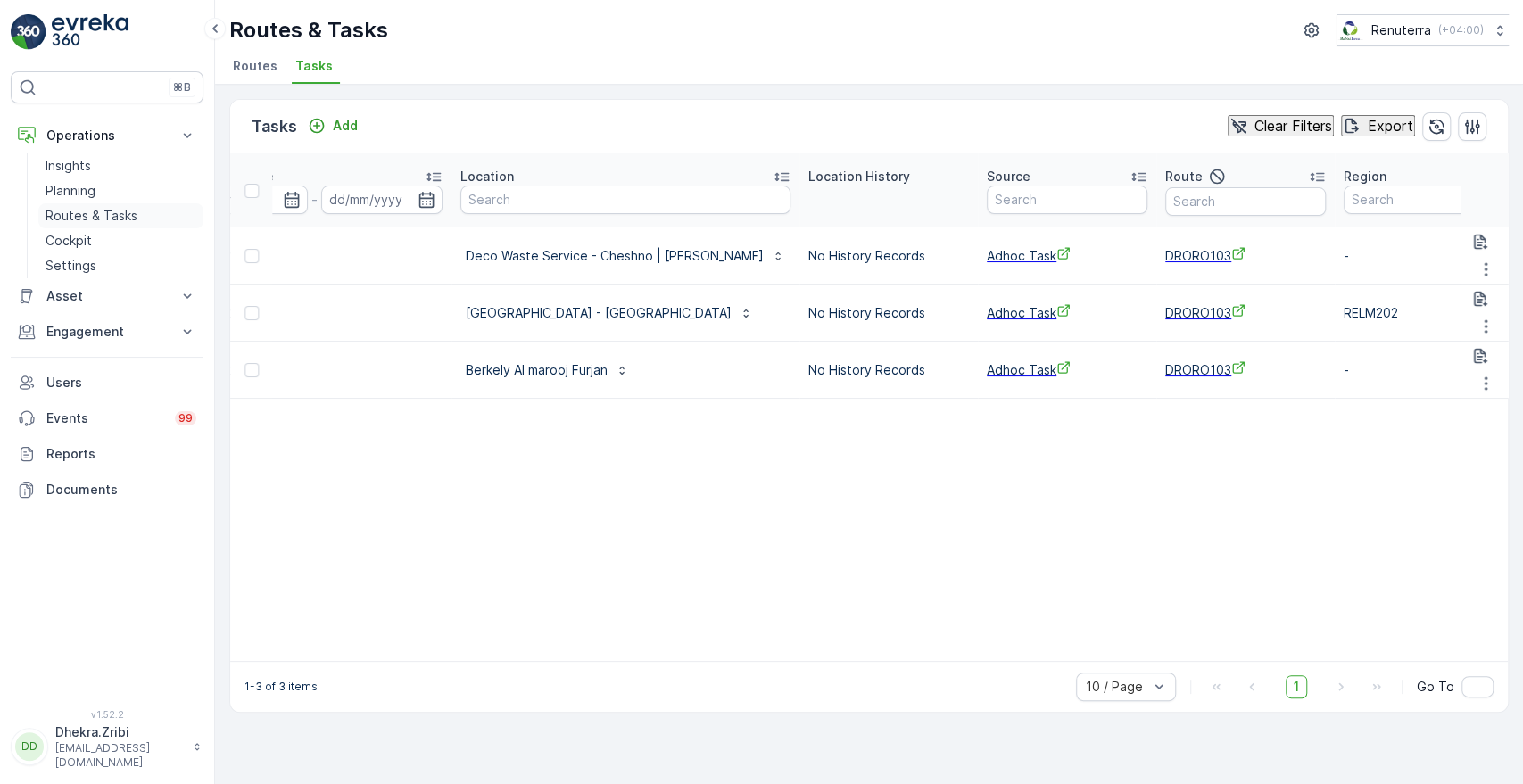
click at [65, 208] on p "Routes & Tasks" at bounding box center [91, 216] width 92 height 17
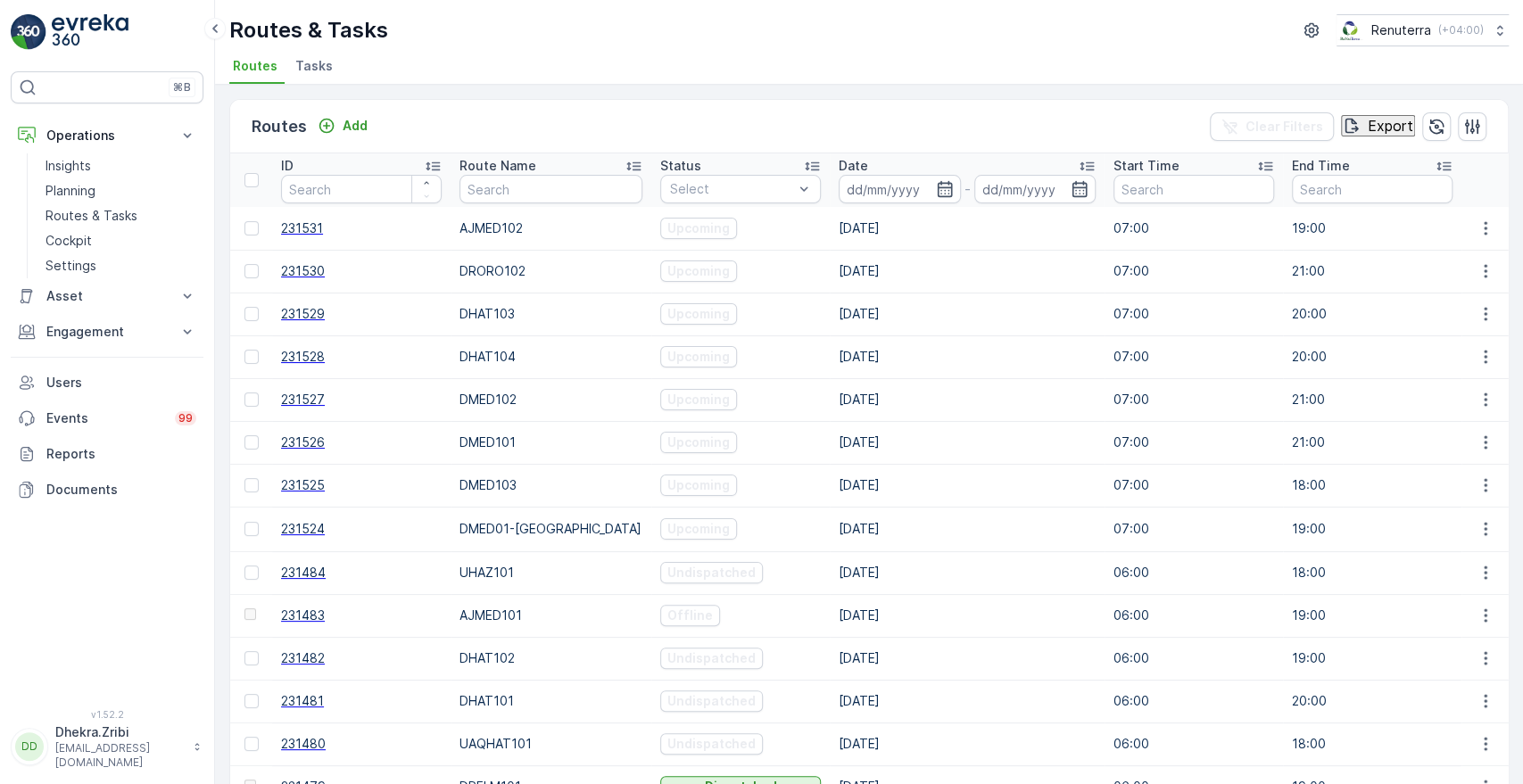
click at [307, 74] on span "Tasks" at bounding box center [314, 66] width 38 height 17
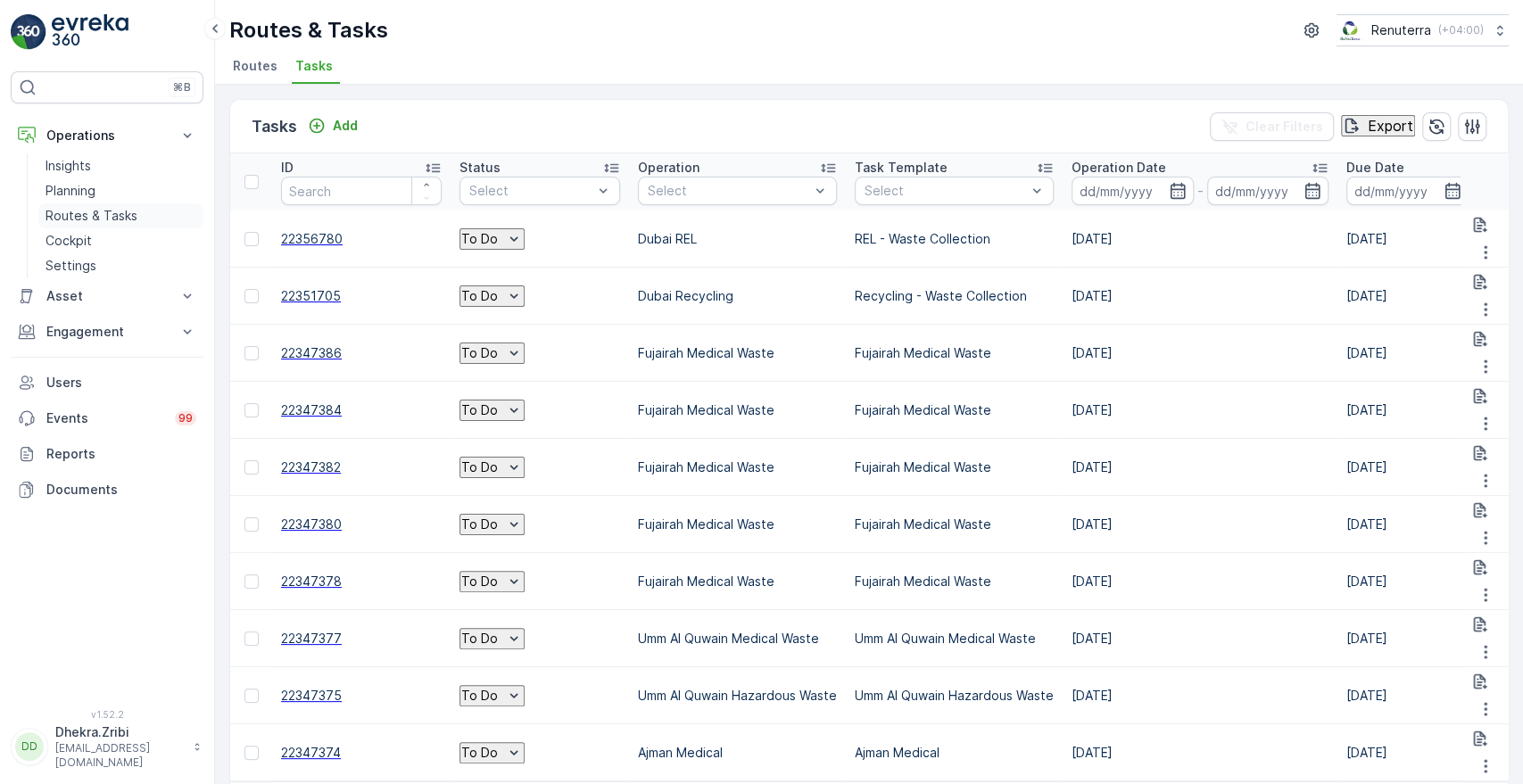
click at [100, 213] on p "Routes & Tasks" at bounding box center [91, 216] width 92 height 17
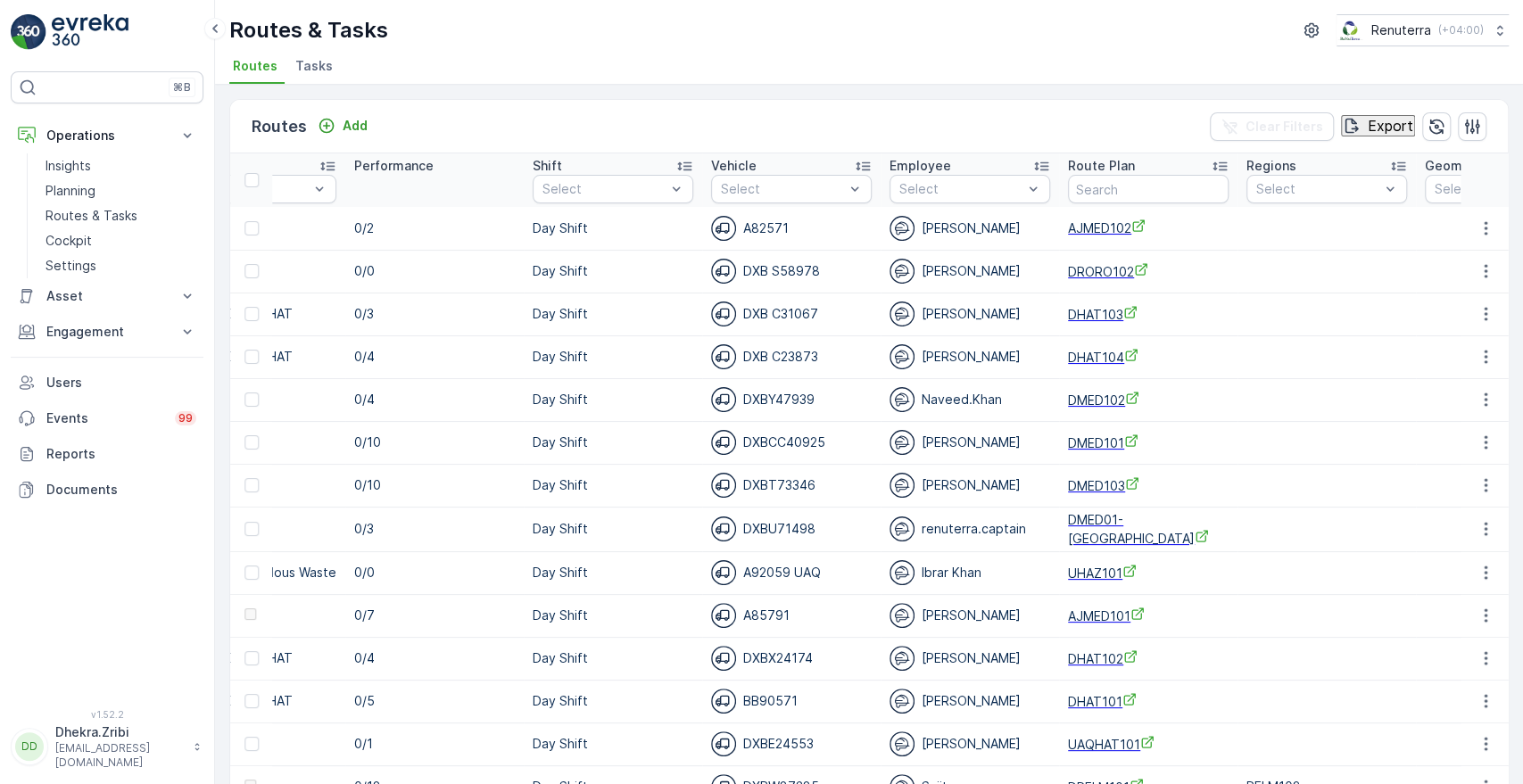
scroll to position [0, 1334]
